Goal: Task Accomplishment & Management: Manage account settings

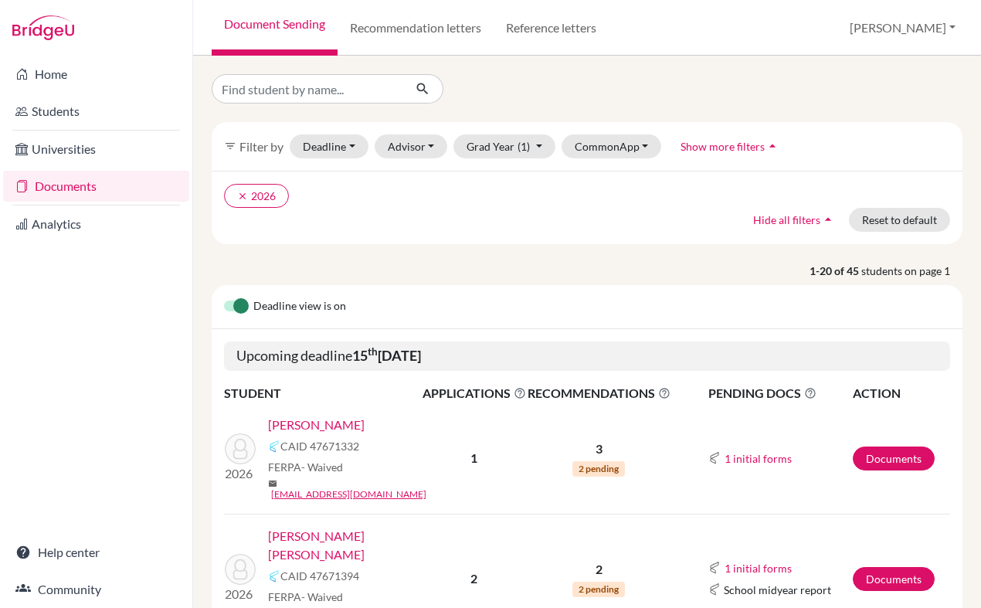
scroll to position [257, 0]
click at [57, 77] on link "Home" at bounding box center [96, 74] width 186 height 31
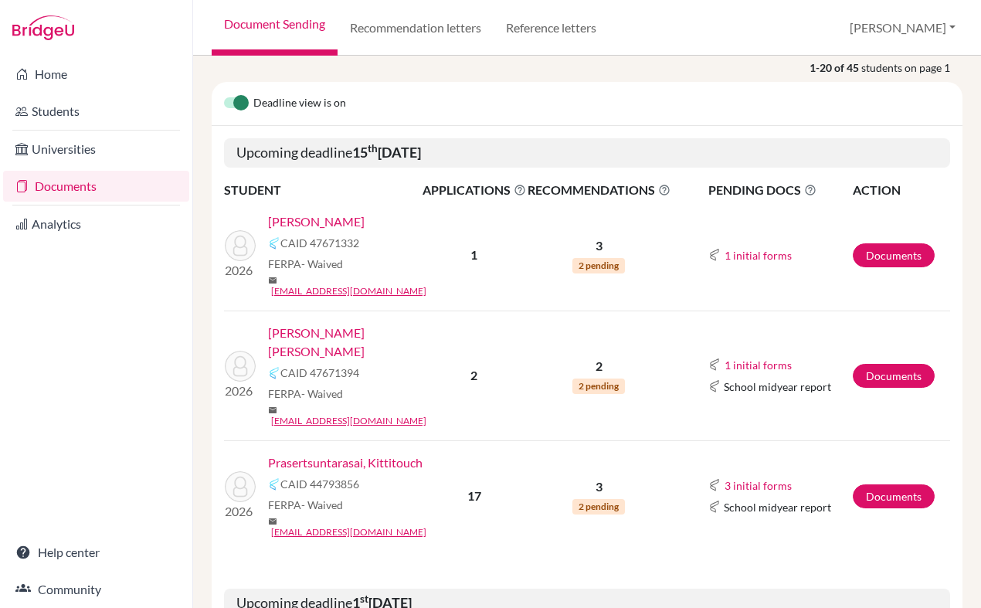
scroll to position [158, 0]
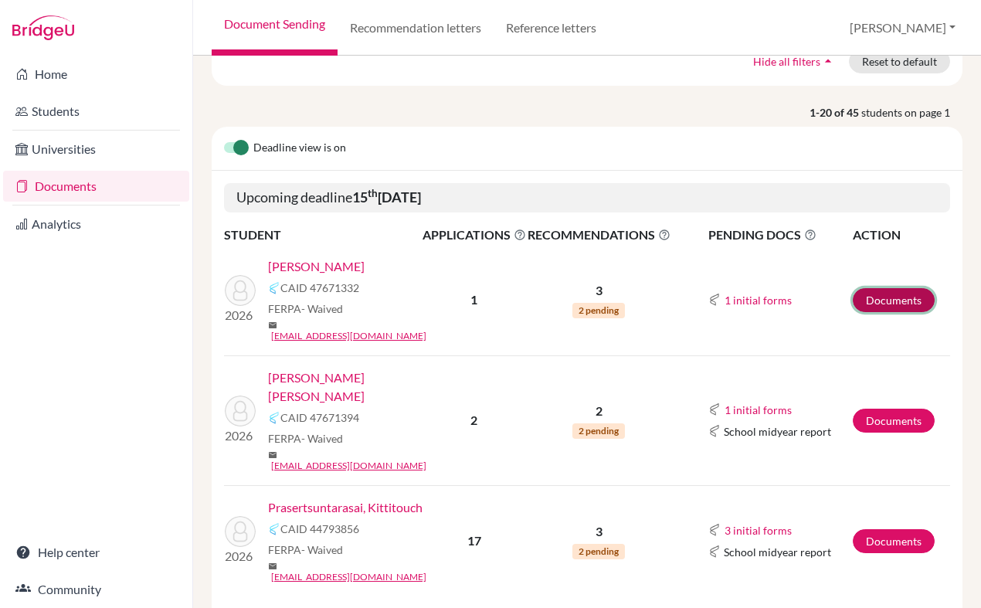
click at [875, 294] on link "Documents" at bounding box center [894, 300] width 82 height 24
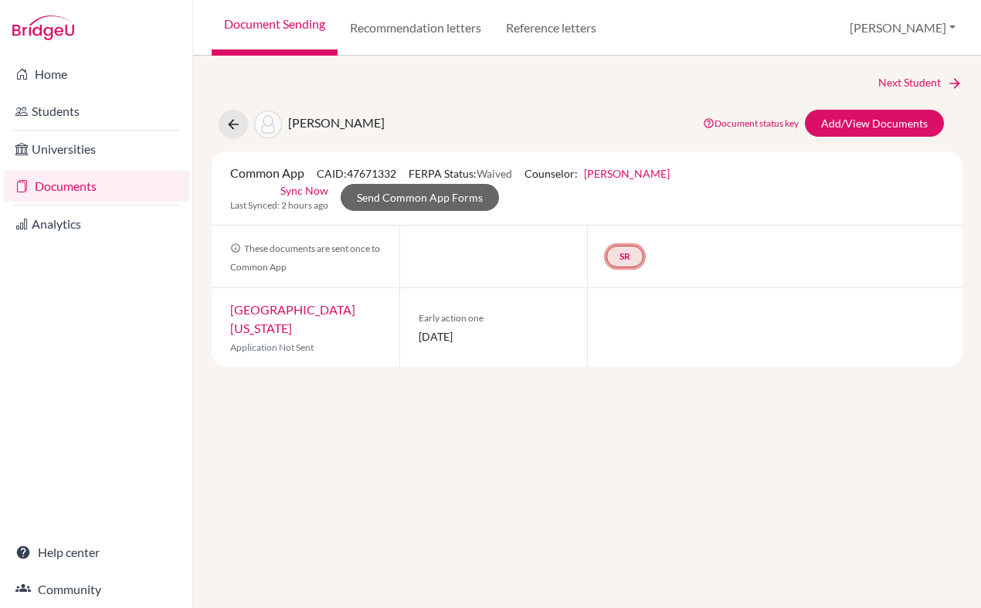
click at [631, 246] on link "SR" at bounding box center [625, 257] width 37 height 22
click at [615, 203] on link "School report" at bounding box center [625, 209] width 66 height 13
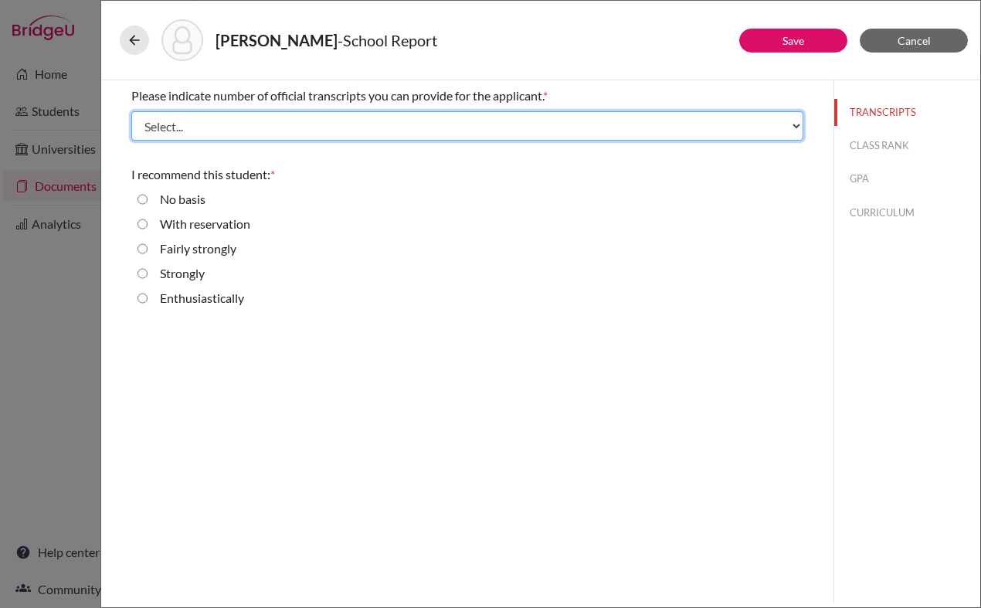
click at [466, 121] on select "Select... 1 2 3 4" at bounding box center [467, 125] width 672 height 29
select select "1"
click at [131, 111] on select "Select... 1 2 3 4" at bounding box center [467, 125] width 672 height 29
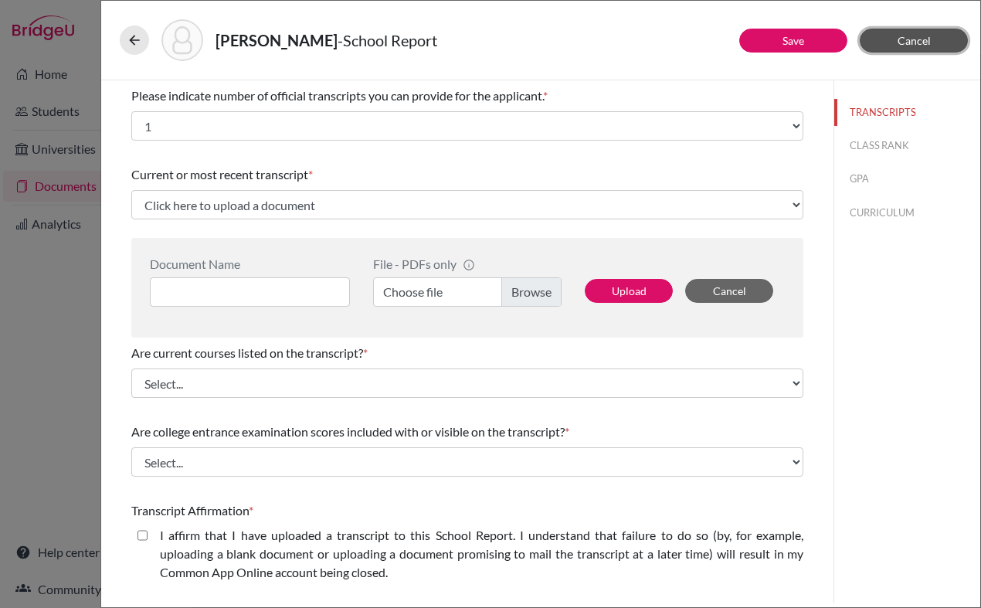
click at [940, 41] on button "Cancel" at bounding box center [914, 41] width 108 height 24
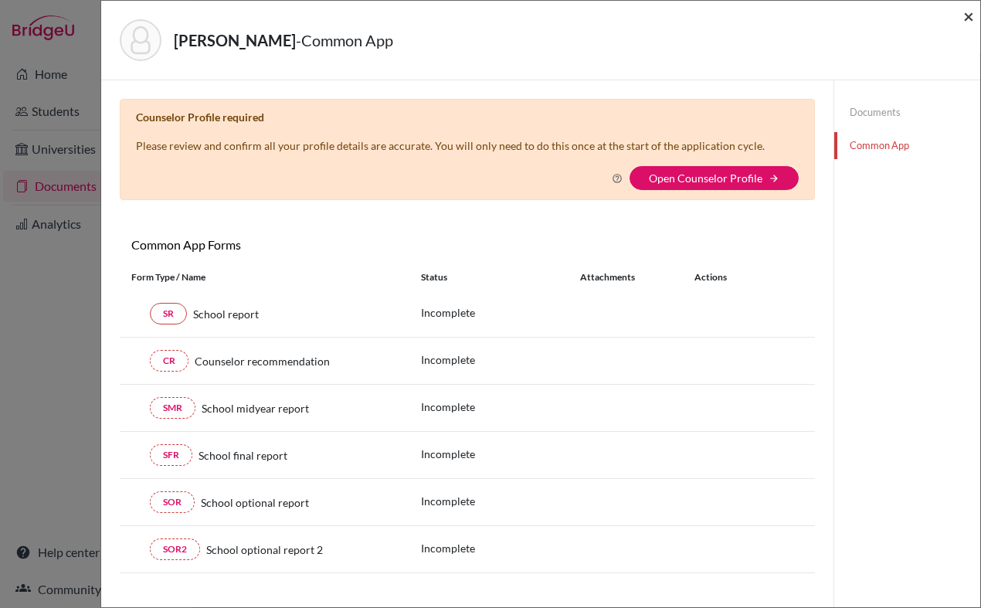
click at [973, 15] on span "×" at bounding box center [969, 16] width 11 height 22
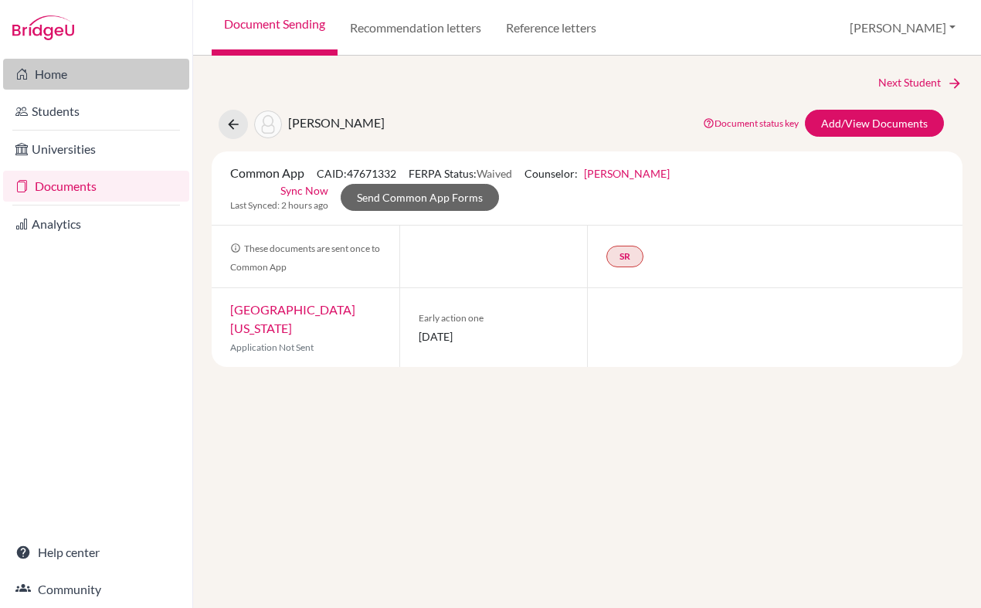
click at [38, 73] on link "Home" at bounding box center [96, 74] width 186 height 31
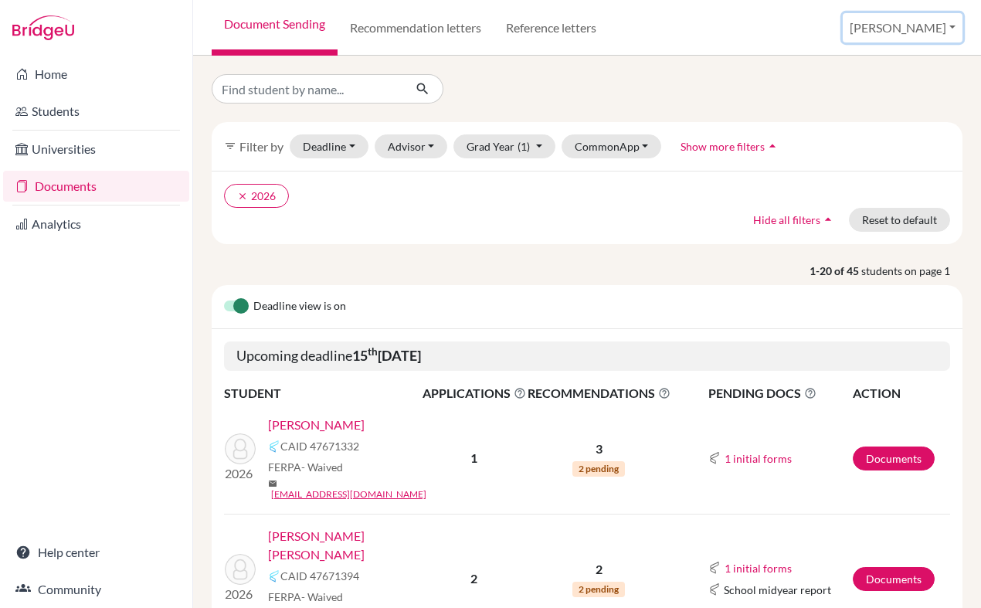
click at [906, 19] on button "[PERSON_NAME]" at bounding box center [903, 27] width 120 height 29
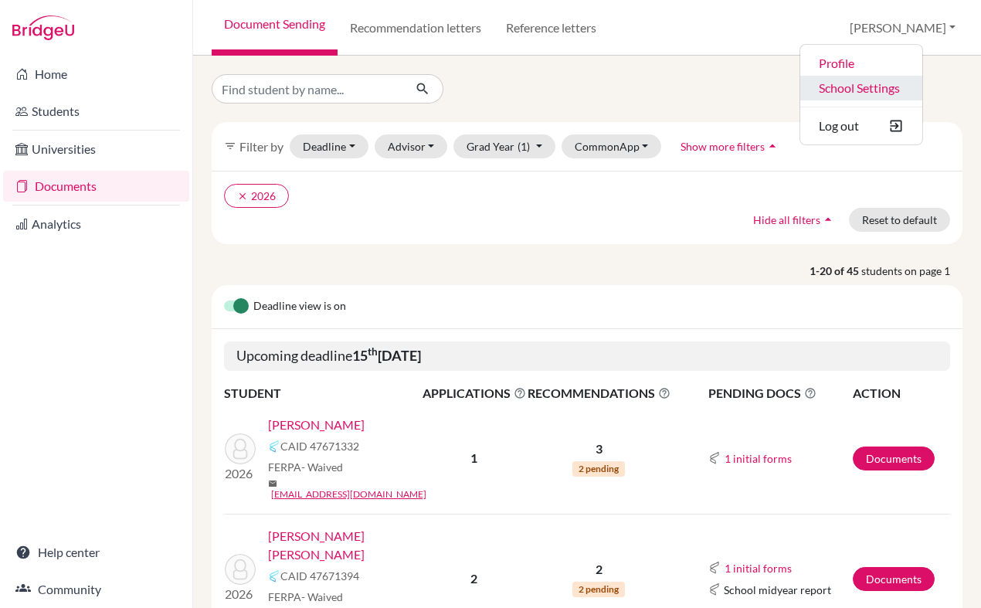
click at [859, 89] on link "School Settings" at bounding box center [862, 88] width 122 height 25
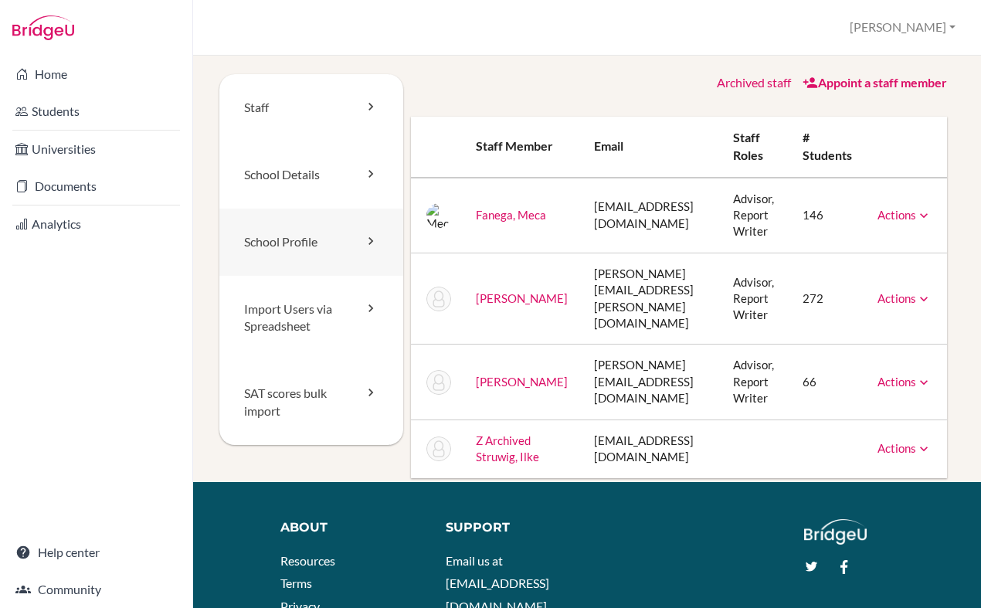
click at [288, 233] on link "School Profile" at bounding box center [311, 242] width 184 height 67
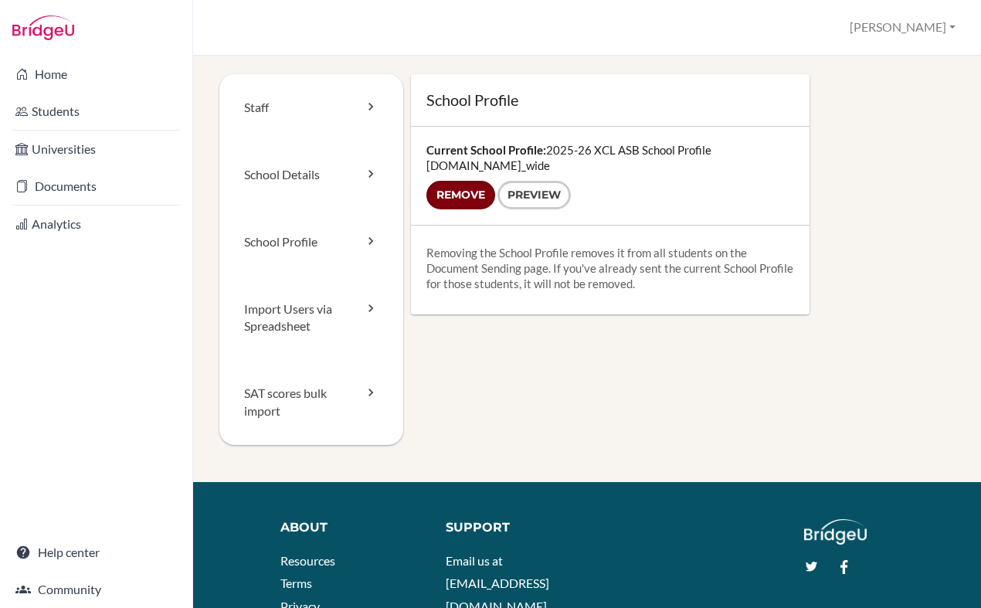
click at [472, 199] on input "Remove" at bounding box center [461, 195] width 69 height 29
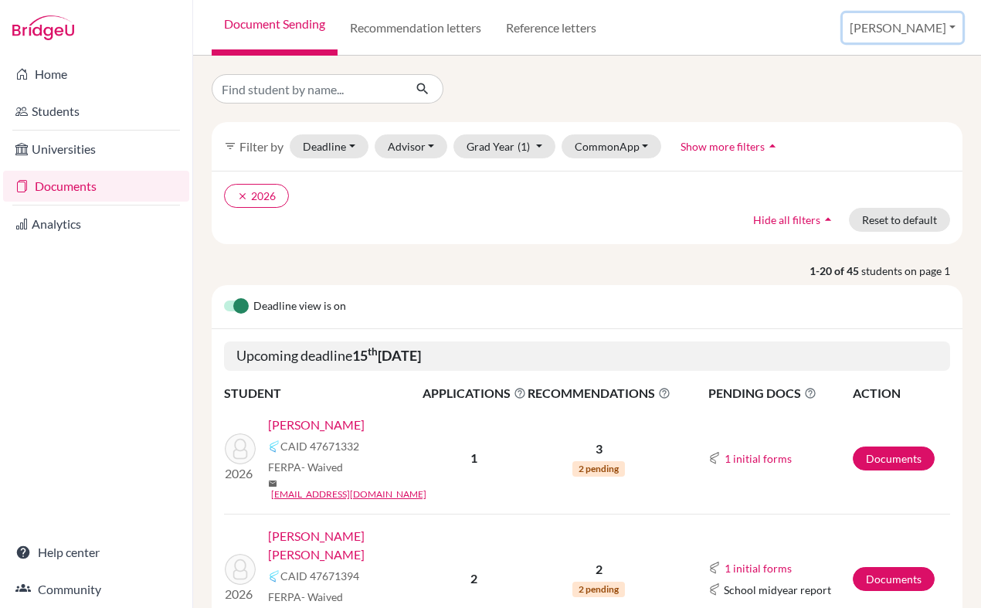
click at [919, 23] on button "[PERSON_NAME]" at bounding box center [903, 27] width 120 height 29
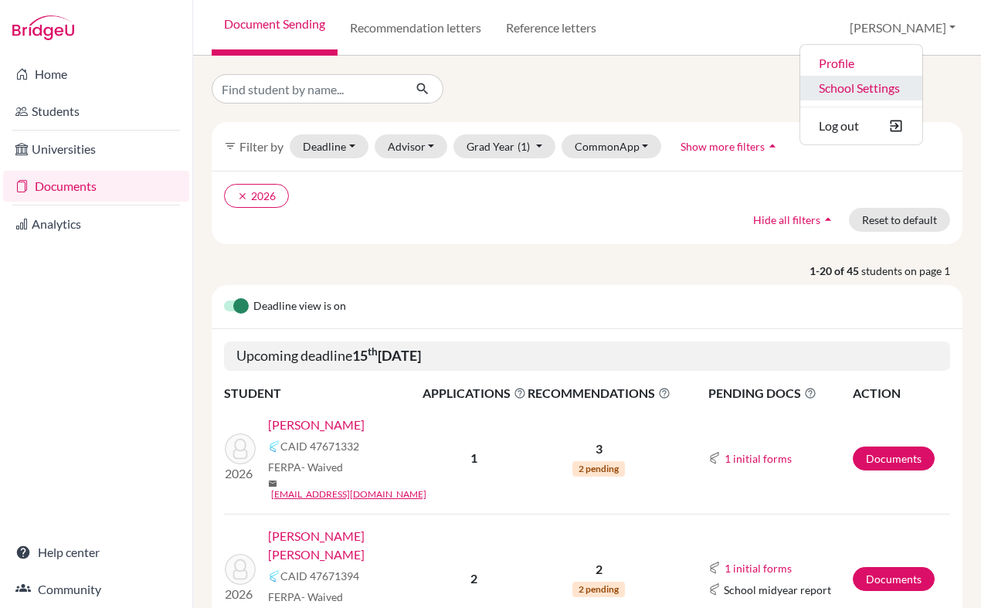
click at [890, 90] on link "School Settings" at bounding box center [862, 88] width 122 height 25
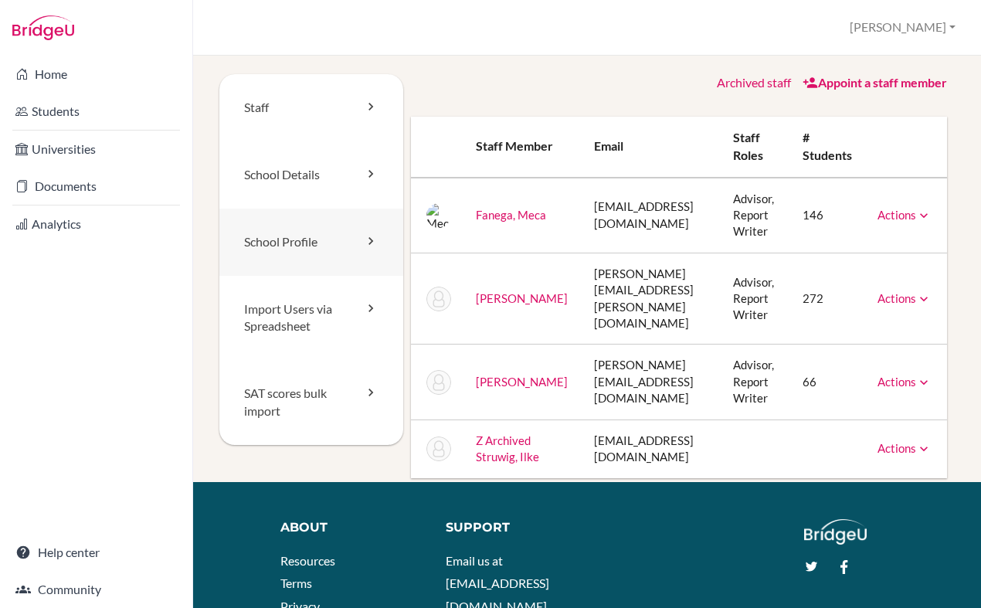
click at [275, 243] on link "School Profile" at bounding box center [311, 242] width 184 height 67
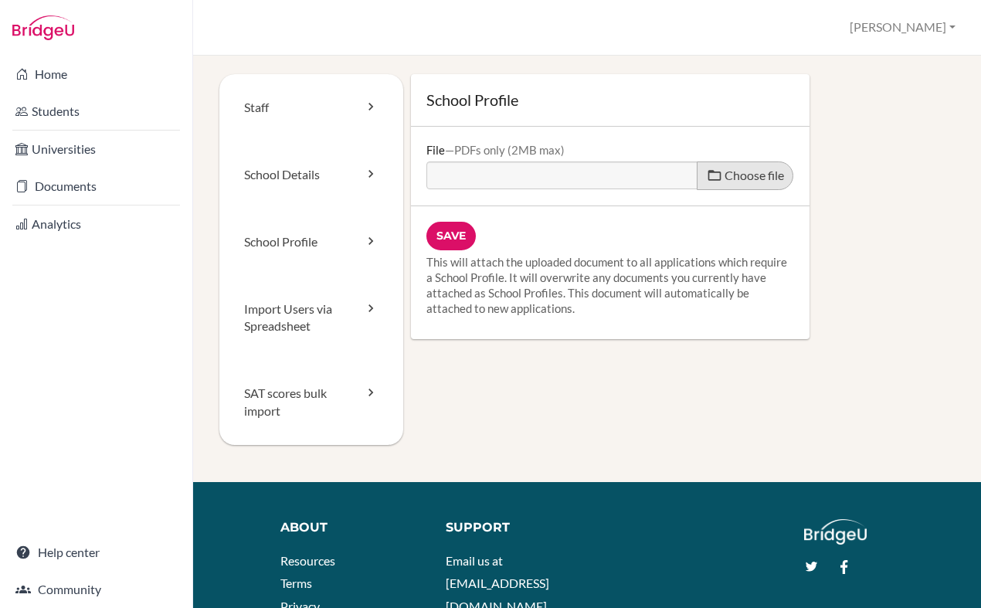
click at [717, 170] on span at bounding box center [714, 175] width 15 height 15
click at [663, 170] on input "Choose file" at bounding box center [545, 170] width 236 height 18
type input "C:\fakepath\XCL American School of Bangkok 2025-26 School Profile Final.pdf"
type input "XCL American School of Bangkok 2025-26 School Profile Final.pdf"
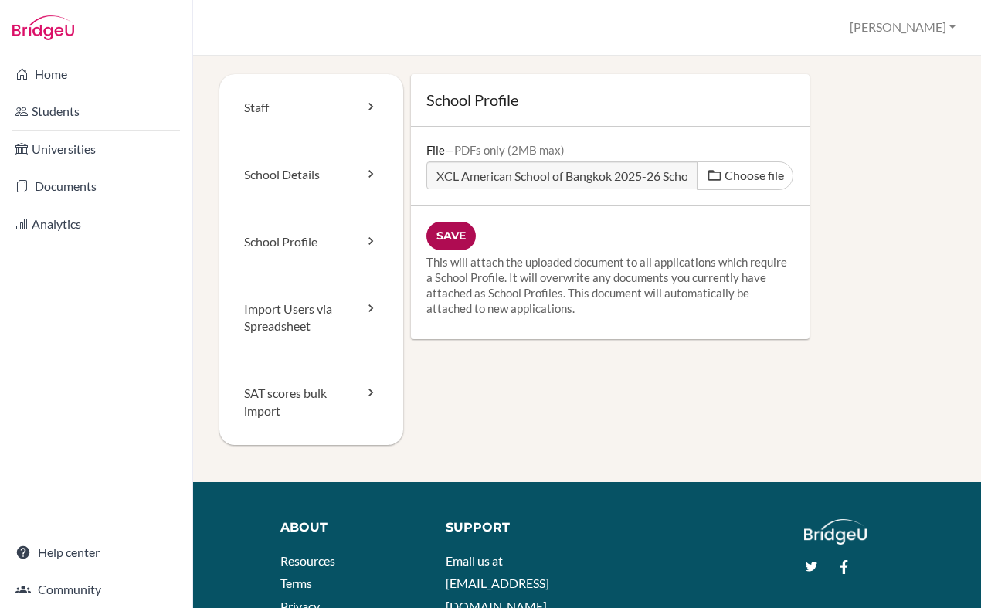
click at [448, 240] on input "Save" at bounding box center [451, 236] width 49 height 29
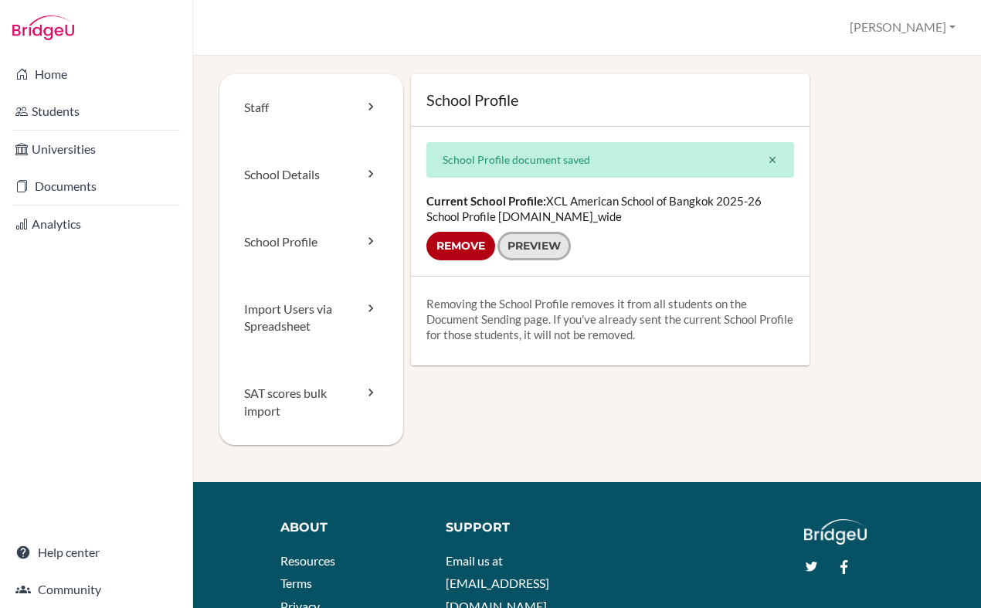
click at [546, 244] on link "Preview" at bounding box center [534, 246] width 73 height 29
click at [240, 473] on div "Staff School Details School Profile Import Users via Spreadsheet SAT scores bul…" at bounding box center [587, 278] width 736 height 408
click at [277, 174] on link "School Details" at bounding box center [311, 174] width 184 height 67
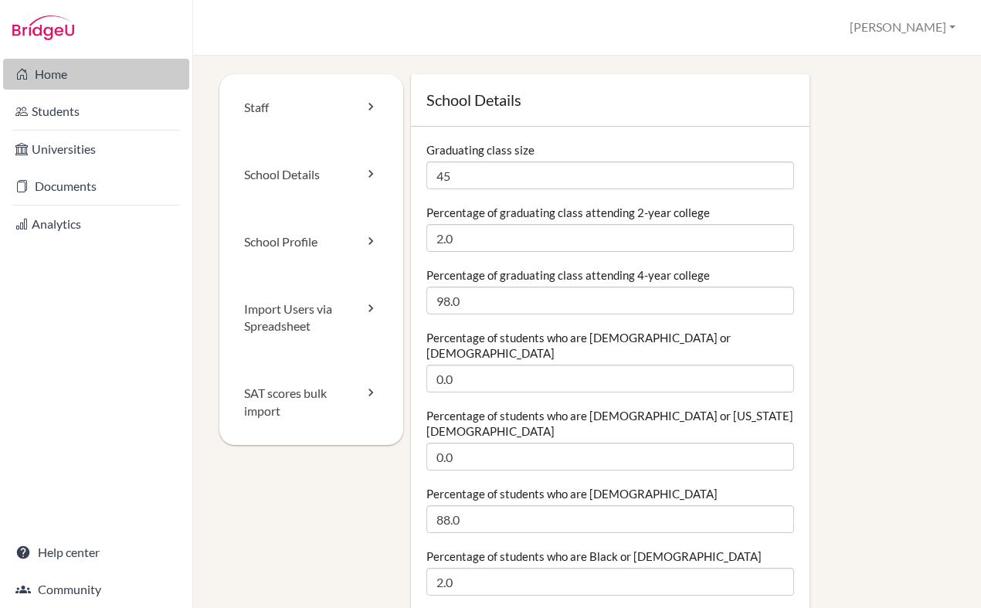
click at [53, 81] on link "Home" at bounding box center [96, 74] width 186 height 31
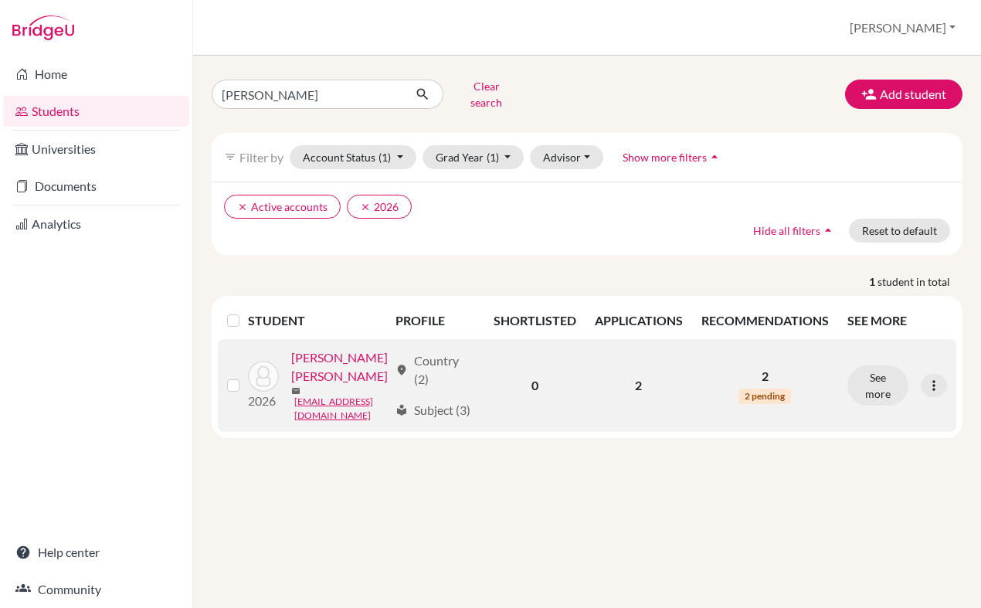
click at [370, 386] on link "Nguyen, Ngoc Hoang Chau" at bounding box center [339, 366] width 97 height 37
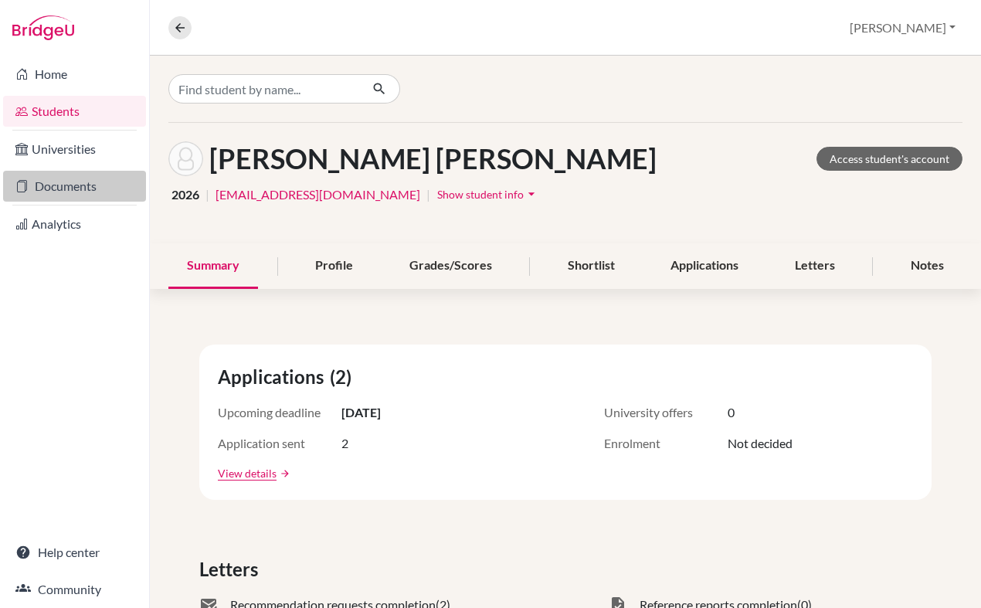
click at [62, 183] on link "Documents" at bounding box center [74, 186] width 143 height 31
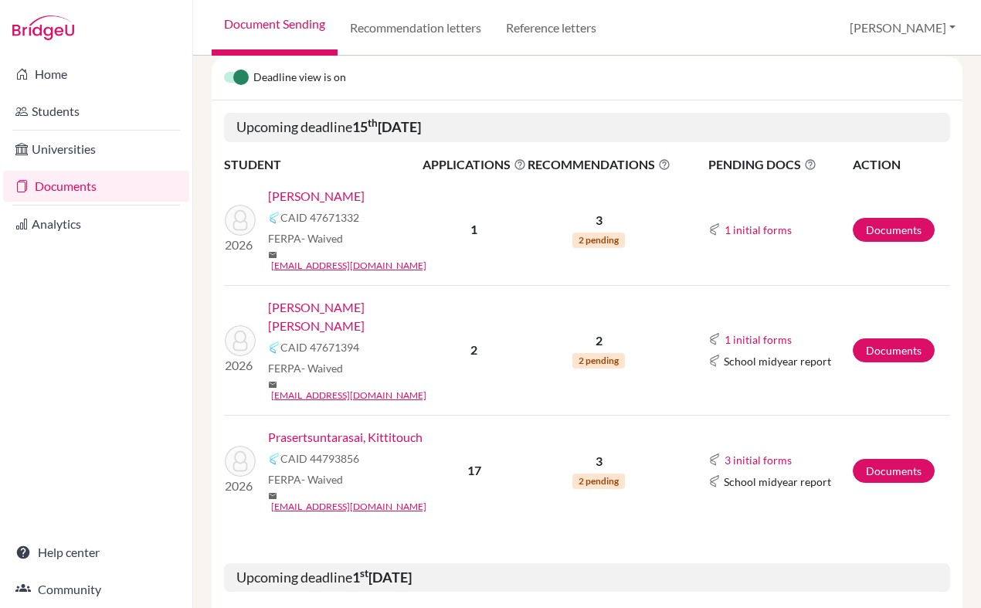
scroll to position [247, 0]
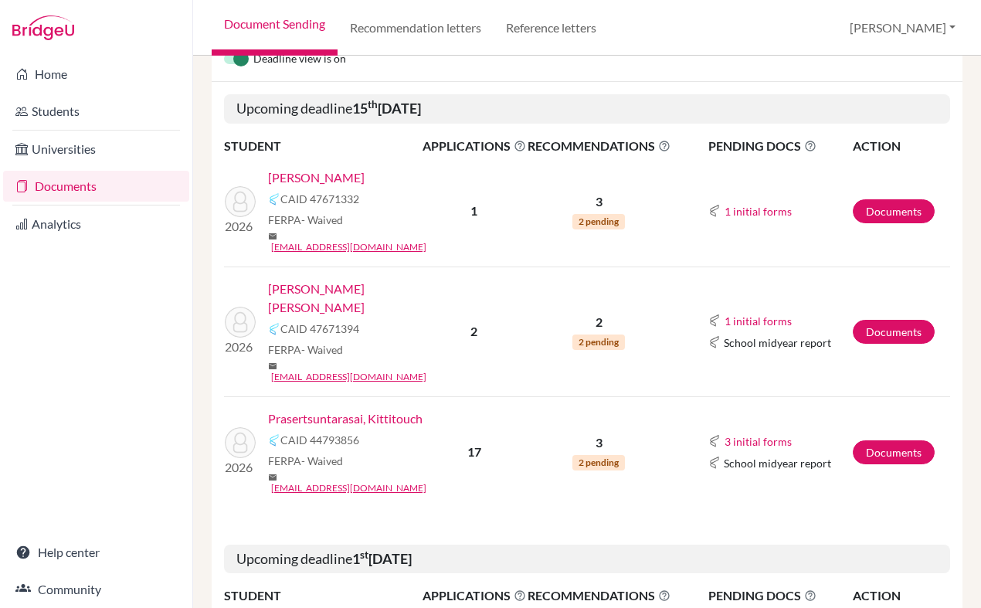
click at [314, 175] on link "[PERSON_NAME]" at bounding box center [316, 177] width 97 height 19
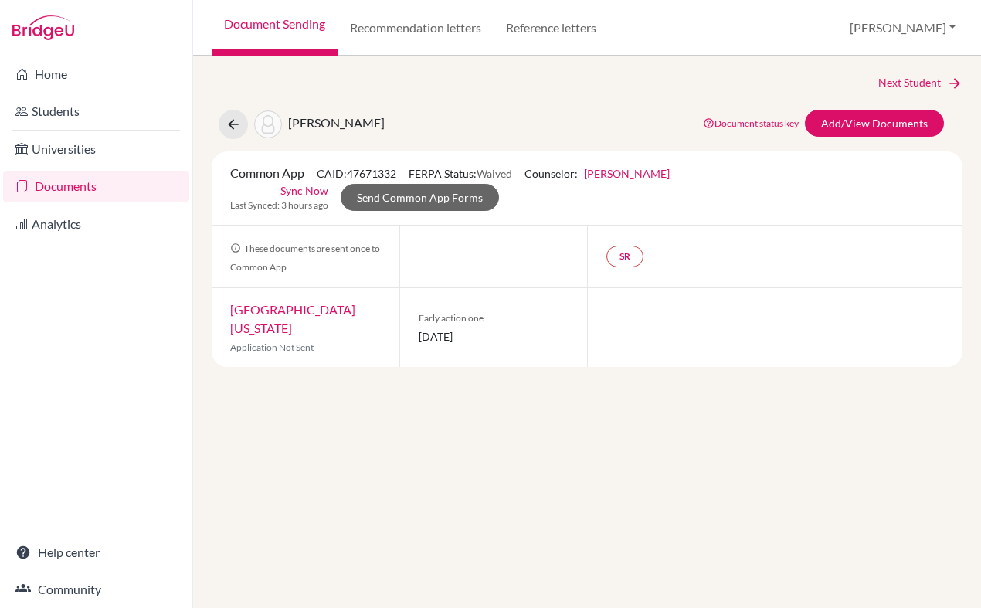
click at [628, 175] on link "John Pabalan" at bounding box center [627, 173] width 86 height 13
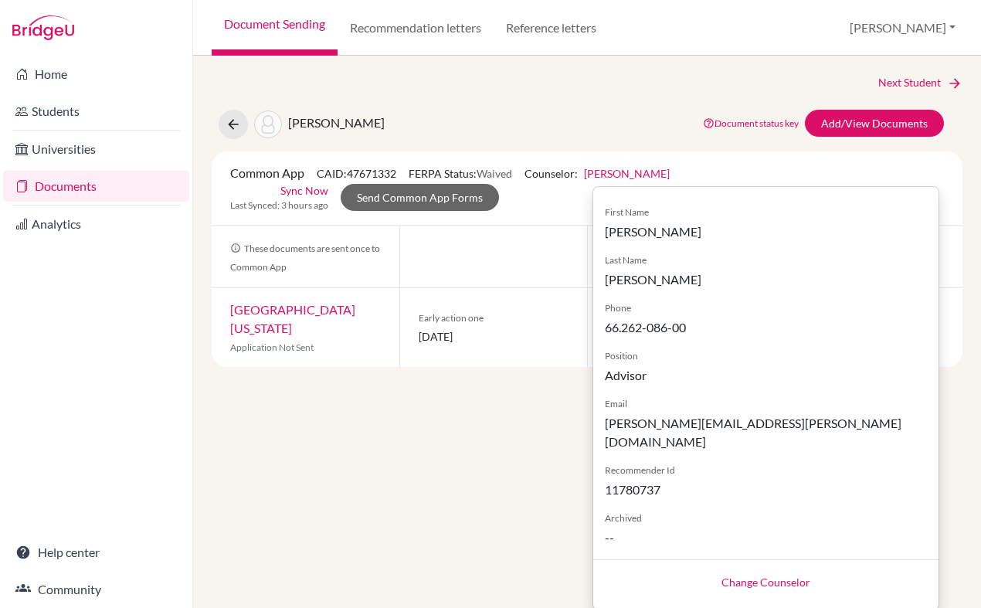
click at [739, 576] on link "Change Counselor" at bounding box center [766, 582] width 89 height 13
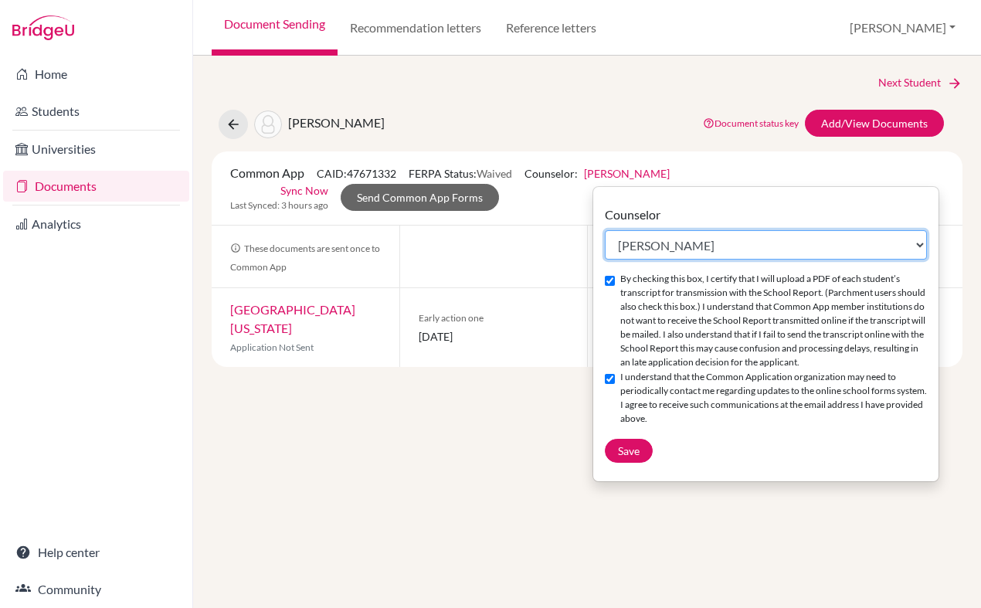
click at [732, 240] on select "Select counselor Meca Fanega John Pabalan Samantha Thompson" at bounding box center [766, 244] width 322 height 29
select select "383740"
click at [605, 230] on select "Select counselor Meca Fanega John Pabalan Samantha Thompson" at bounding box center [766, 244] width 322 height 29
checkbox input "false"
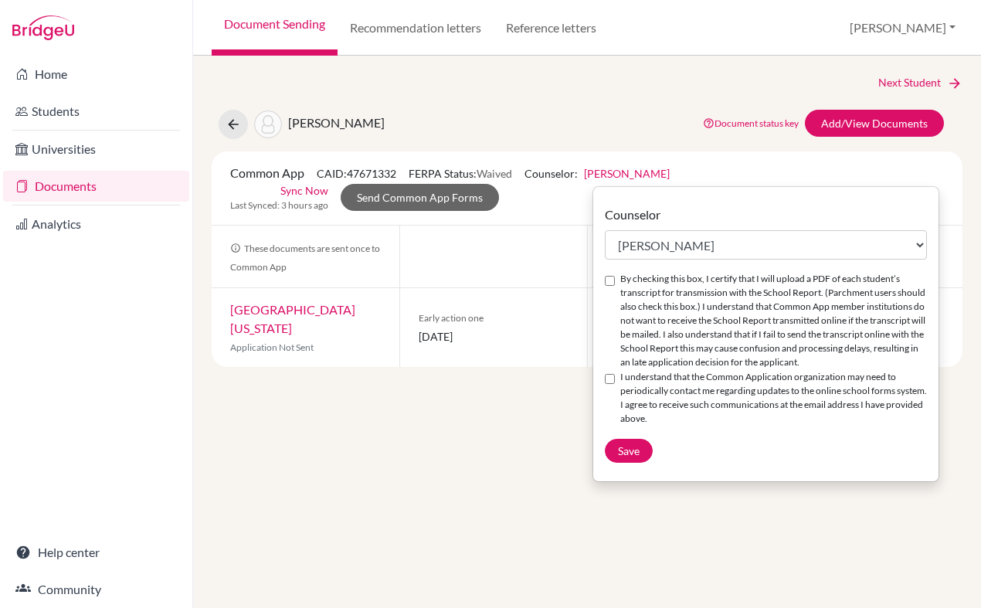
click at [601, 276] on div "Counselor Select counselor Meca Fanega John Pabalan Samantha Thompson By checki…" at bounding box center [765, 334] width 345 height 257
click at [611, 280] on input "By checking this box, I certify that I will upload a PDF of each student’s tran…" at bounding box center [610, 281] width 10 height 10
checkbox input "true"
click at [610, 384] on input "I understand that the Common Application organization may need to periodically …" at bounding box center [610, 379] width 10 height 10
checkbox input "true"
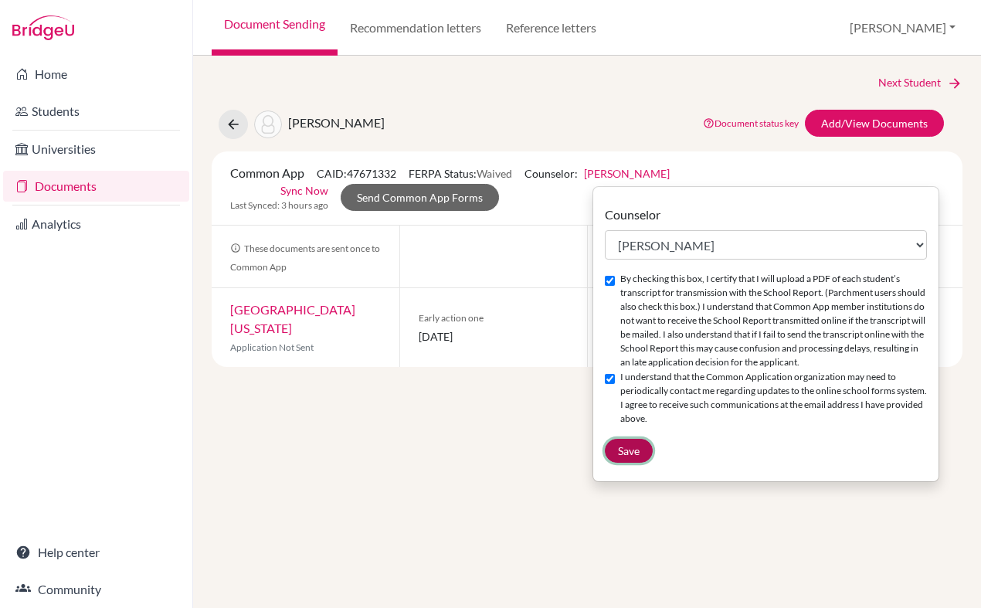
click at [627, 457] on span "Save" at bounding box center [629, 450] width 22 height 13
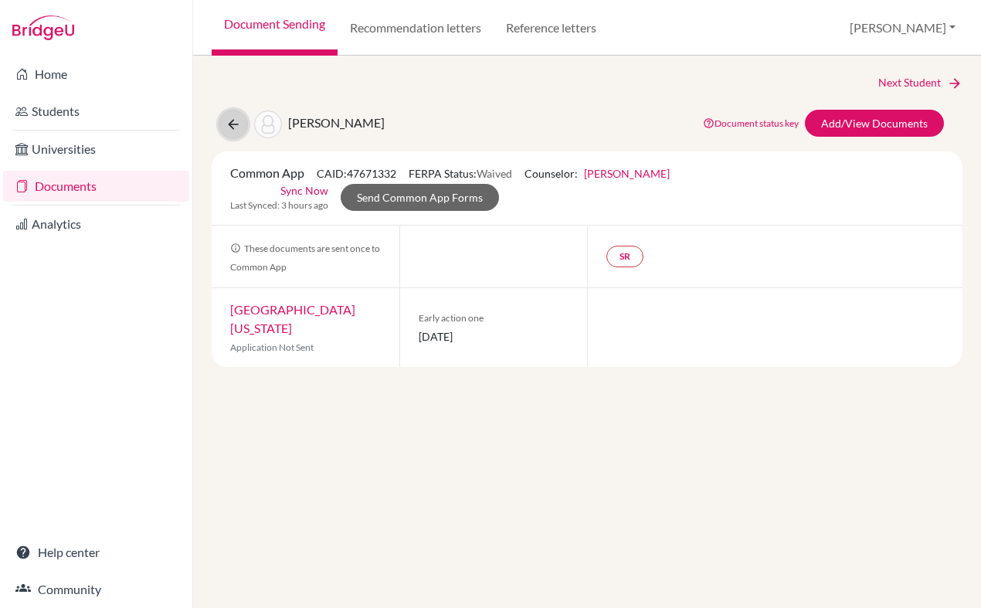
click at [232, 128] on icon at bounding box center [233, 124] width 15 height 15
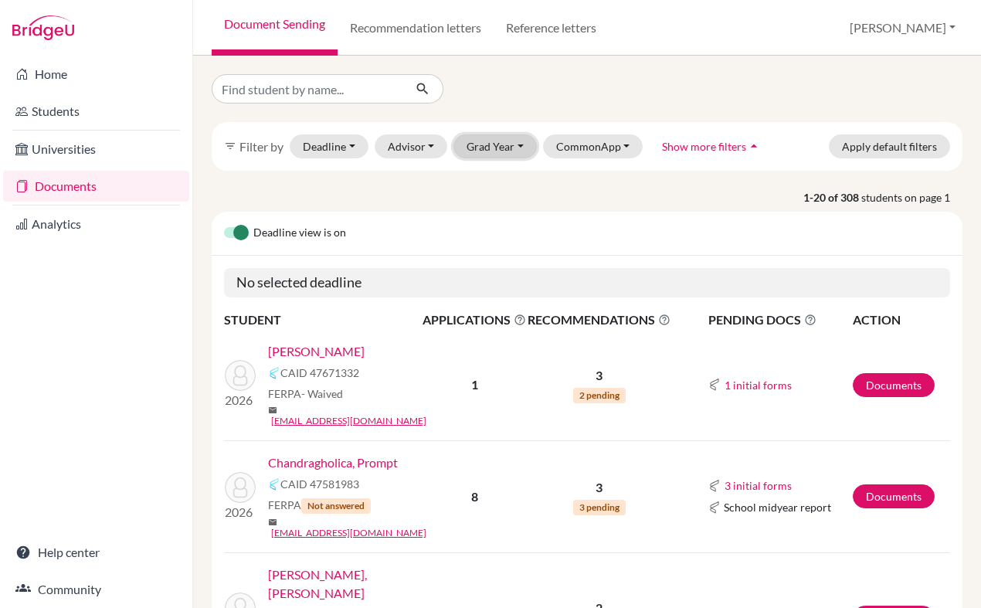
click at [486, 143] on button "Grad Year" at bounding box center [495, 146] width 83 height 24
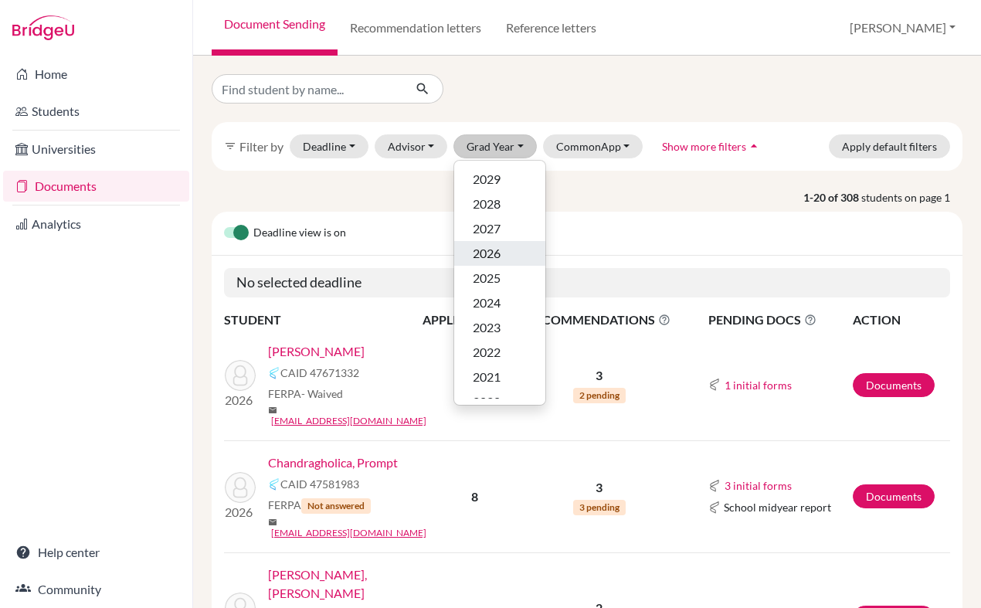
click at [497, 252] on span "2026" at bounding box center [487, 253] width 28 height 19
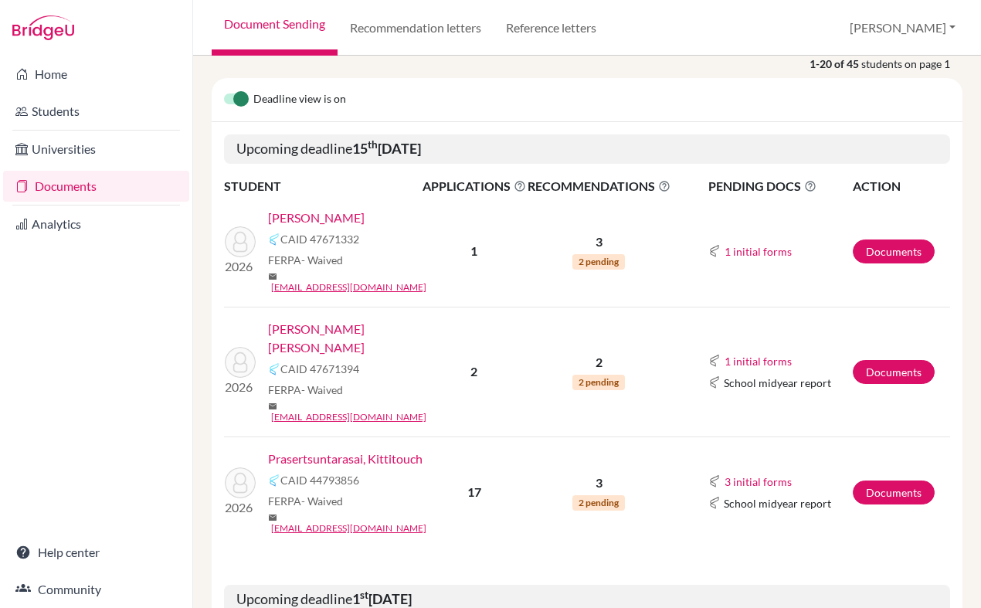
scroll to position [227, 0]
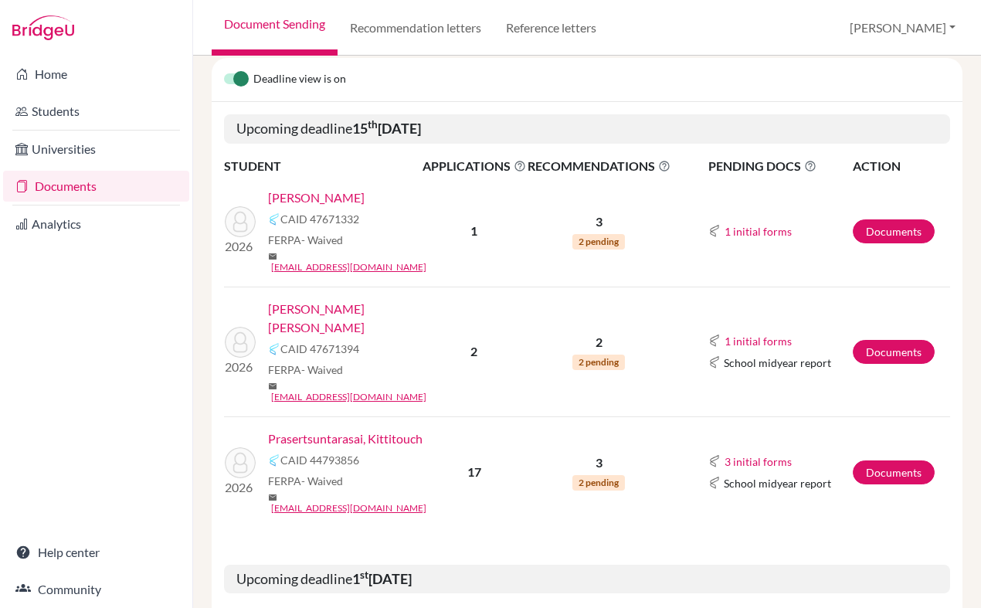
click at [331, 430] on link "Prasertsuntarasai, Kittitouch" at bounding box center [345, 439] width 155 height 19
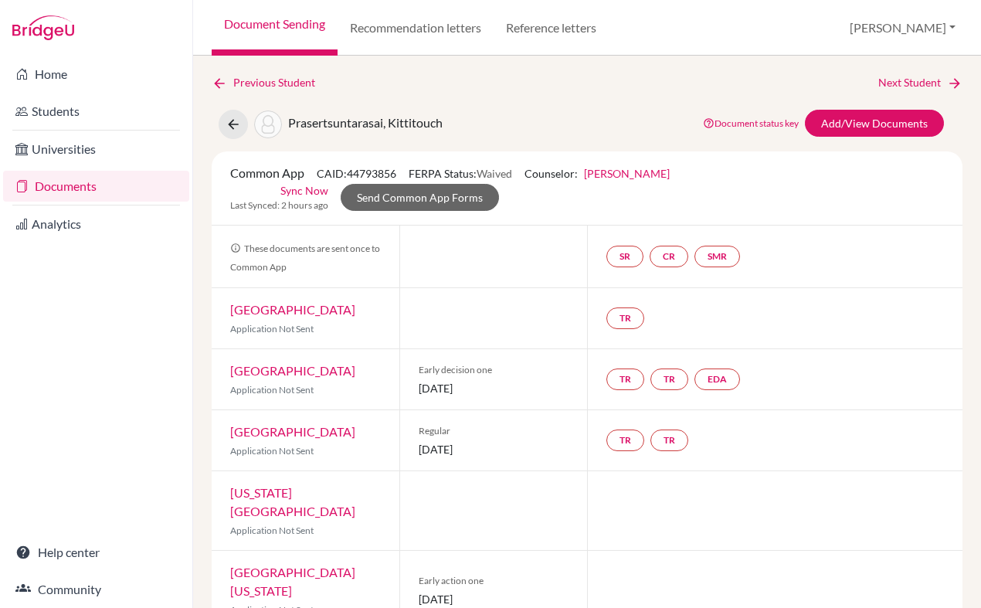
click at [621, 175] on link "John Pabalan" at bounding box center [627, 173] width 86 height 13
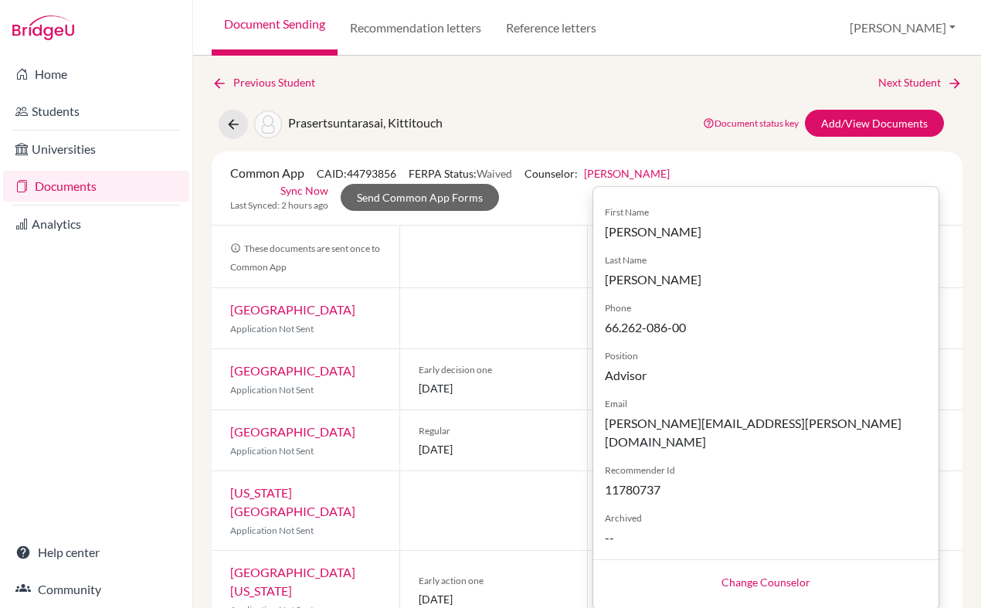
click at [758, 576] on link "Change Counselor" at bounding box center [766, 582] width 89 height 13
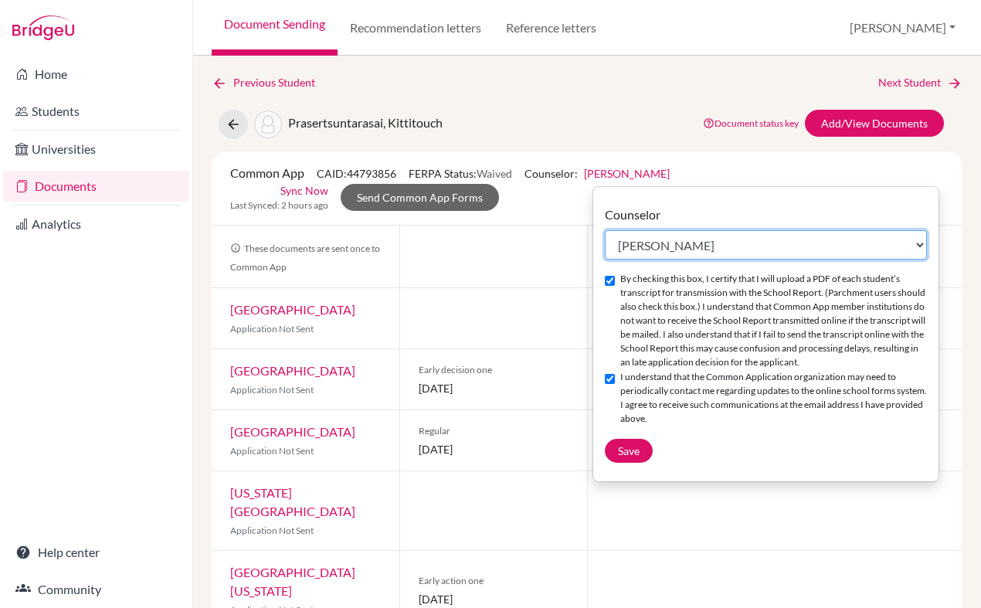
click at [699, 243] on select "Select counselor Meca Fanega [PERSON_NAME] [PERSON_NAME]" at bounding box center [766, 244] width 322 height 29
select select "383740"
click at [605, 230] on select "Select counselor Meca Fanega [PERSON_NAME] [PERSON_NAME]" at bounding box center [766, 244] width 322 height 29
checkbox input "false"
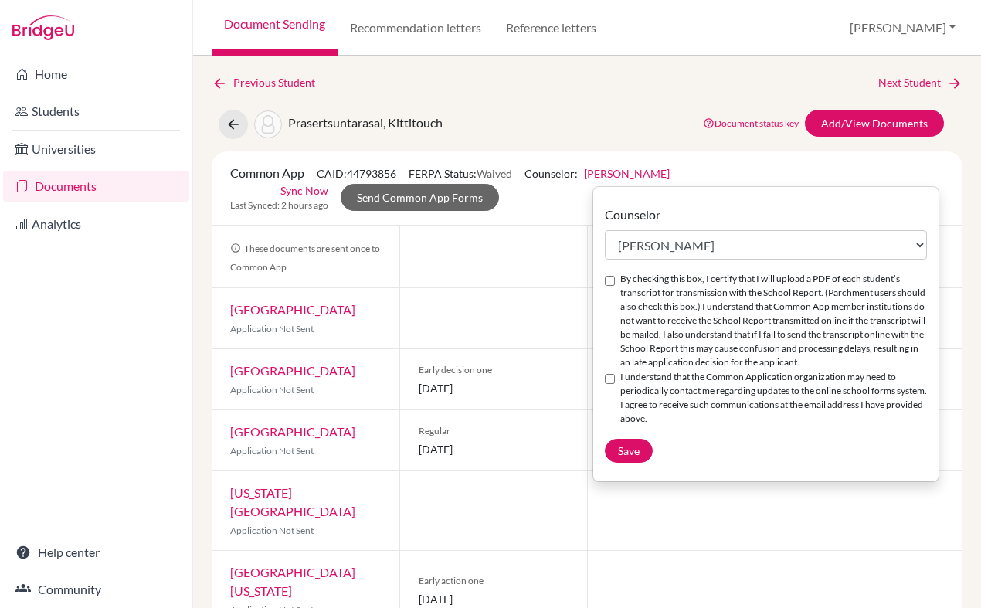
click at [609, 283] on input "By checking this box, I certify that I will upload a PDF of each student’s tran…" at bounding box center [610, 281] width 10 height 10
checkbox input "true"
click at [609, 384] on input "I understand that the Common Application organization may need to periodically …" at bounding box center [610, 379] width 10 height 10
checkbox input "true"
click at [621, 463] on button "Save" at bounding box center [629, 451] width 48 height 24
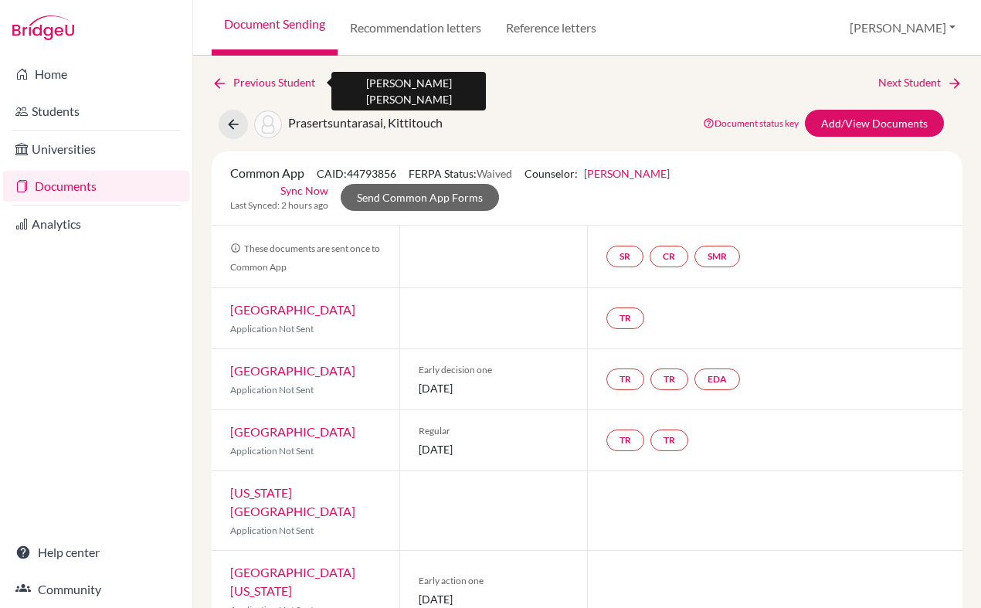
click at [241, 80] on link "Previous Student" at bounding box center [270, 82] width 116 height 17
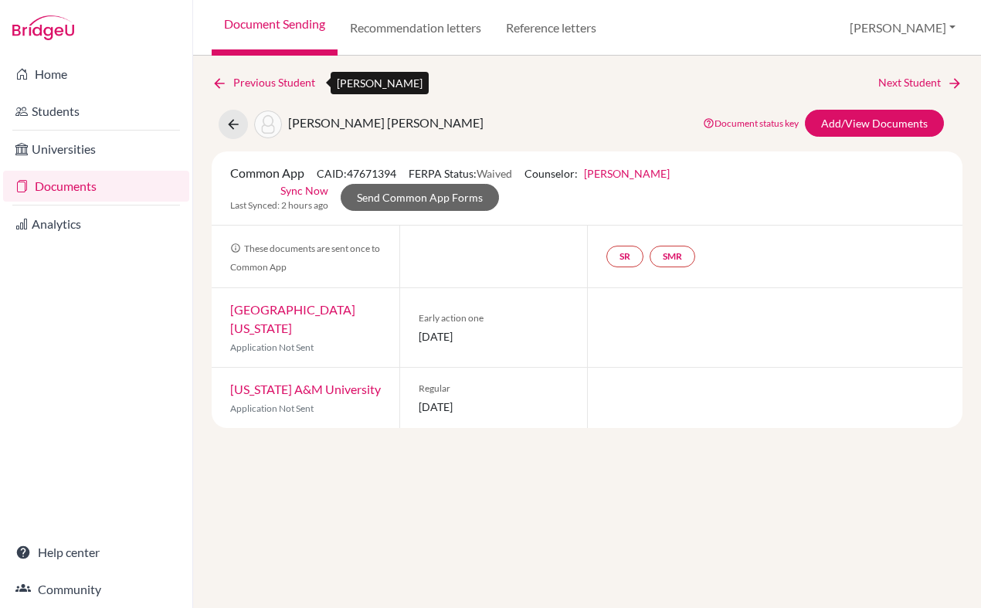
click at [261, 82] on link "Previous Student" at bounding box center [270, 82] width 116 height 17
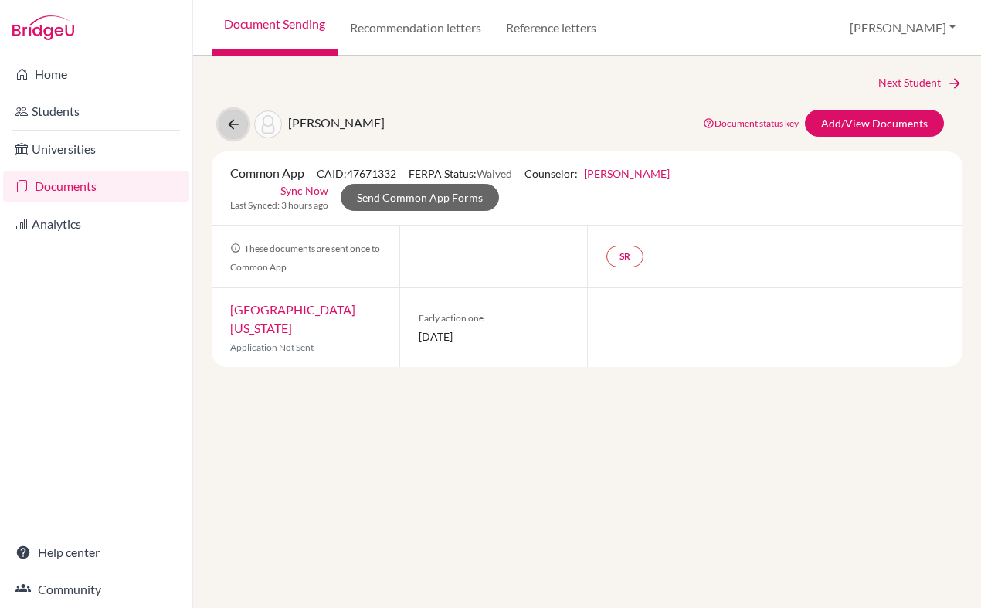
click at [227, 131] on icon at bounding box center [233, 124] width 15 height 15
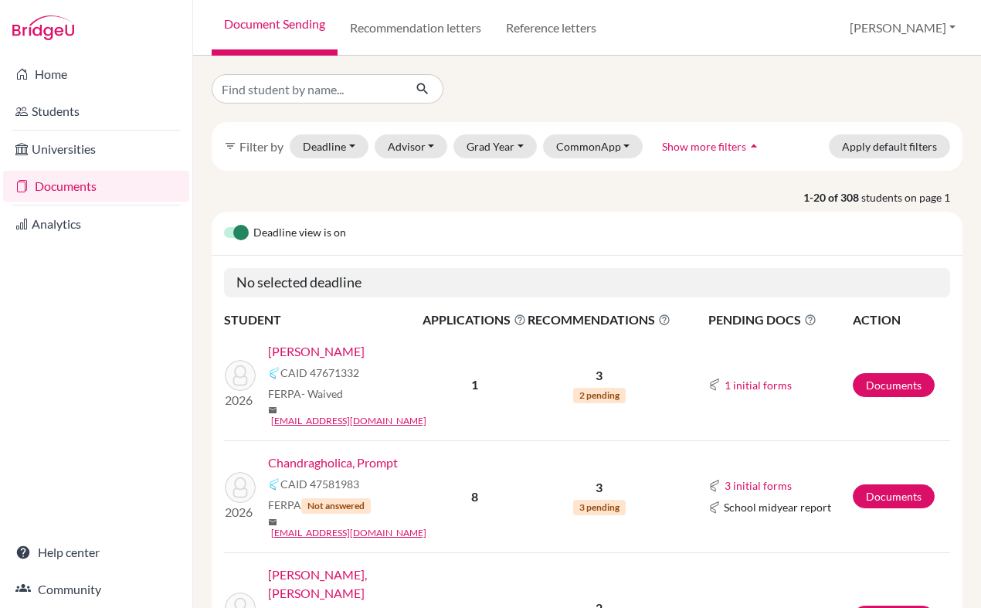
scroll to position [5, 0]
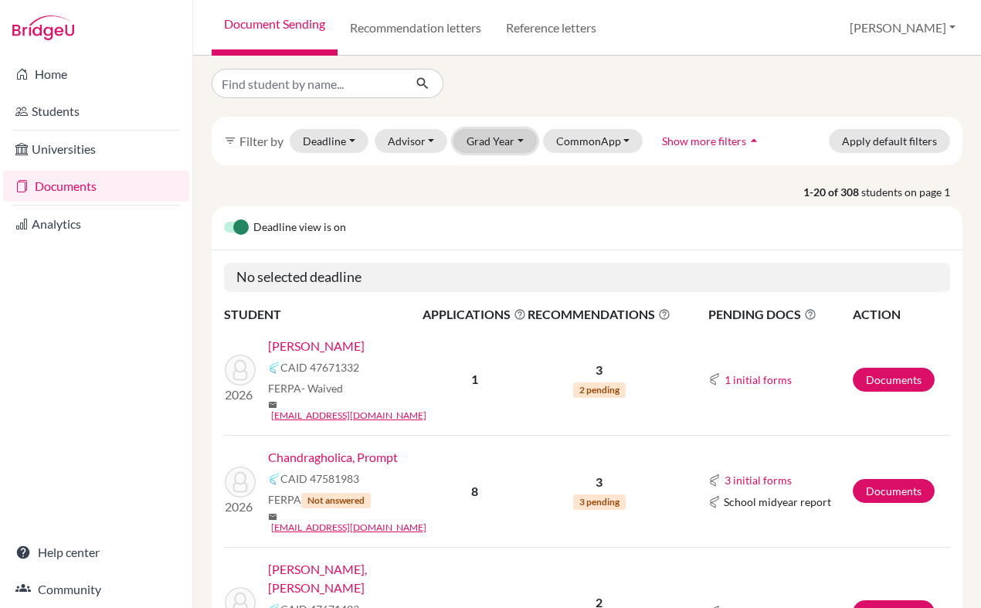
click at [481, 144] on button "Grad Year" at bounding box center [495, 141] width 83 height 24
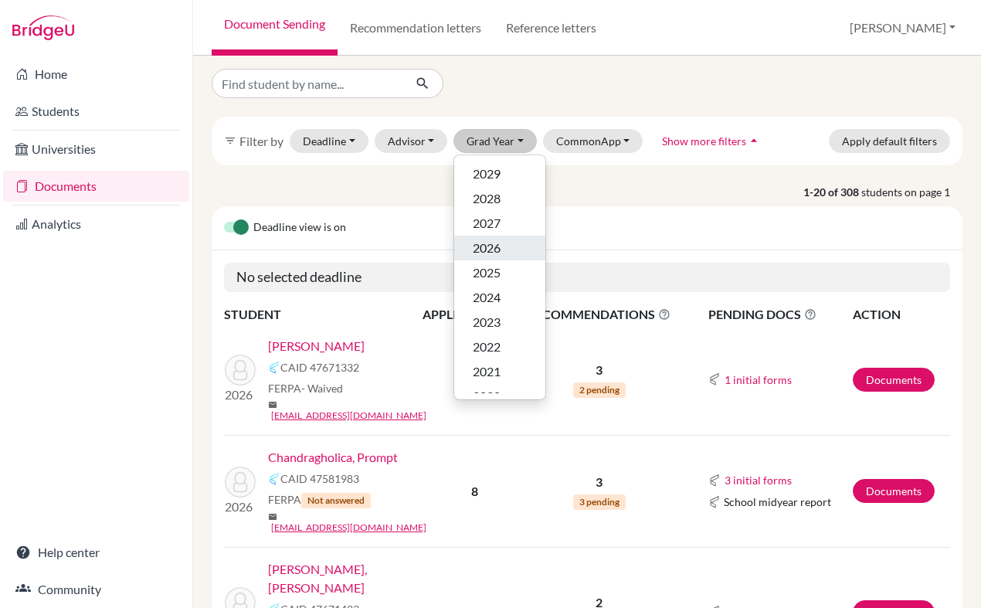
click at [492, 247] on span "2026" at bounding box center [487, 248] width 28 height 19
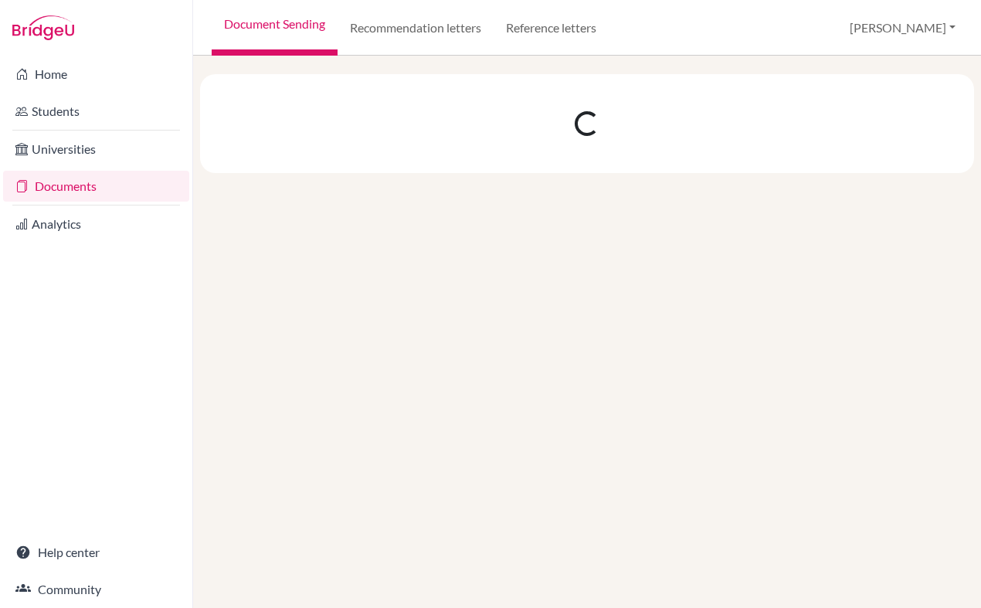
scroll to position [0, 0]
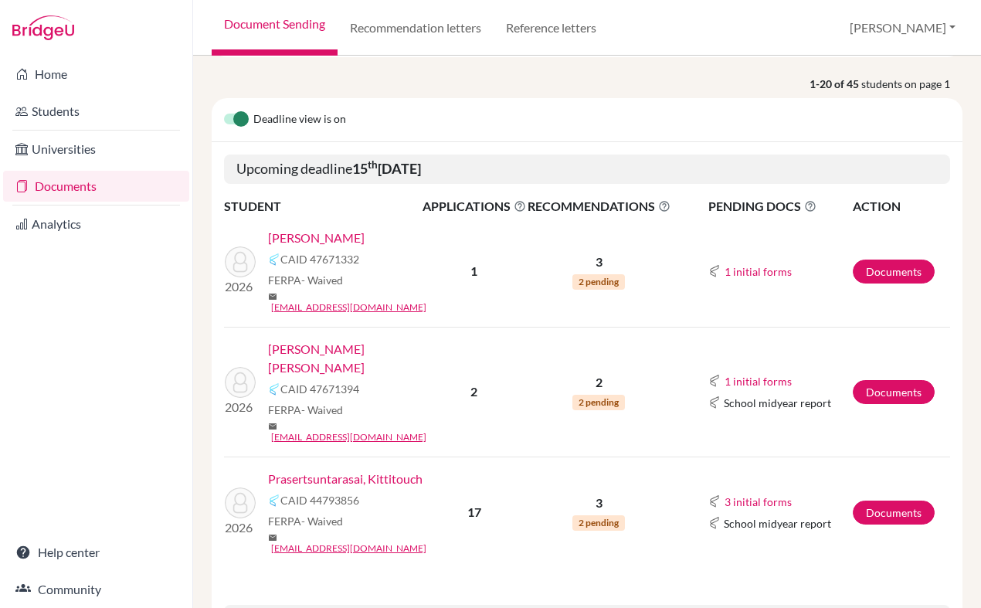
scroll to position [188, 0]
click at [352, 339] on link "[PERSON_NAME] [PERSON_NAME]" at bounding box center [350, 357] width 165 height 37
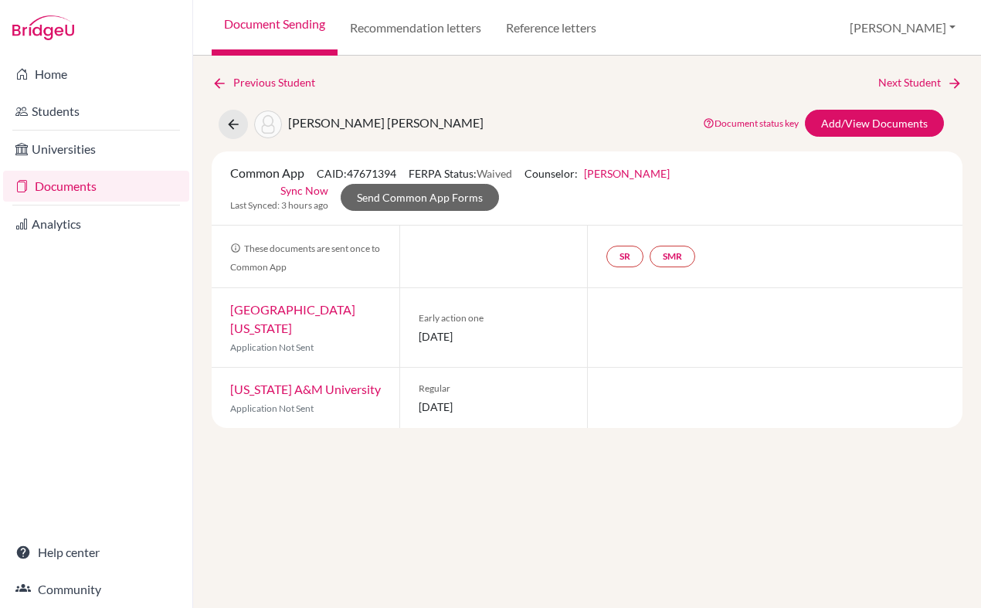
click at [610, 180] on div "Common App CAID: 47671394 FERPA Status: Waived Counselor: [PERSON_NAME] First N…" at bounding box center [450, 173] width 463 height 19
click at [610, 168] on link "John Pabalan" at bounding box center [627, 173] width 86 height 13
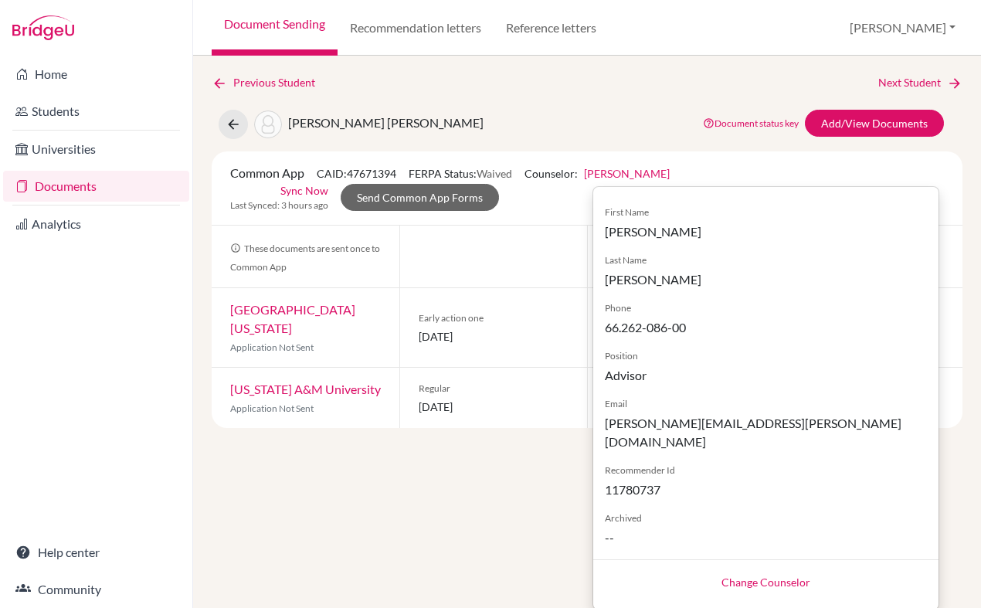
click at [742, 576] on link "Change Counselor" at bounding box center [766, 582] width 89 height 13
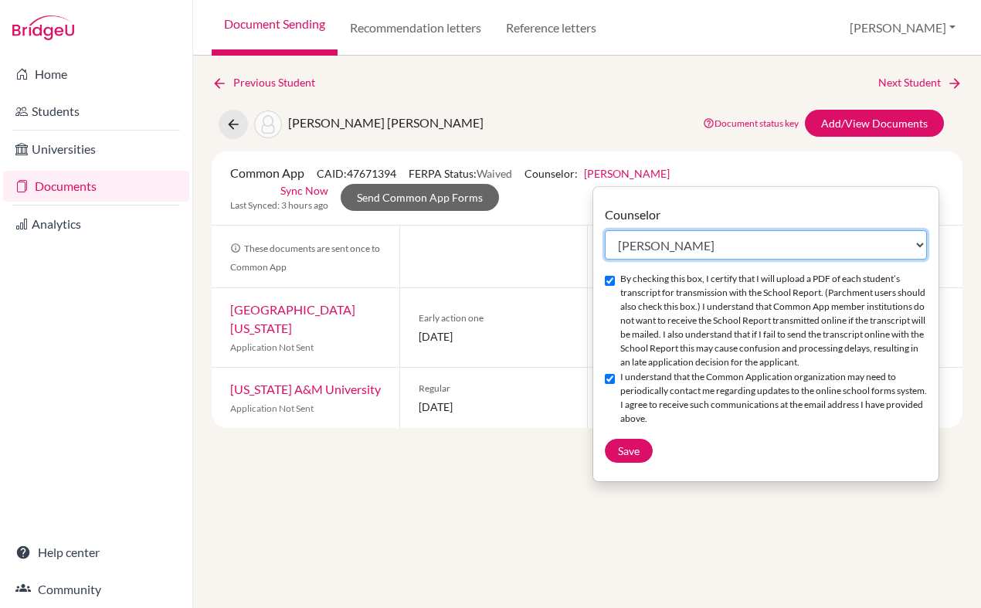
click at [658, 236] on select "Select counselor Meca Fanega John Pabalan Samantha Thompson" at bounding box center [766, 244] width 322 height 29
select select "383740"
click at [605, 230] on select "Select counselor Meca Fanega John Pabalan Samantha Thompson" at bounding box center [766, 244] width 322 height 29
checkbox input "false"
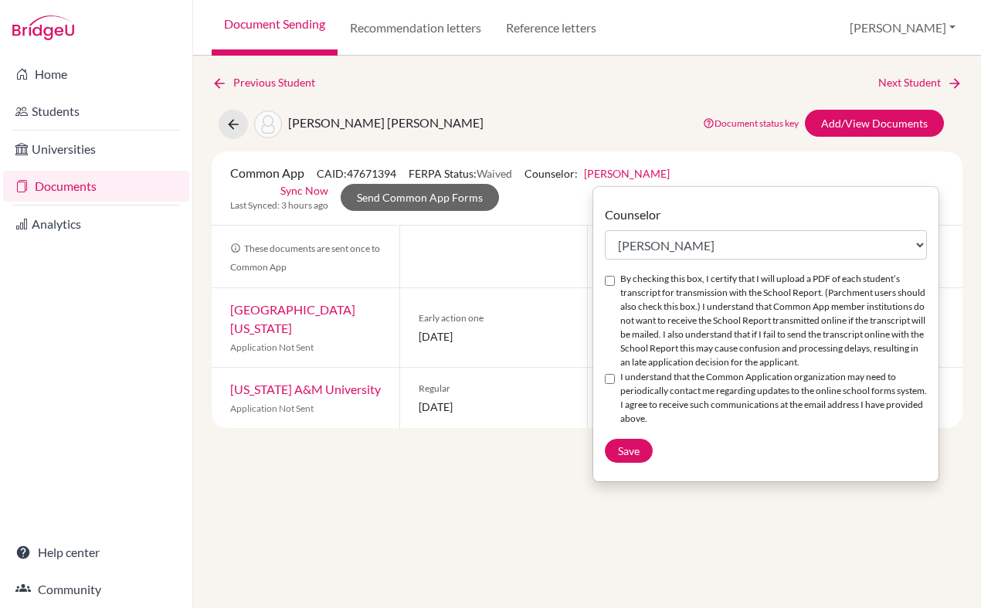
click at [610, 282] on input "By checking this box, I certify that I will upload a PDF of each student’s tran…" at bounding box center [610, 281] width 10 height 10
checkbox input "true"
click at [610, 384] on input "I understand that the Common Application organization may need to periodically …" at bounding box center [610, 379] width 10 height 10
checkbox input "true"
click at [617, 463] on button "Save" at bounding box center [629, 451] width 48 height 24
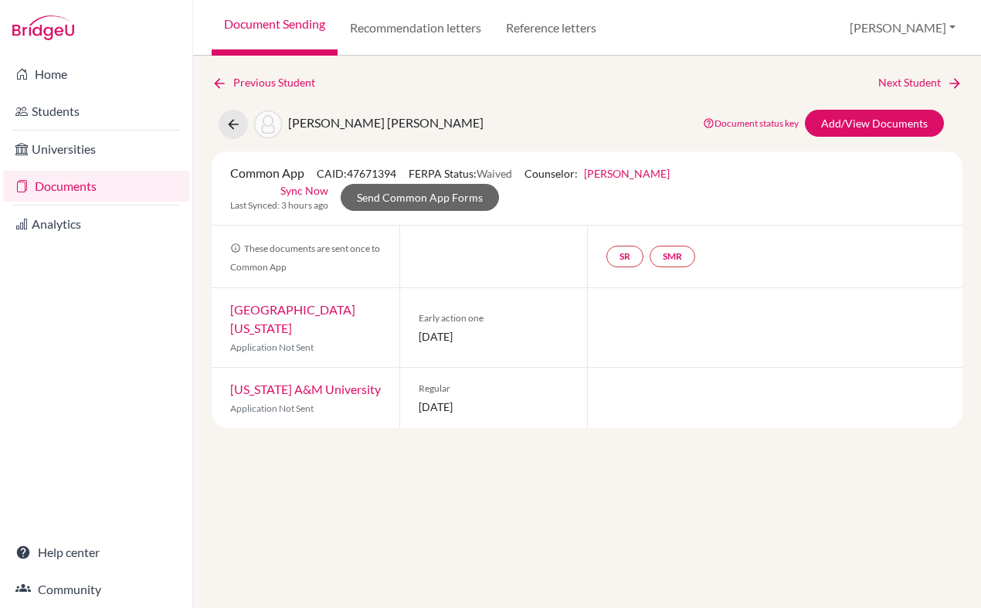
click at [458, 464] on div "Previous Student Next Student Nguyen, Ngoc Hoang Chau Document status key TR Re…" at bounding box center [587, 332] width 788 height 552
click at [245, 121] on button at bounding box center [233, 124] width 29 height 29
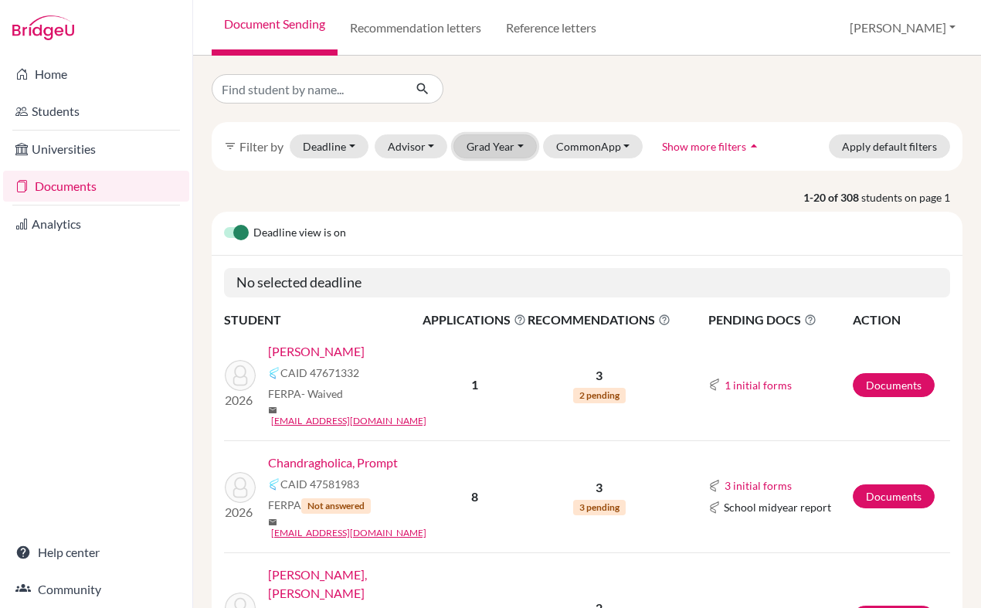
click at [488, 153] on button "Grad Year" at bounding box center [495, 146] width 83 height 24
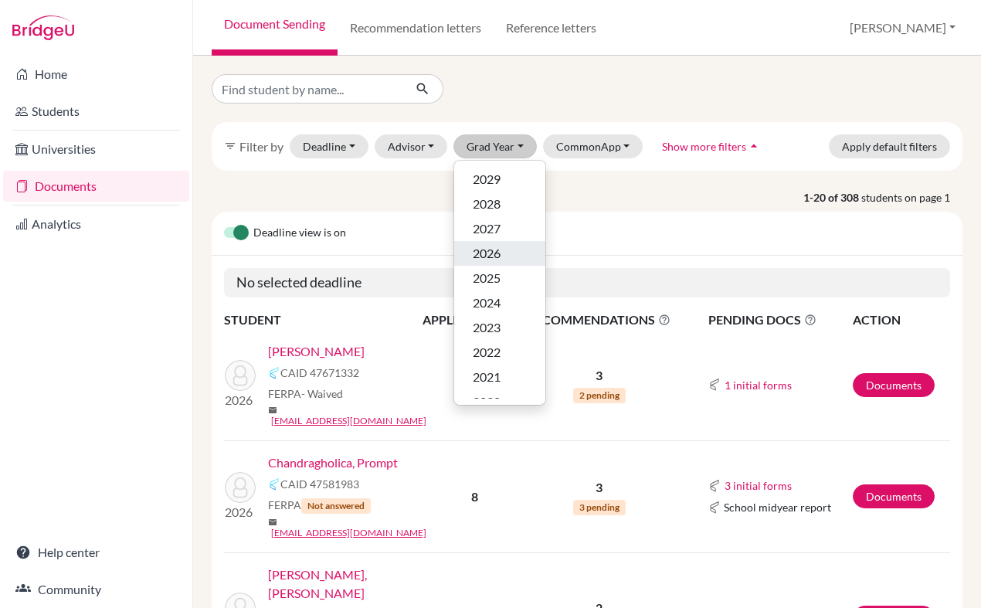
click at [490, 250] on span "2026" at bounding box center [487, 253] width 28 height 19
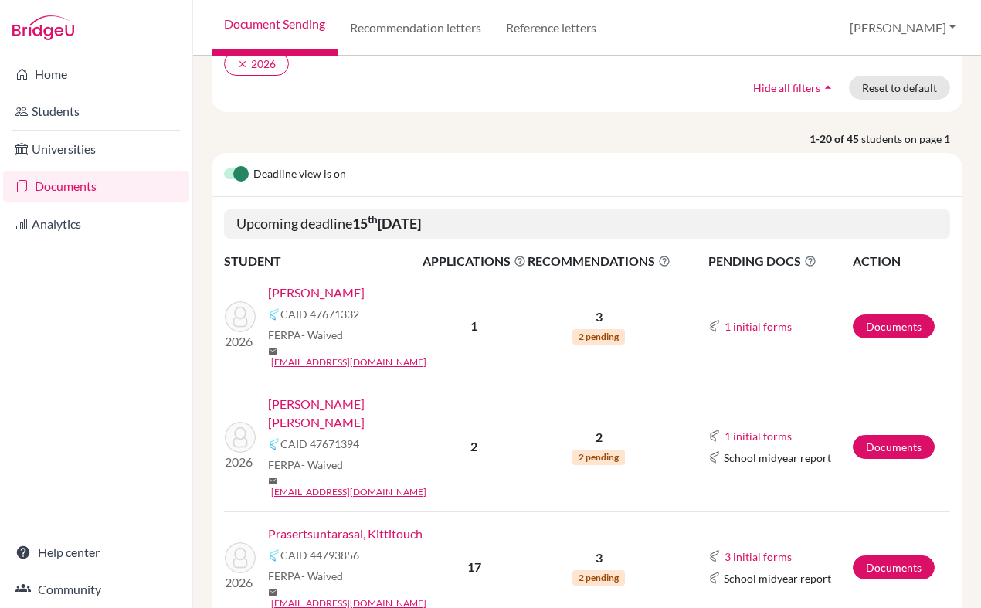
scroll to position [196, 0]
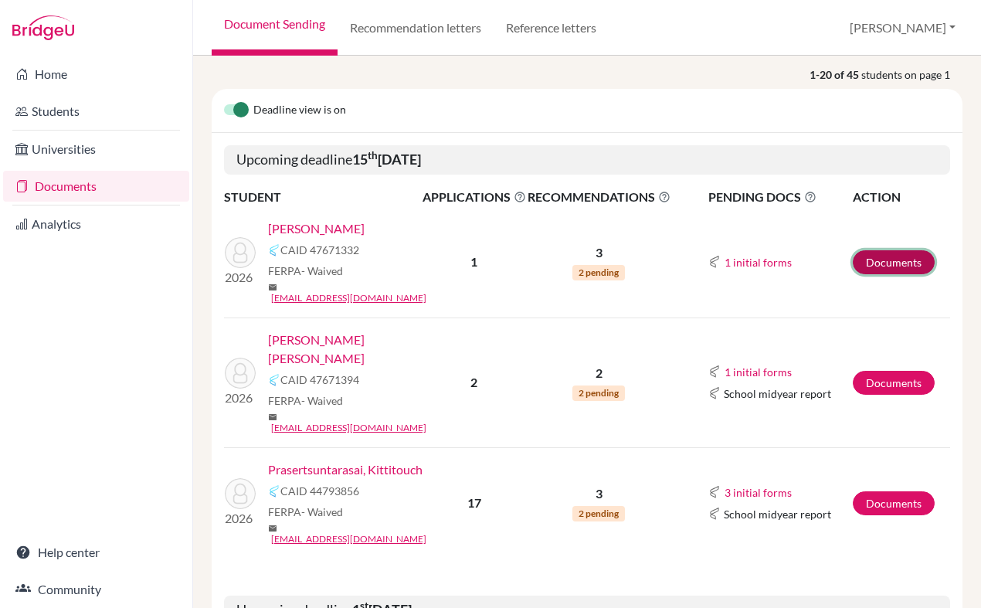
click at [873, 256] on link "Documents" at bounding box center [894, 262] width 82 height 24
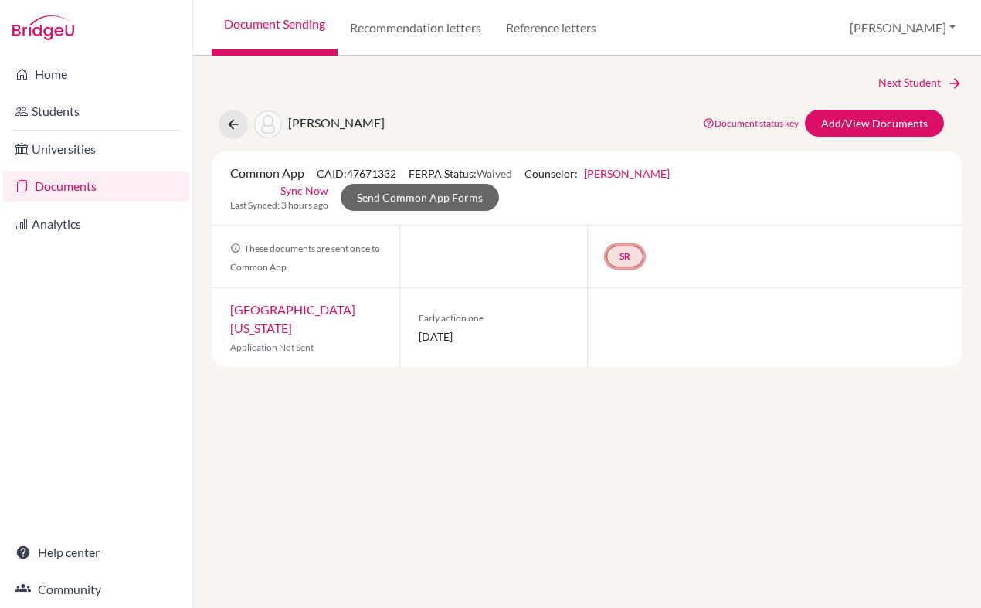
click at [635, 266] on link "SR" at bounding box center [625, 257] width 37 height 22
click at [624, 209] on link "School report" at bounding box center [625, 209] width 66 height 13
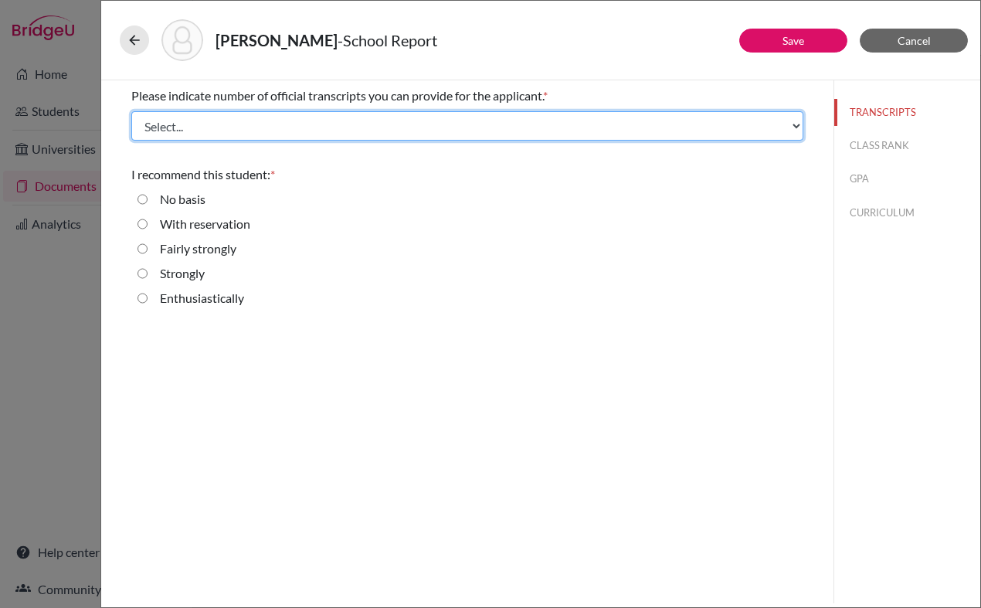
click at [207, 124] on select "Select... 1 2 3 4" at bounding box center [467, 125] width 672 height 29
select select "1"
click at [131, 111] on select "Select... 1 2 3 4" at bounding box center [467, 125] width 672 height 29
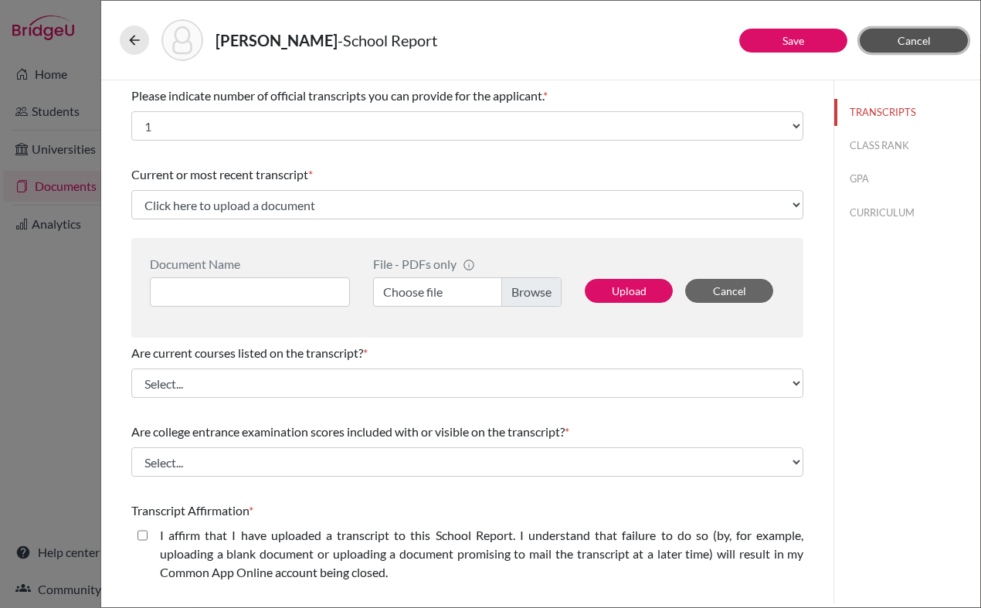
click at [914, 42] on span "Cancel" at bounding box center [914, 40] width 33 height 13
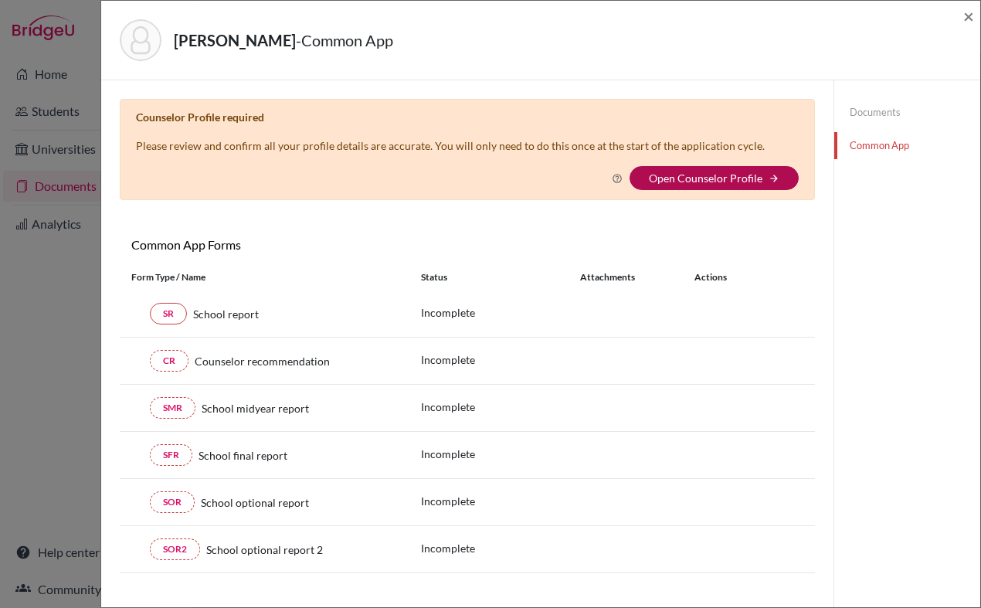
click at [688, 174] on link "Open Counselor Profile" at bounding box center [706, 178] width 114 height 13
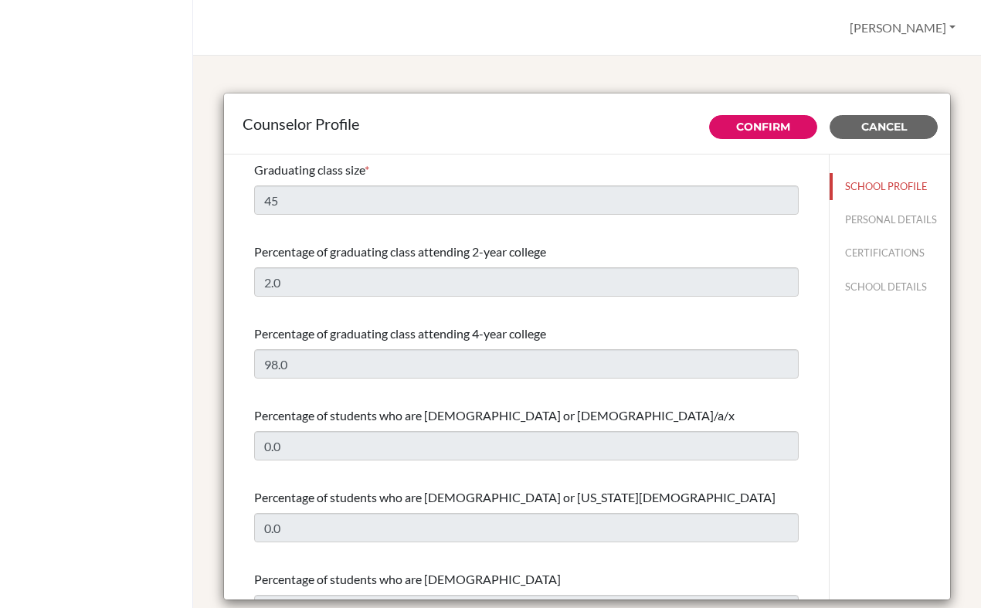
select select "0"
select select "353427"
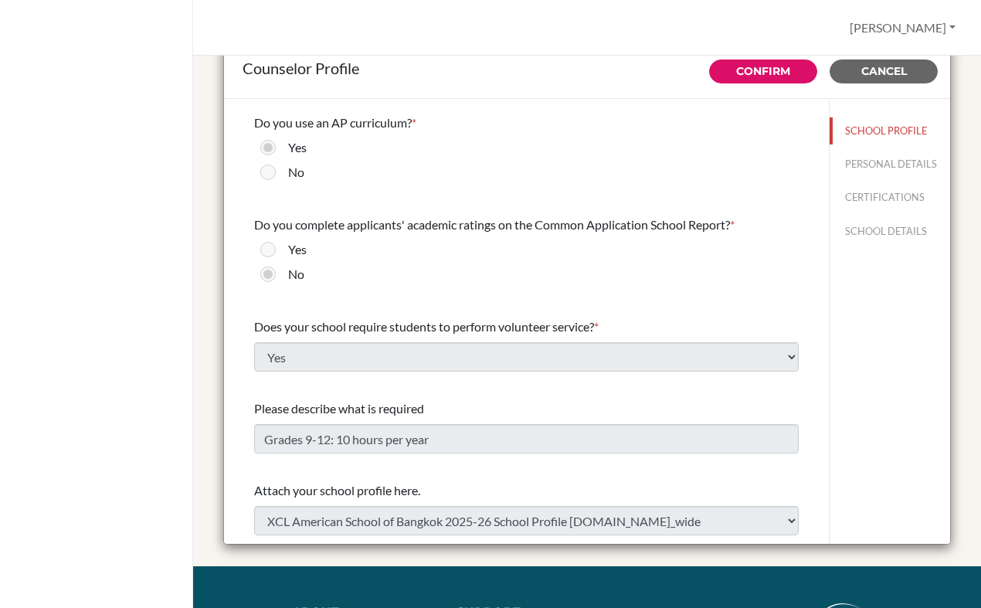
scroll to position [1807, 0]
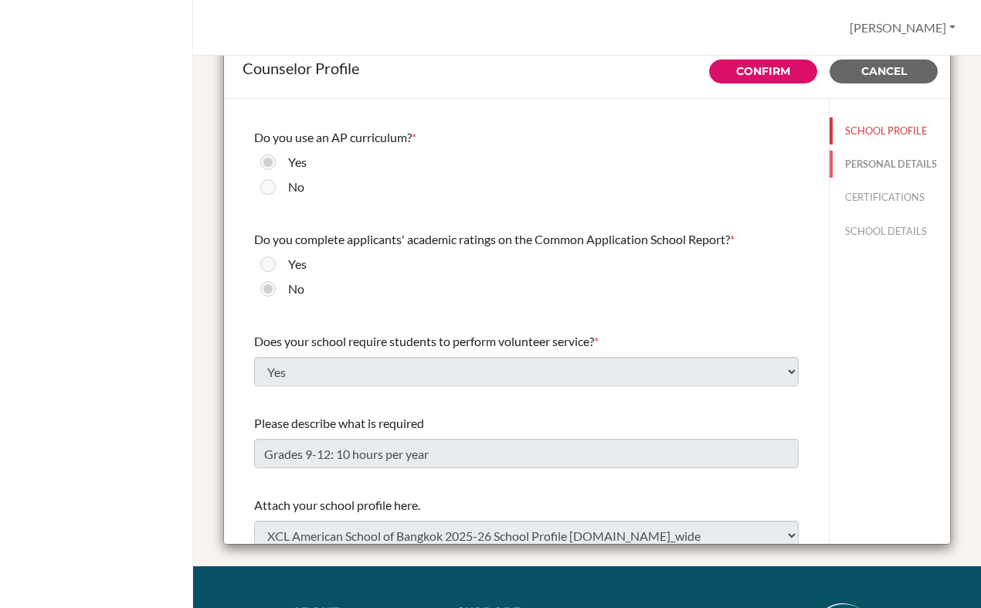
click at [913, 159] on button "PERSONAL DETAILS" at bounding box center [890, 164] width 121 height 27
type input "[PERSON_NAME]"
type input "College Counselor"
type input "66.262-086-00"
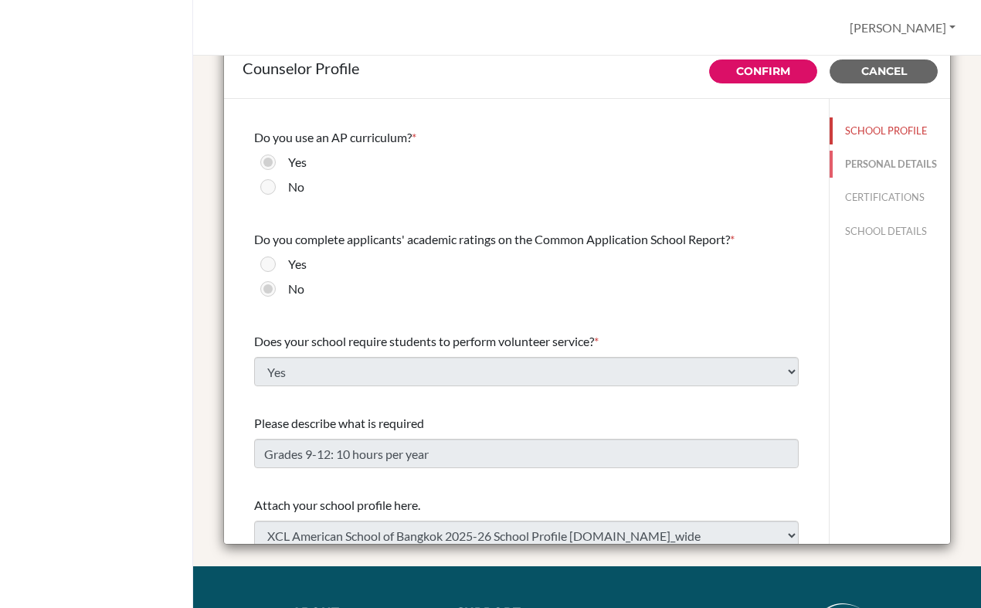
type input "[PERSON_NAME][EMAIL_ADDRESS][DOMAIN_NAME]"
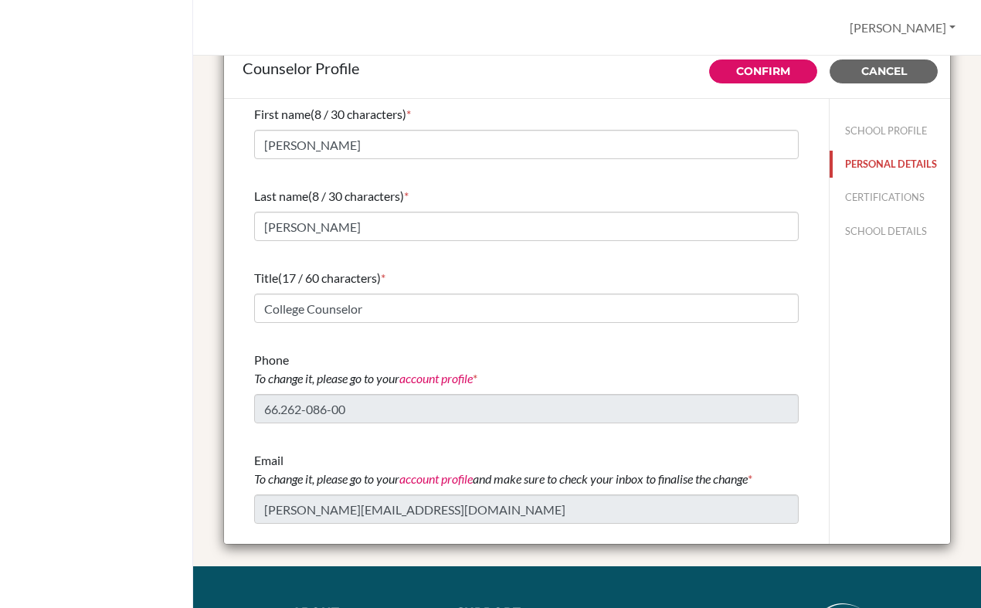
scroll to position [0, 0]
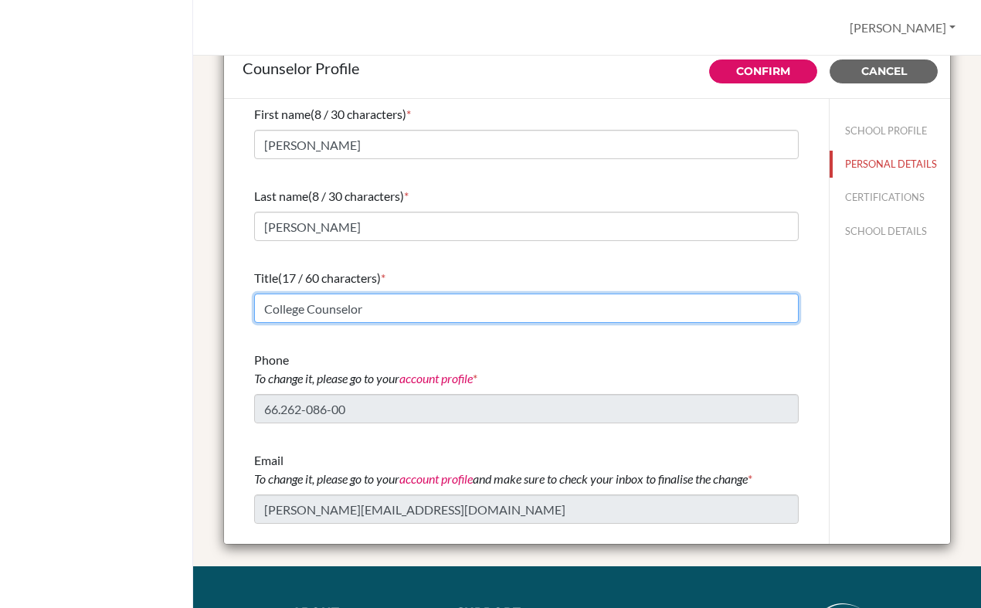
click at [389, 301] on input "College Counselor" at bounding box center [526, 308] width 545 height 29
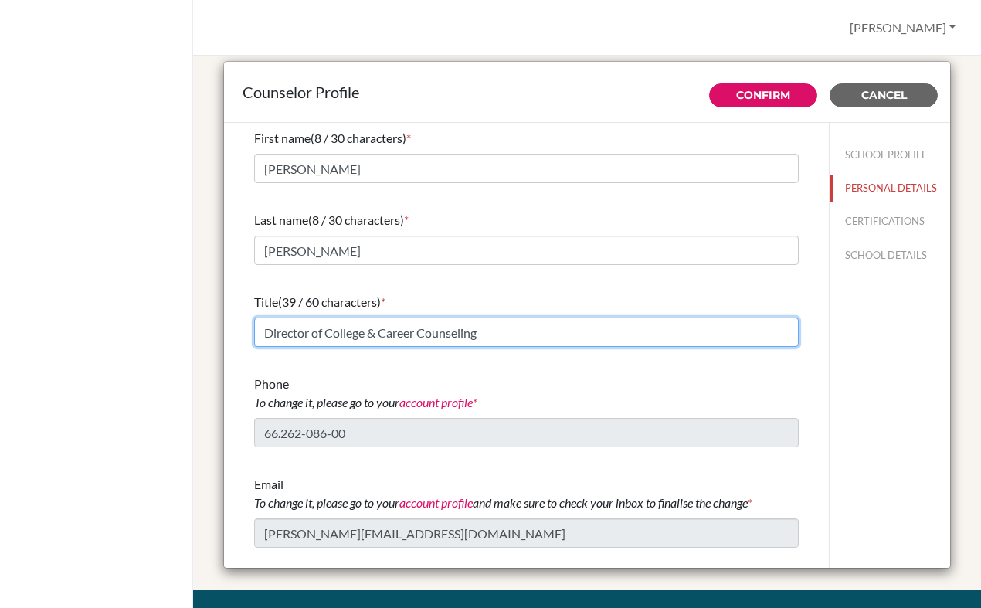
scroll to position [33, 0]
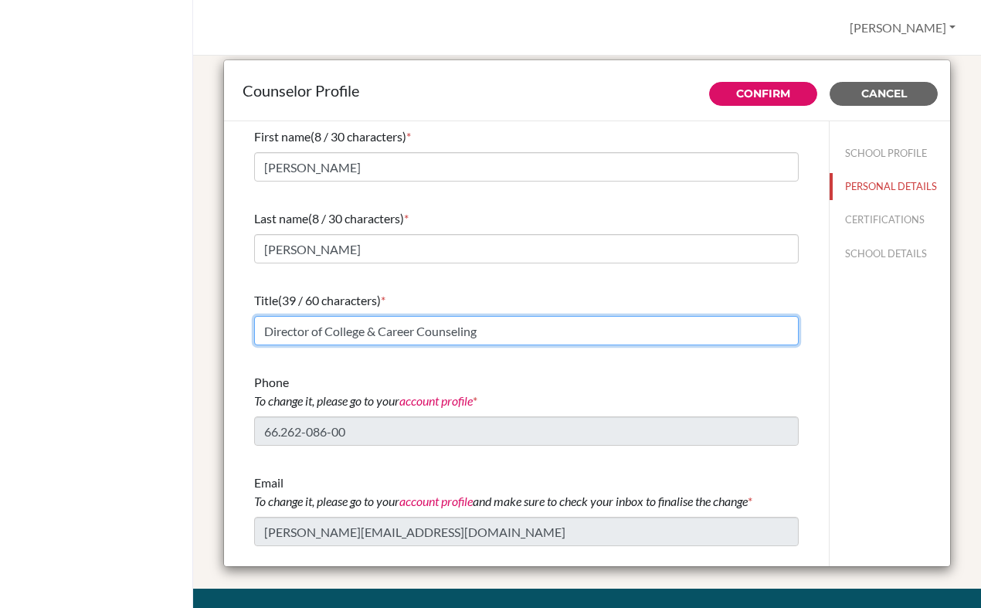
type input "Director of College & Career Counseling"
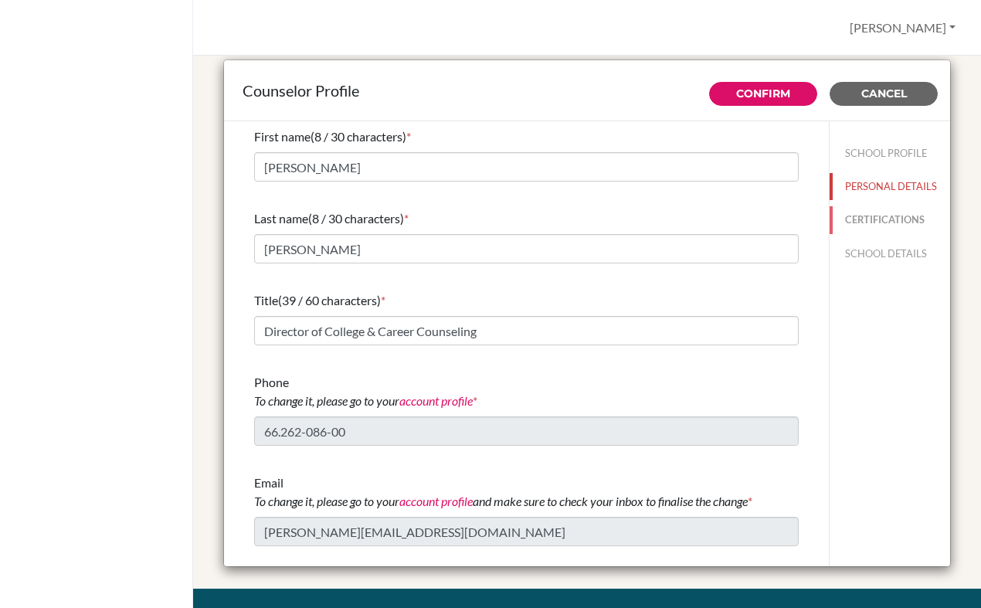
click at [868, 216] on button "CERTIFICATIONS" at bounding box center [890, 219] width 121 height 27
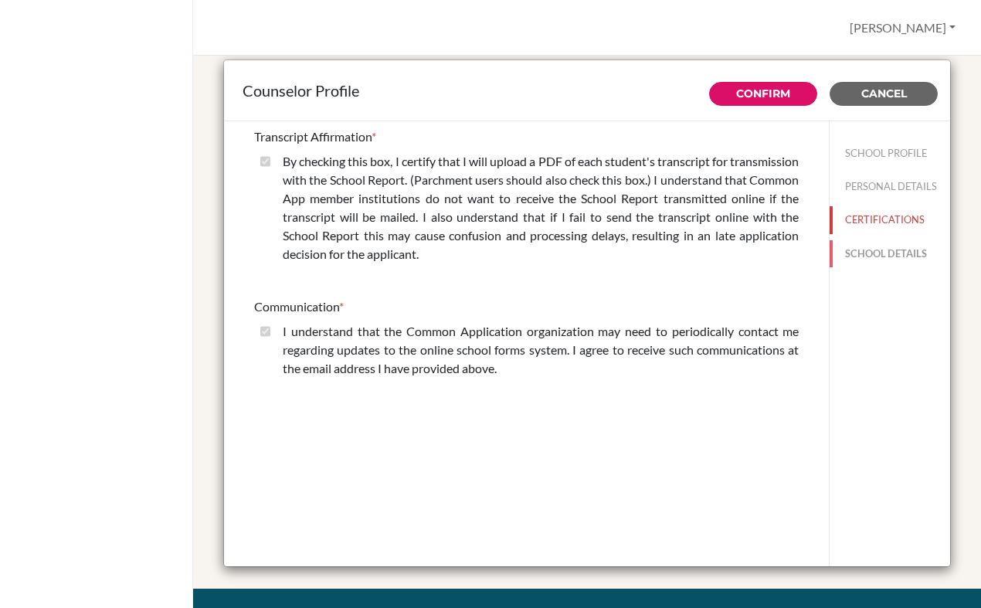
click at [855, 245] on button "SCHOOL DETAILS" at bounding box center [890, 253] width 121 height 27
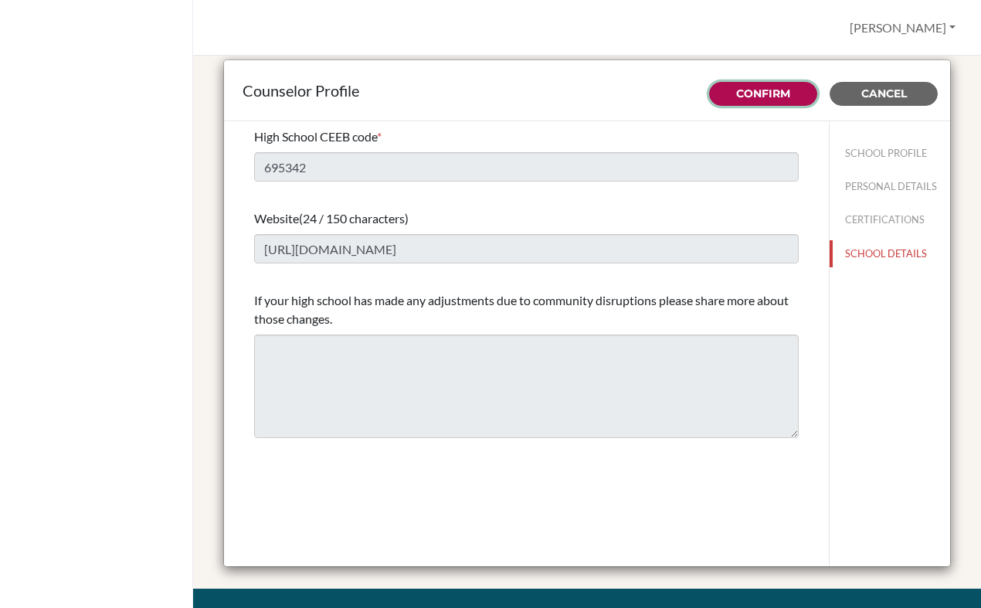
click at [753, 101] on button "Confirm" at bounding box center [763, 94] width 108 height 24
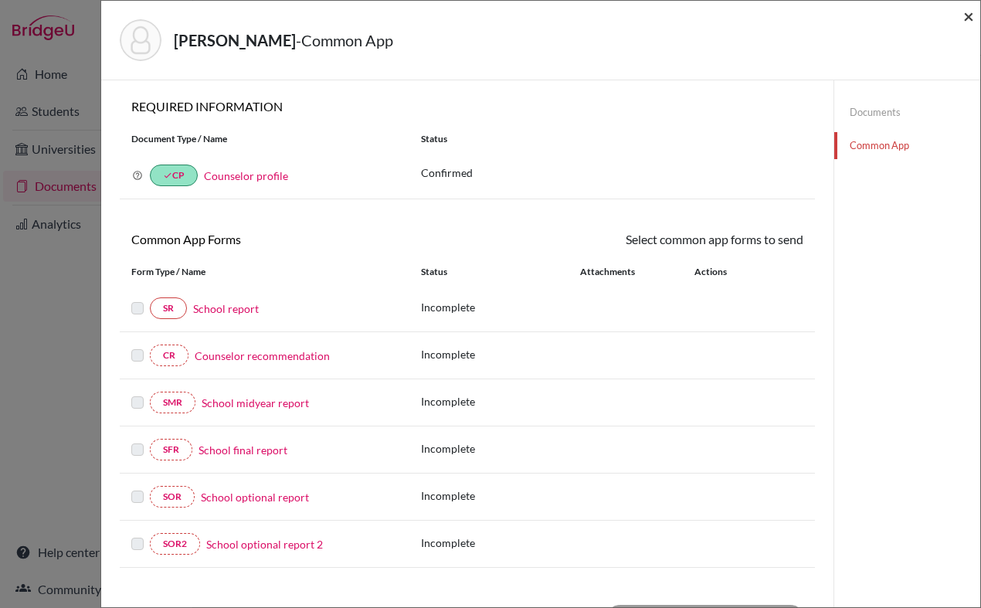
click at [969, 16] on span "×" at bounding box center [969, 16] width 11 height 22
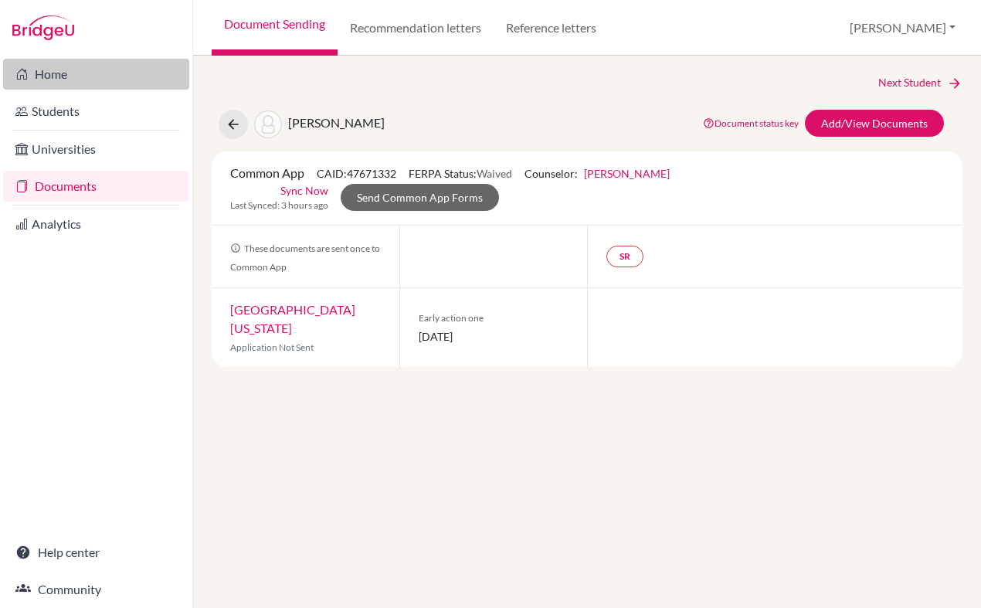
click at [90, 76] on link "Home" at bounding box center [96, 74] width 186 height 31
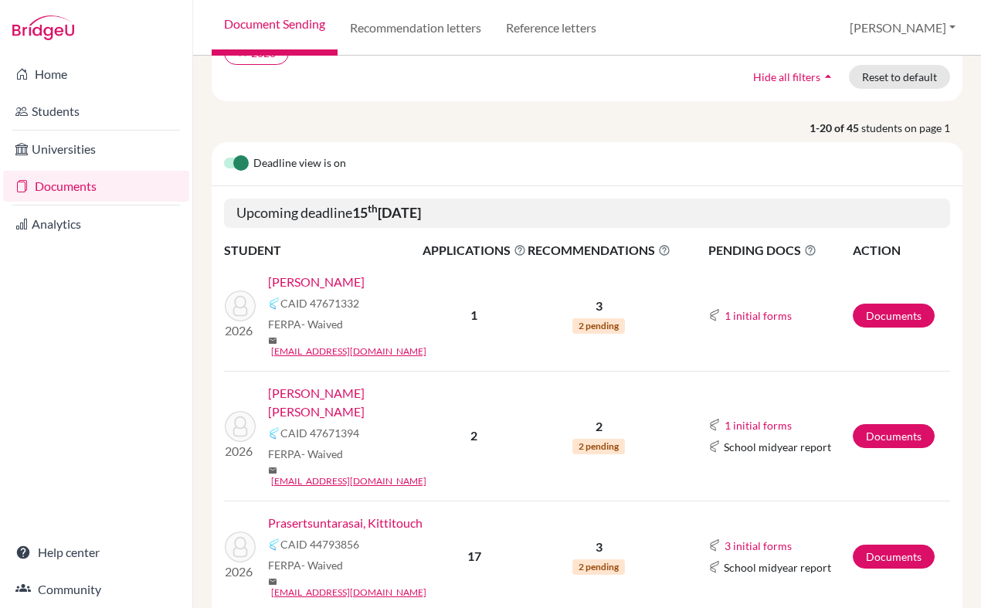
scroll to position [144, 0]
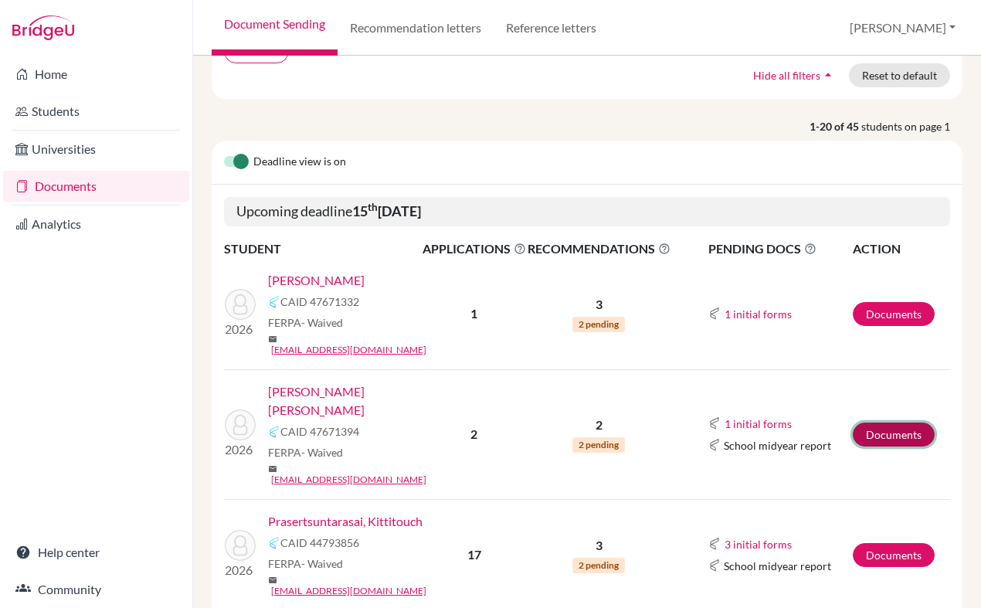
click at [912, 423] on link "Documents" at bounding box center [894, 435] width 82 height 24
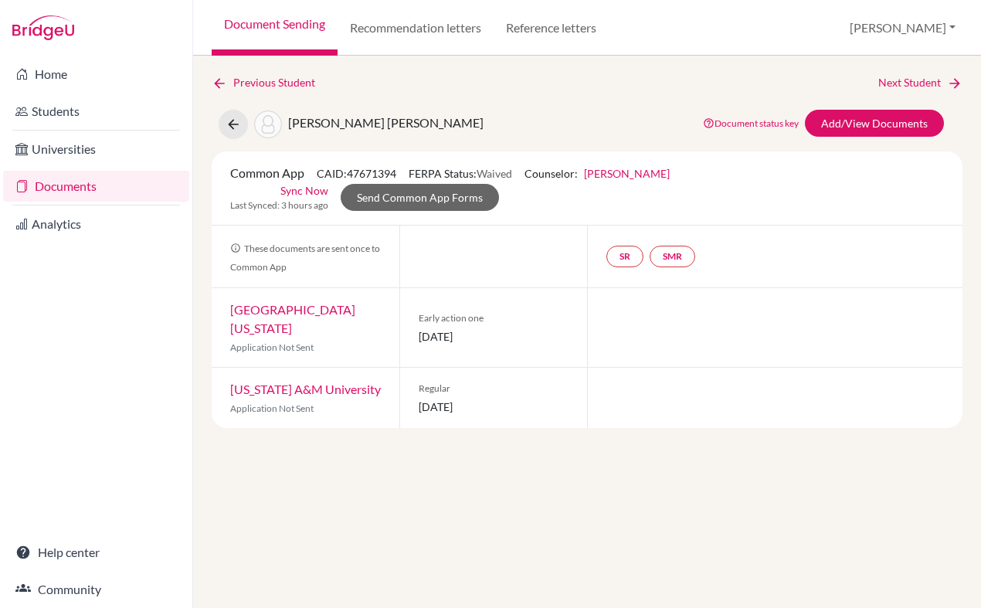
click at [354, 122] on span "Nguyen, Ngoc Hoang Chau" at bounding box center [385, 122] width 195 height 15
click at [229, 121] on icon at bounding box center [233, 124] width 15 height 15
click at [228, 125] on icon at bounding box center [233, 124] width 15 height 15
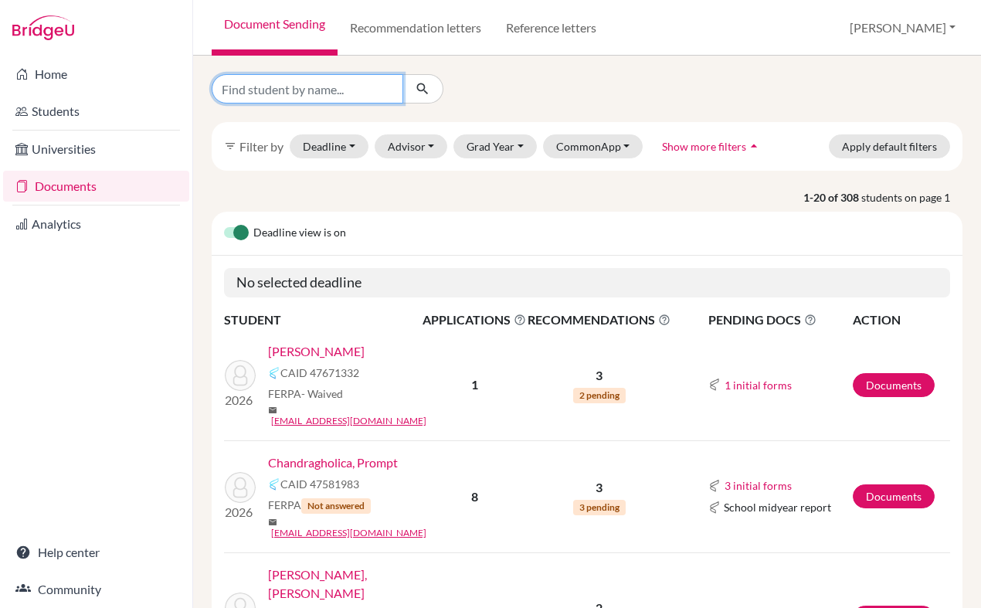
click at [332, 90] on input "Find student by name..." at bounding box center [308, 88] width 192 height 29
type input "[PERSON_NAME]"
click button "submit" at bounding box center [423, 88] width 41 height 29
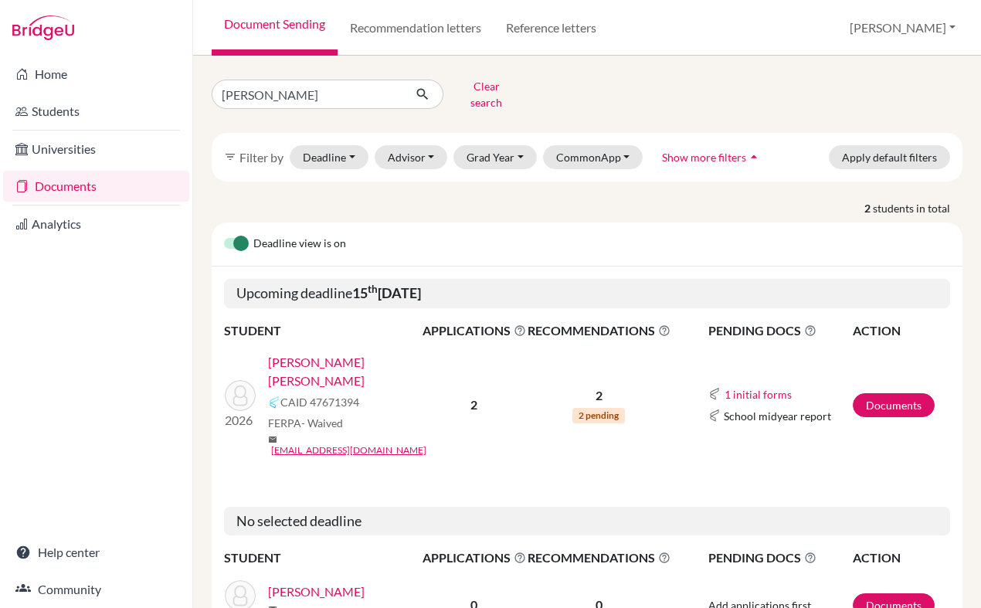
click at [312, 353] on link "[PERSON_NAME] [PERSON_NAME]" at bounding box center [350, 371] width 165 height 37
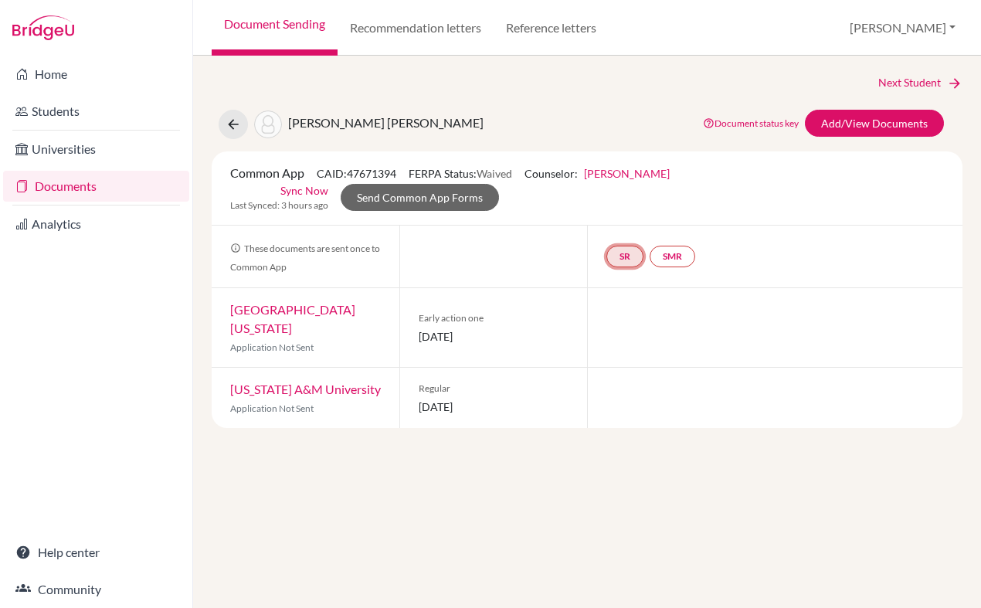
click at [623, 259] on link "SR" at bounding box center [625, 257] width 37 height 22
click at [621, 215] on link "School report" at bounding box center [625, 209] width 66 height 13
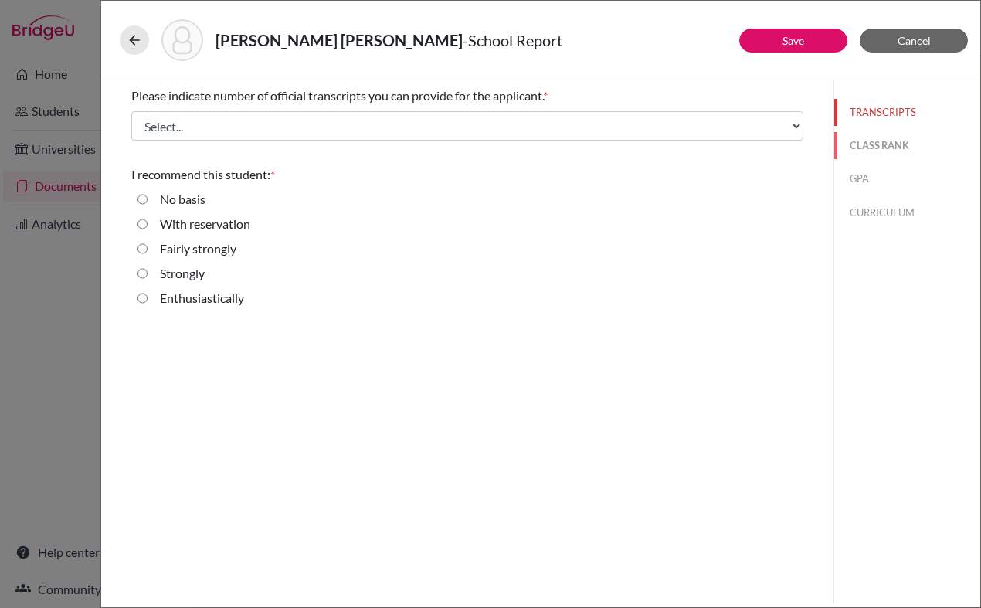
click at [861, 152] on button "CLASS RANK" at bounding box center [908, 145] width 146 height 27
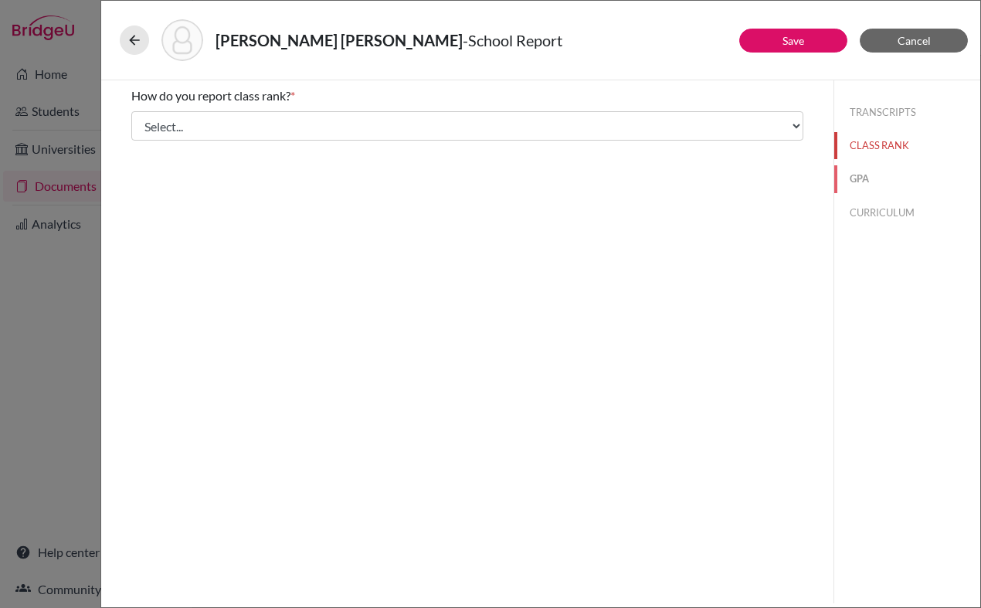
click at [856, 174] on button "GPA" at bounding box center [908, 178] width 146 height 27
click at [879, 212] on button "CURRICULUM" at bounding box center [908, 212] width 146 height 27
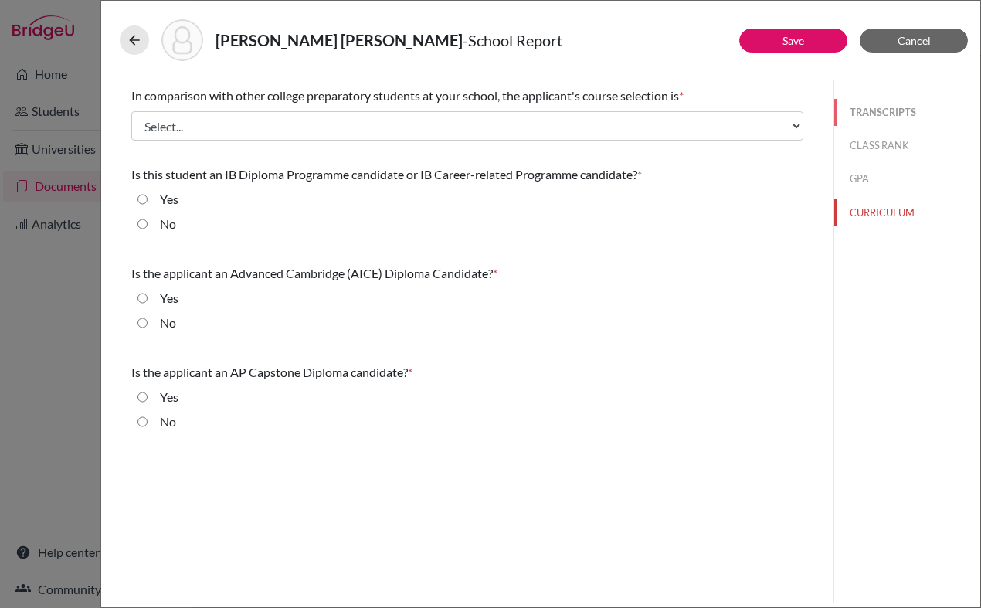
click at [871, 111] on button "TRANSCRIPTS" at bounding box center [908, 112] width 146 height 27
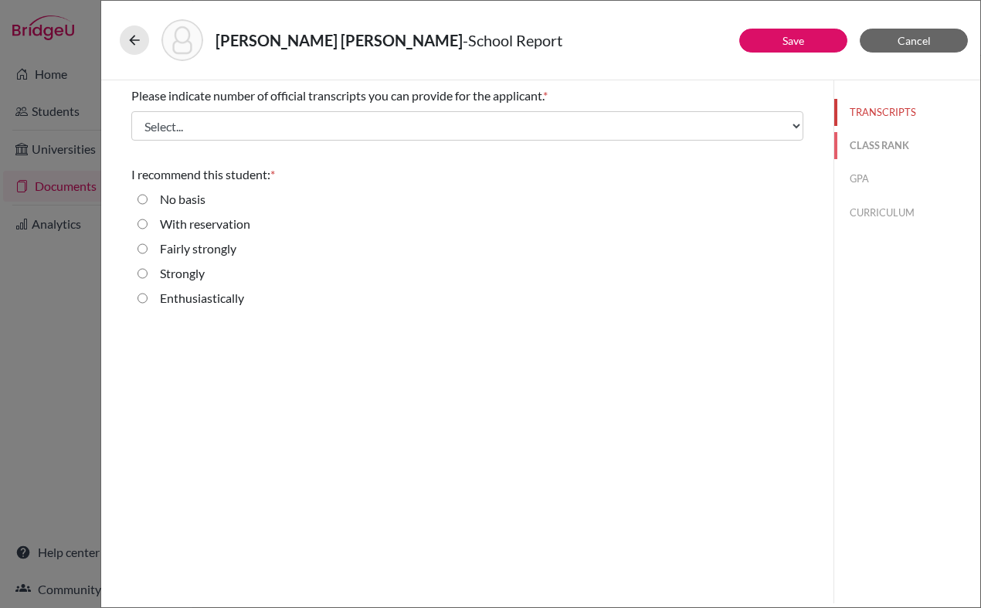
click at [868, 142] on button "CLASS RANK" at bounding box center [908, 145] width 146 height 27
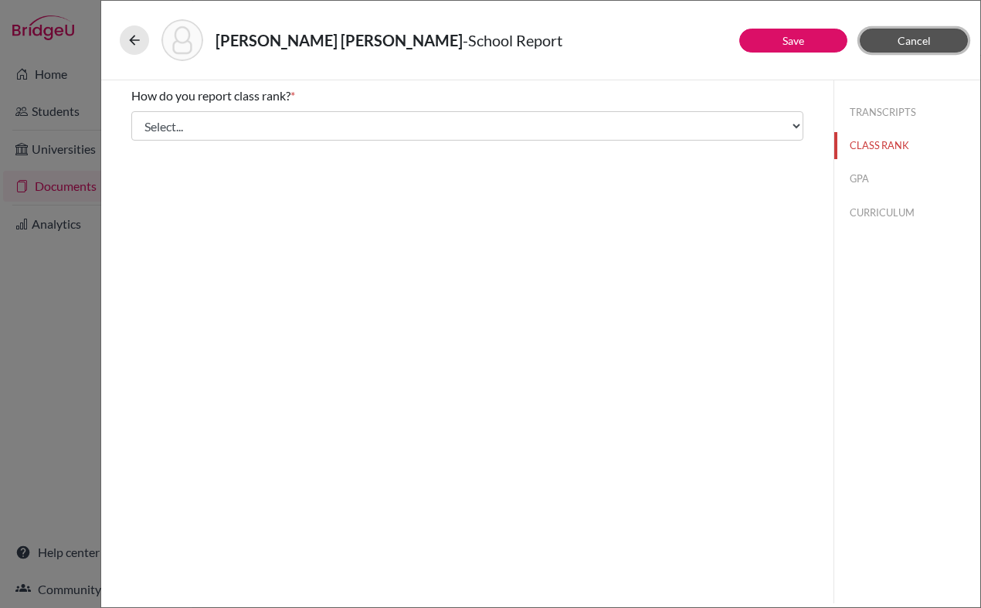
click at [920, 41] on span "Cancel" at bounding box center [914, 40] width 33 height 13
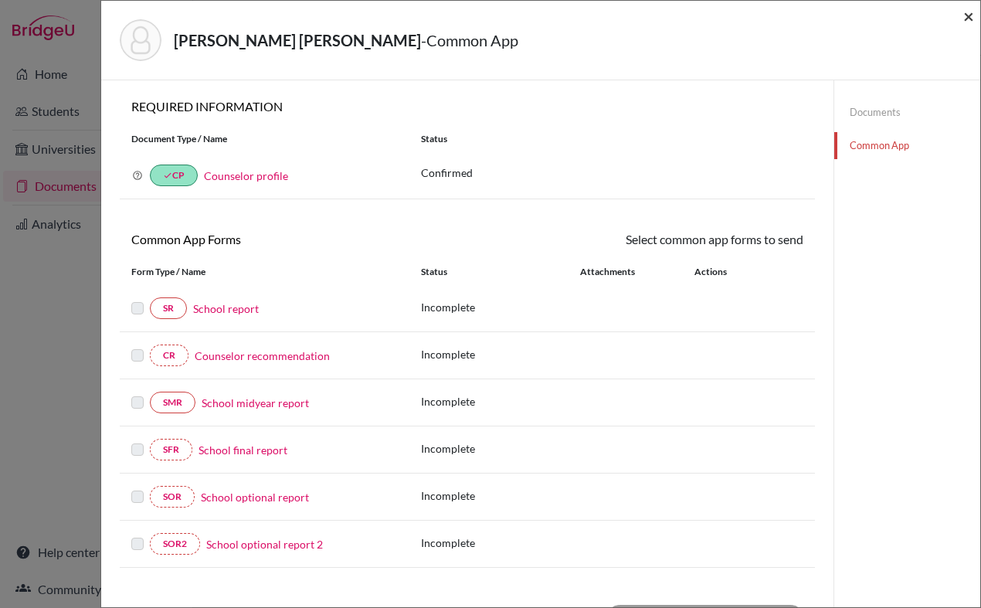
click at [971, 17] on span "×" at bounding box center [969, 16] width 11 height 22
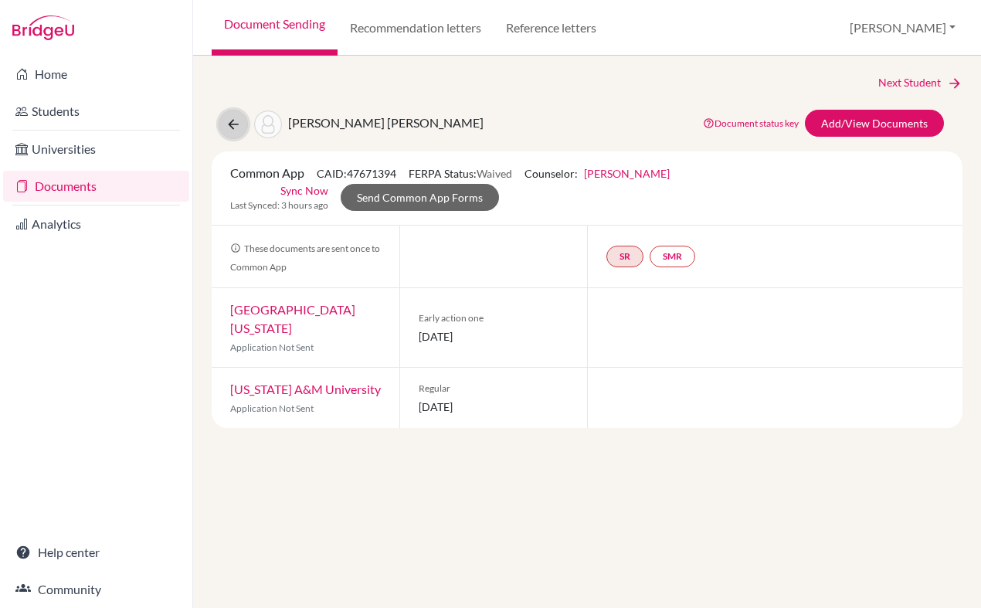
click at [236, 123] on icon at bounding box center [233, 124] width 15 height 15
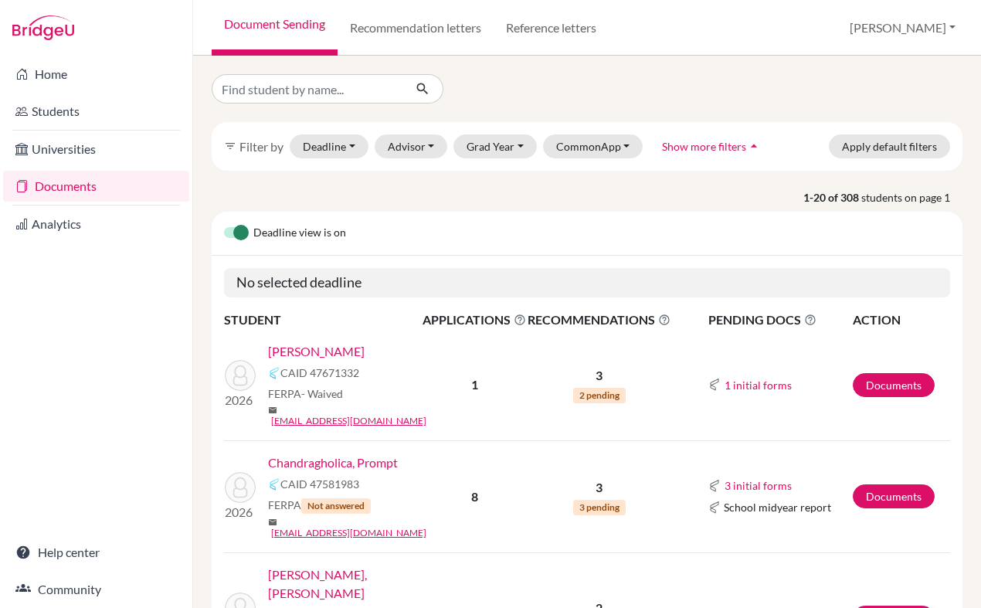
scroll to position [53, 0]
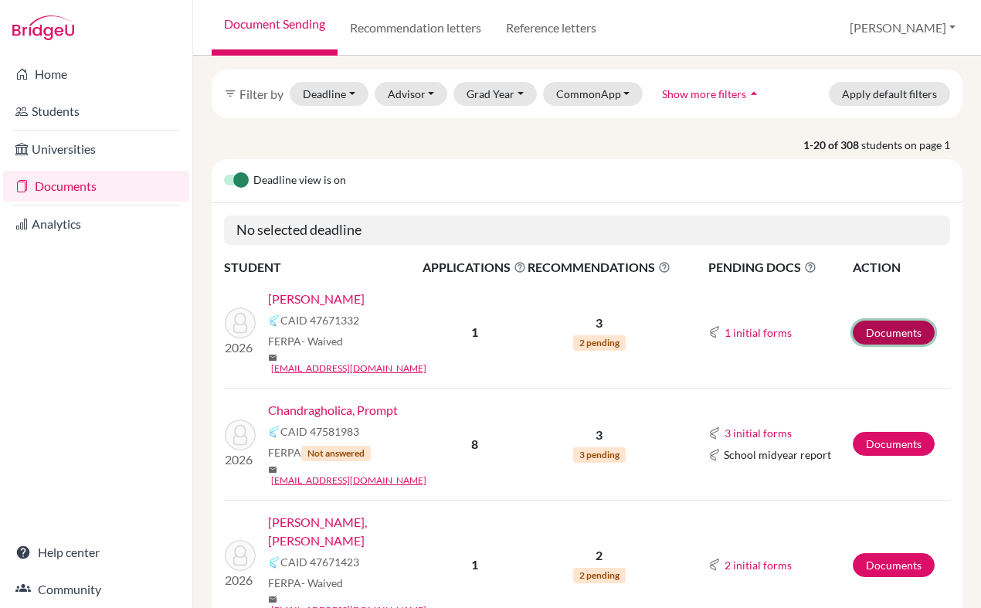
click at [879, 331] on link "Documents" at bounding box center [894, 333] width 82 height 24
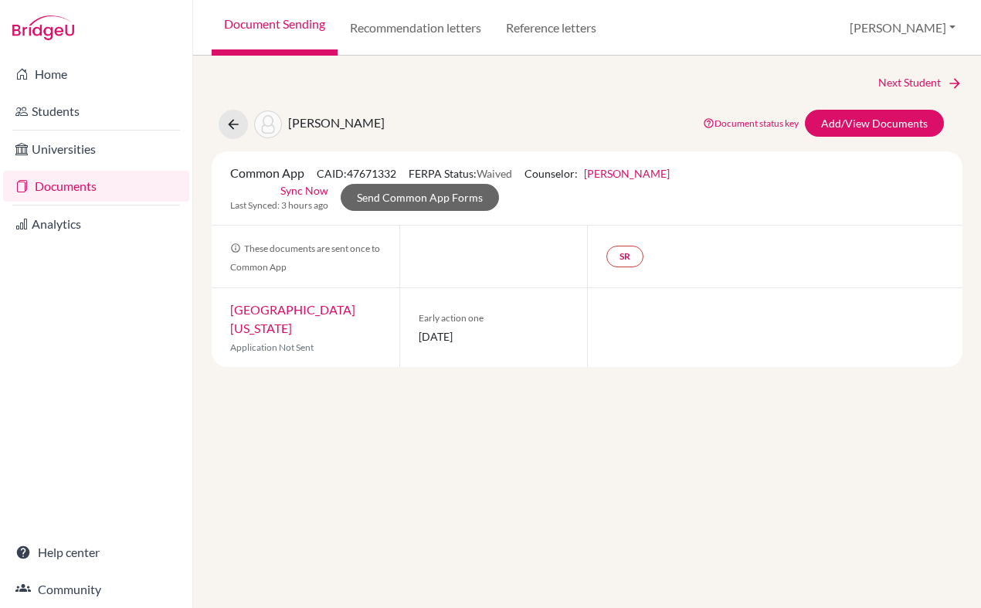
click at [326, 310] on link "University of Texas at Austin" at bounding box center [292, 318] width 125 height 33
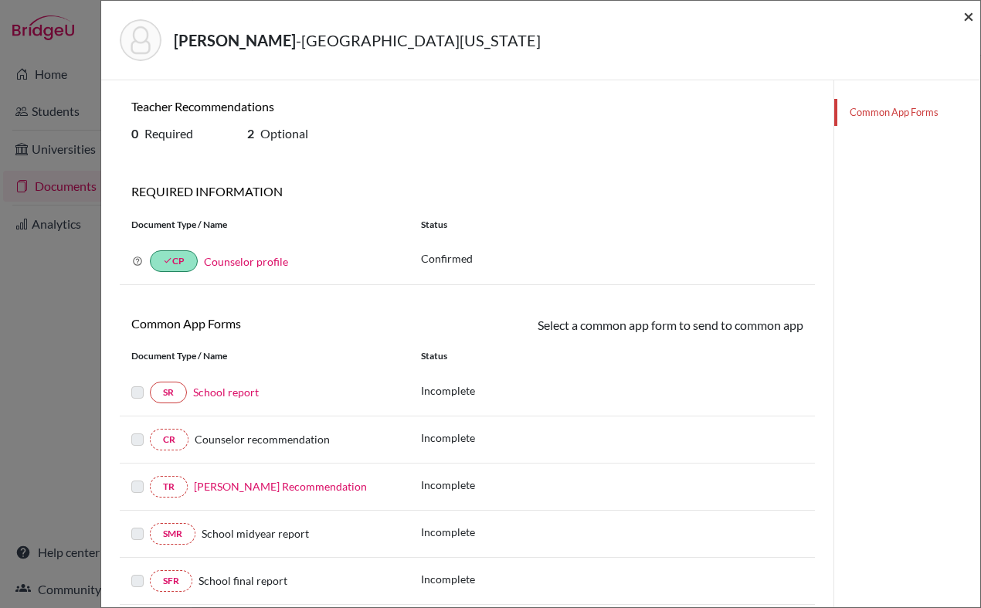
click at [967, 15] on span "×" at bounding box center [969, 16] width 11 height 22
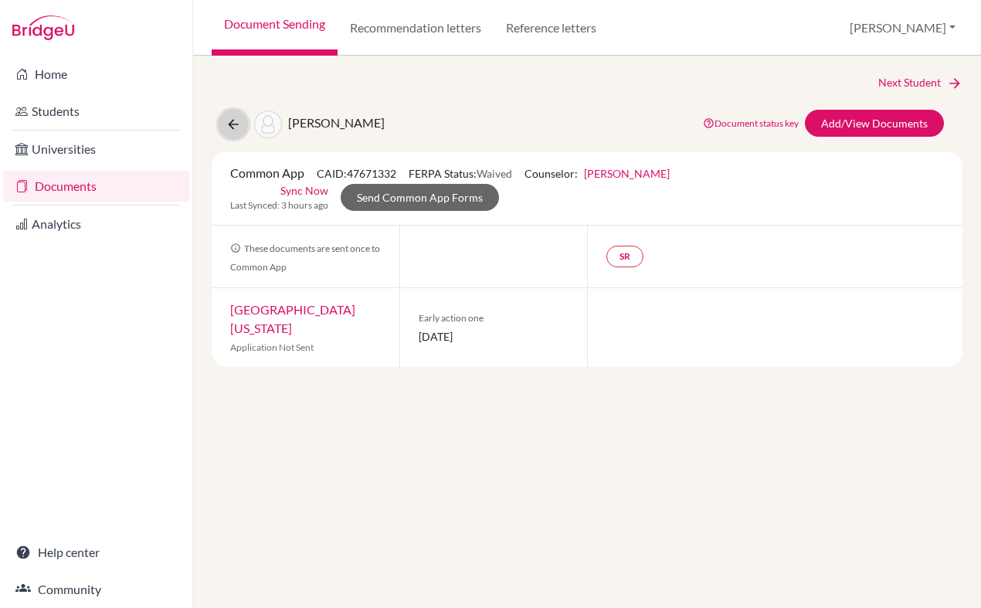
click at [230, 121] on icon at bounding box center [233, 124] width 15 height 15
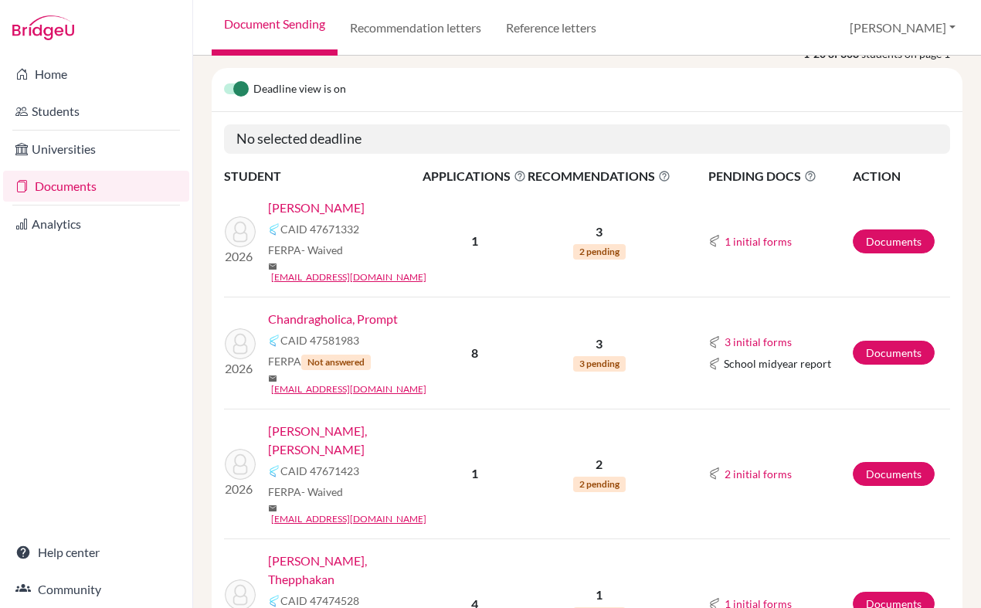
scroll to position [145, 0]
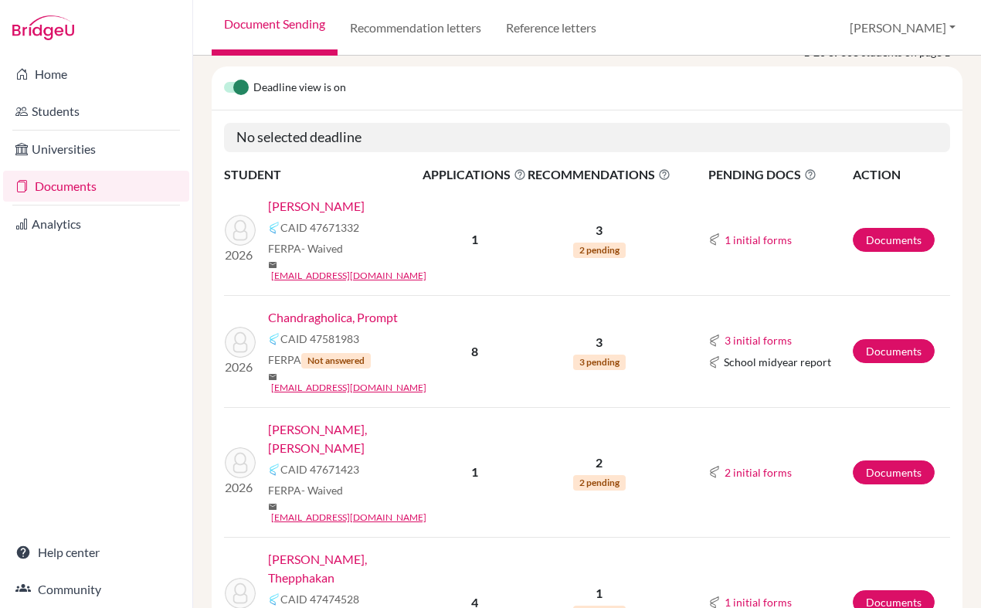
click at [316, 308] on link "Chandragholica, Prompt" at bounding box center [333, 317] width 130 height 19
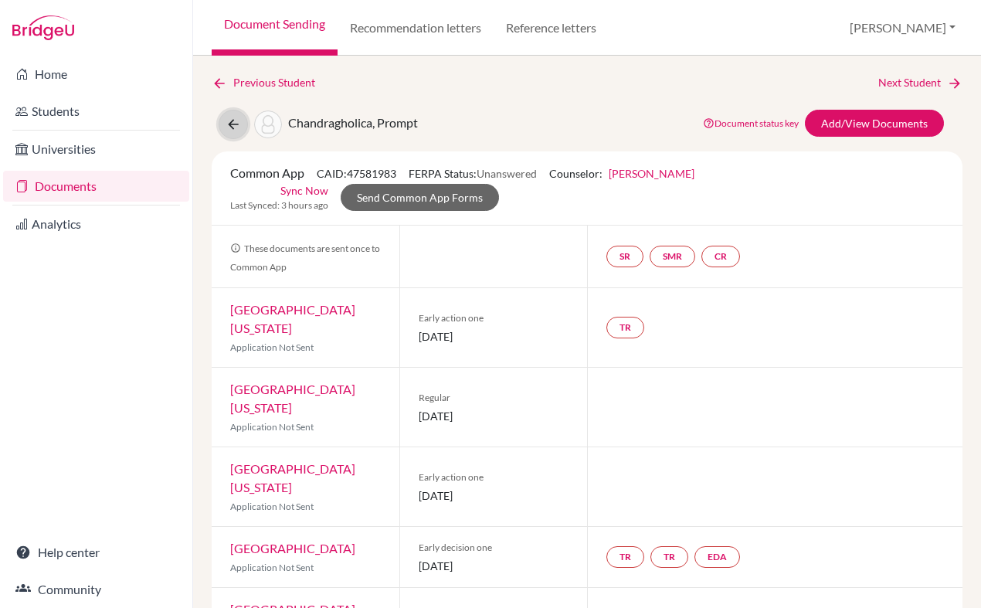
click at [227, 126] on icon at bounding box center [233, 124] width 15 height 15
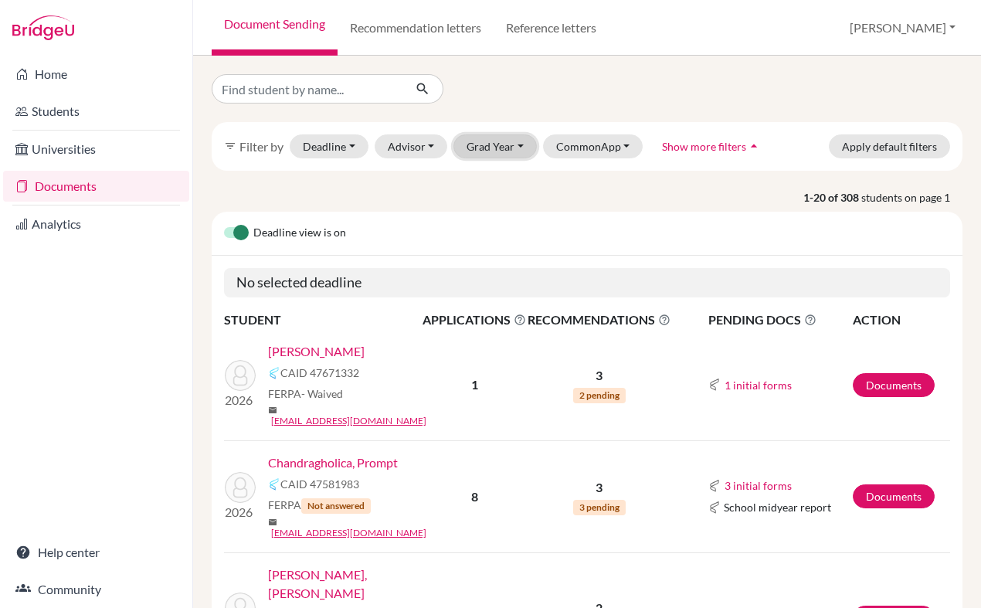
click at [492, 148] on button "Grad Year" at bounding box center [495, 146] width 83 height 24
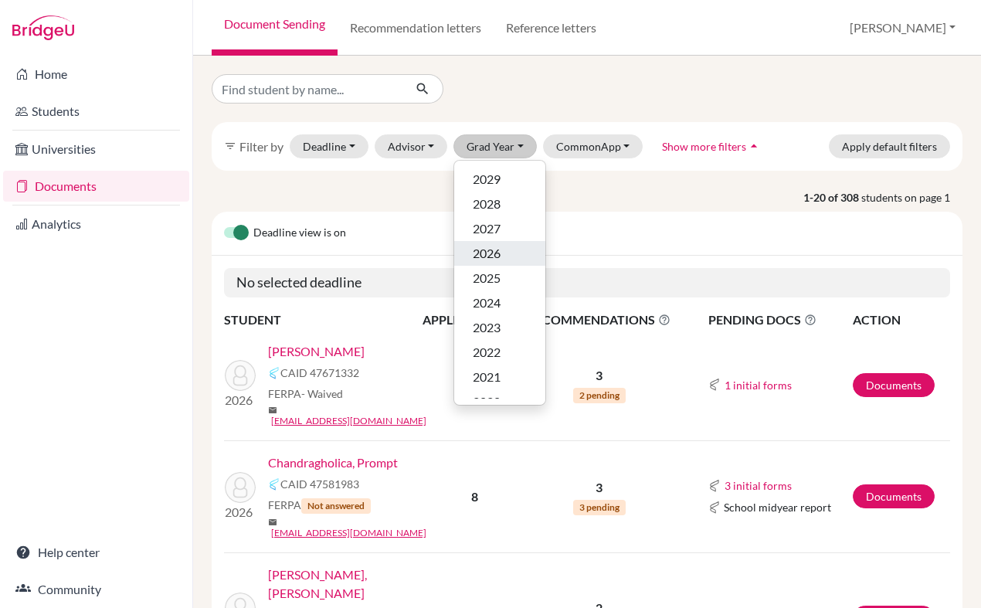
click at [476, 251] on span "2026" at bounding box center [487, 253] width 28 height 19
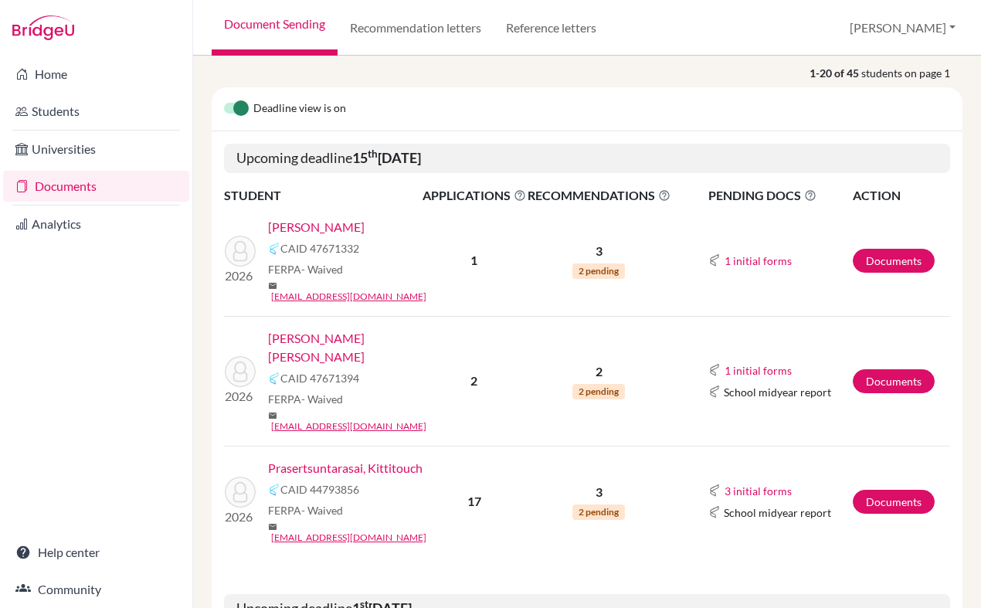
scroll to position [203, 0]
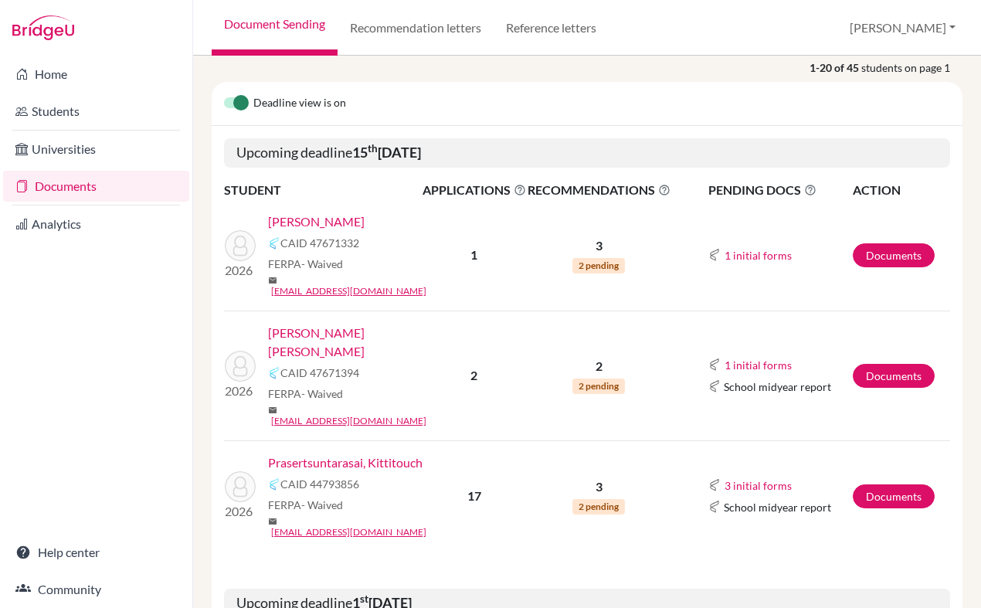
click at [377, 454] on link "Prasertsuntarasai, Kittitouch" at bounding box center [345, 463] width 155 height 19
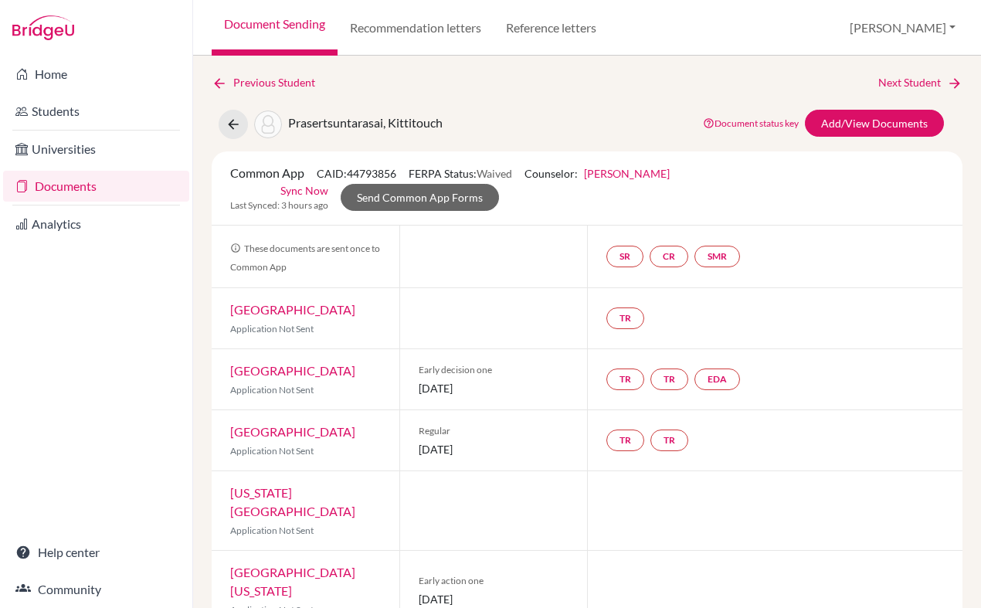
scroll to position [173, 0]
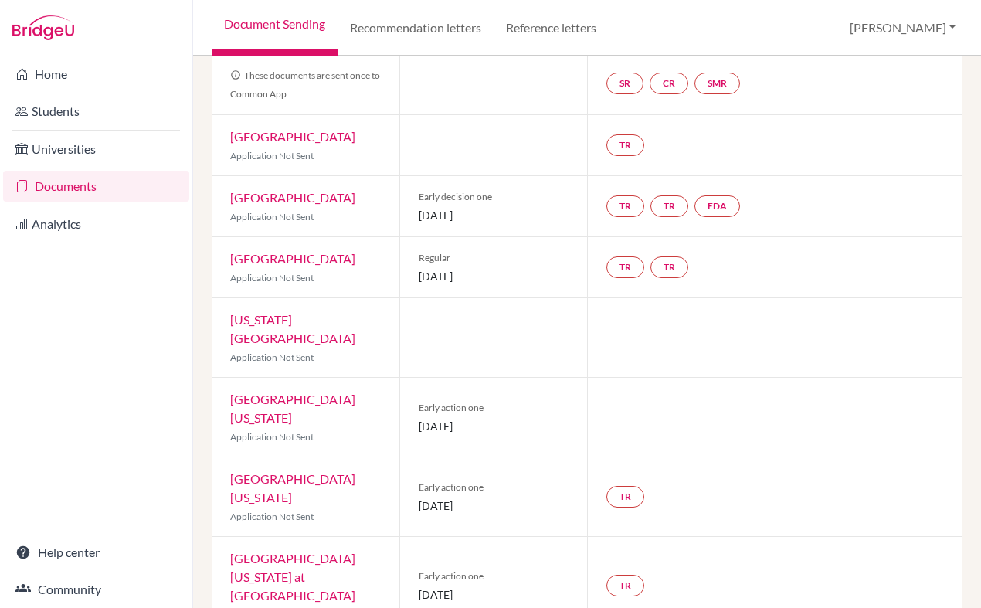
click at [699, 421] on div at bounding box center [775, 417] width 376 height 79
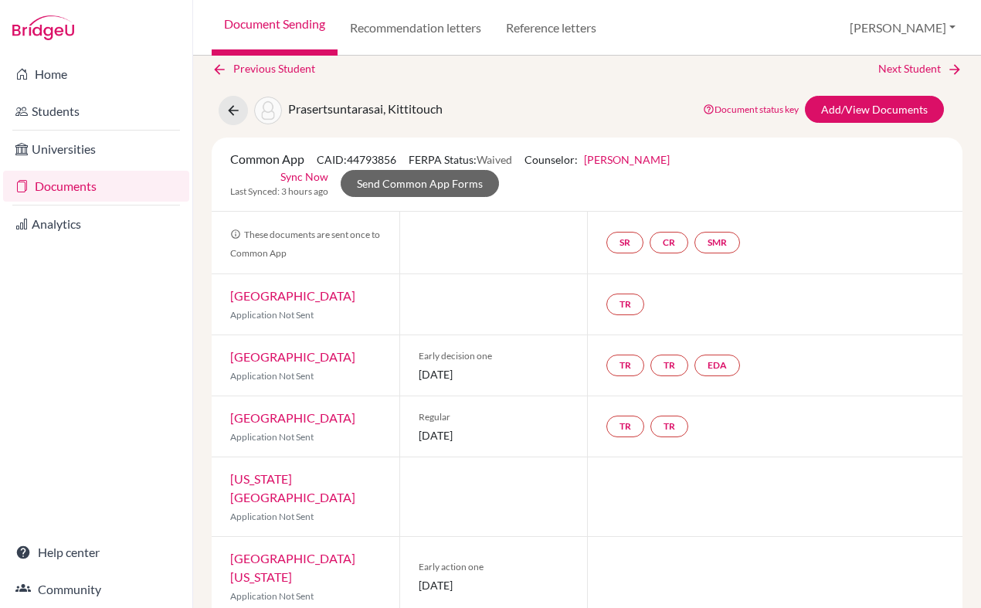
scroll to position [13, 0]
click at [672, 243] on link "CR" at bounding box center [669, 244] width 39 height 22
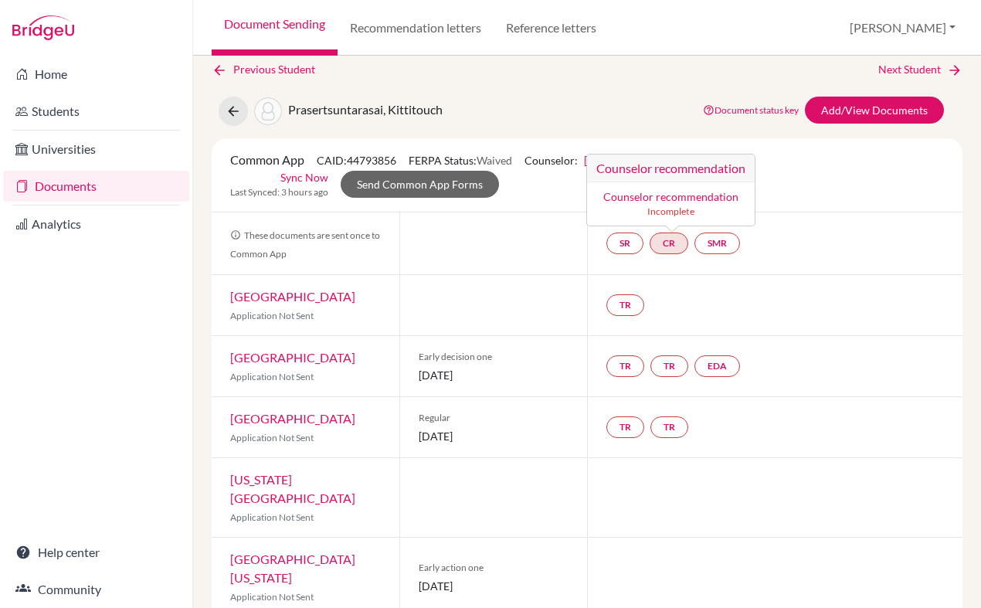
click at [659, 192] on link "Counselor recommendation" at bounding box center [670, 196] width 135 height 13
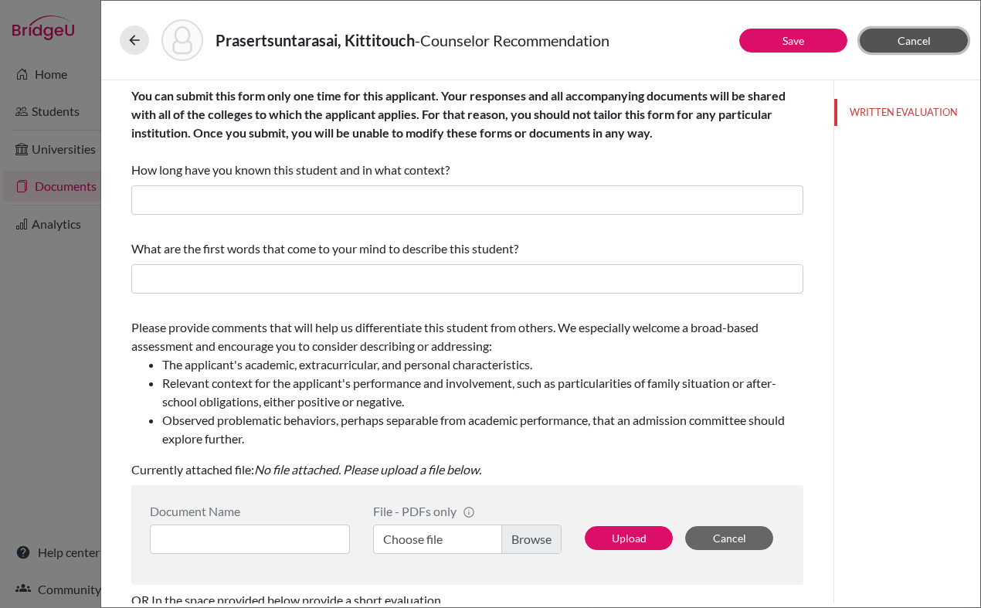
click at [922, 42] on span "Cancel" at bounding box center [914, 40] width 33 height 13
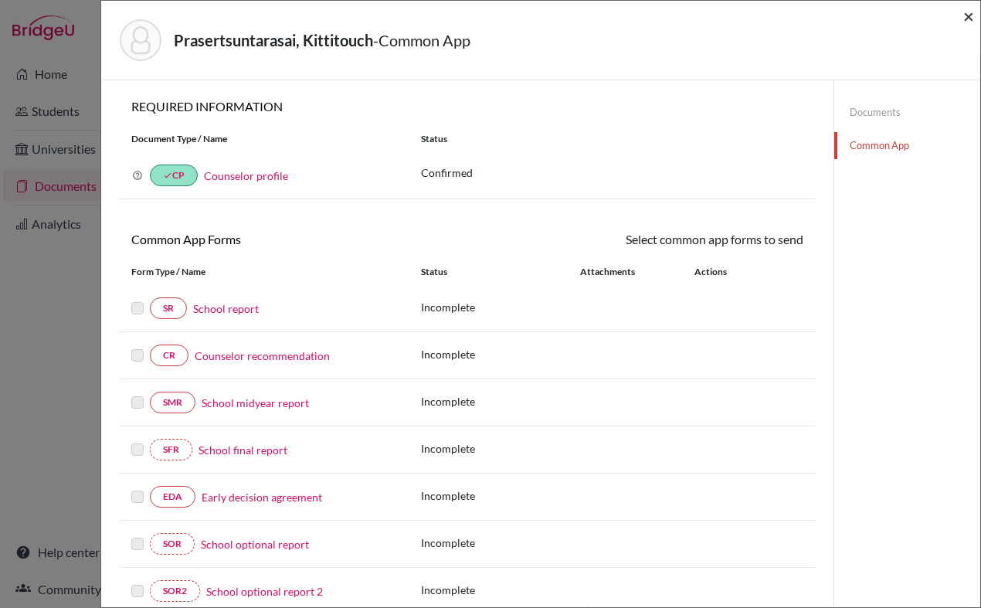
click at [973, 16] on span "×" at bounding box center [969, 16] width 11 height 22
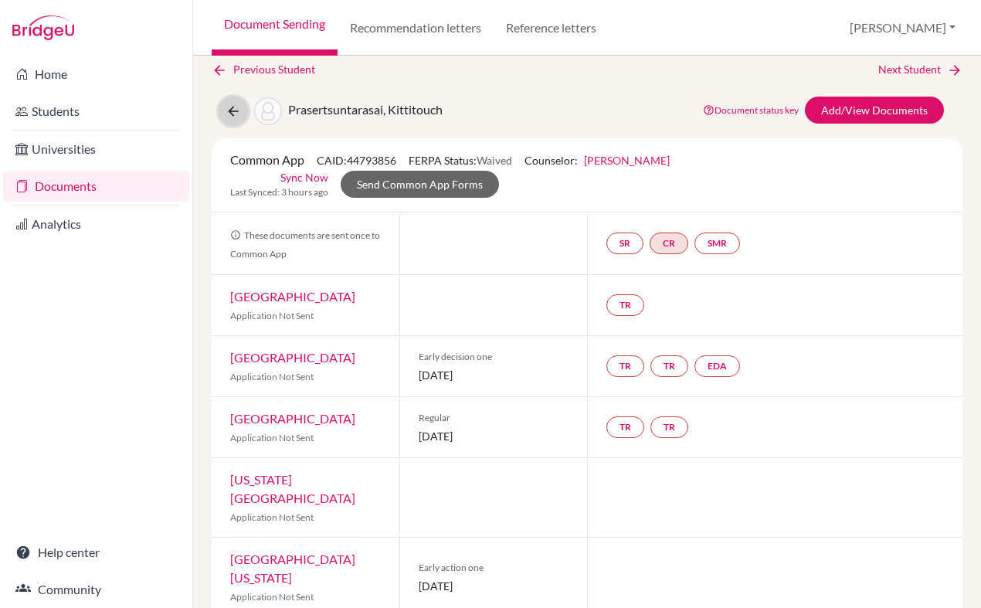
click at [228, 116] on icon at bounding box center [233, 111] width 15 height 15
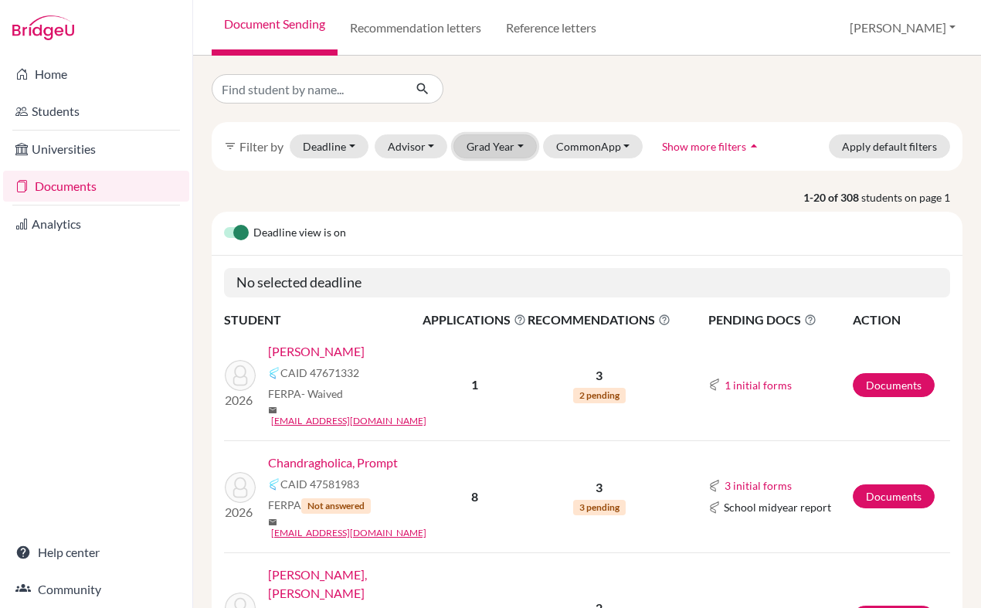
click at [501, 138] on button "Grad Year" at bounding box center [495, 146] width 83 height 24
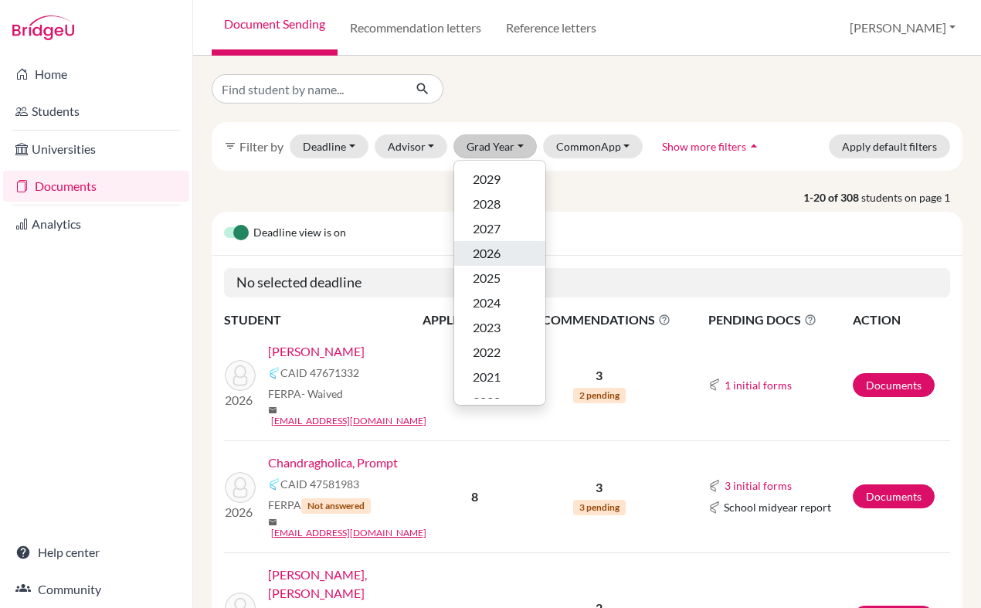
click at [500, 251] on span "2026" at bounding box center [487, 253] width 28 height 19
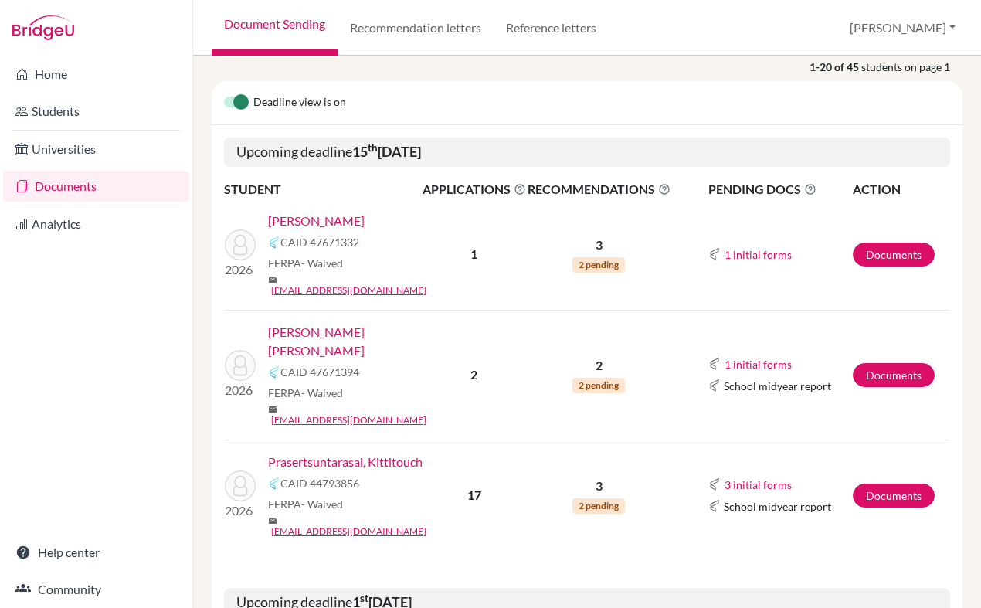
scroll to position [184, 0]
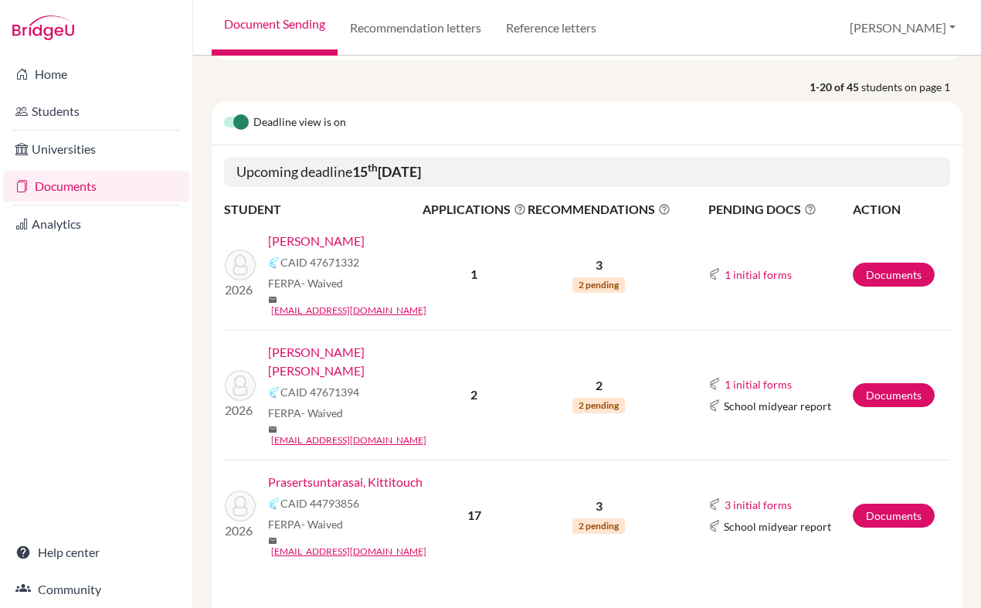
click at [379, 344] on link "[PERSON_NAME] [PERSON_NAME]" at bounding box center [350, 361] width 165 height 37
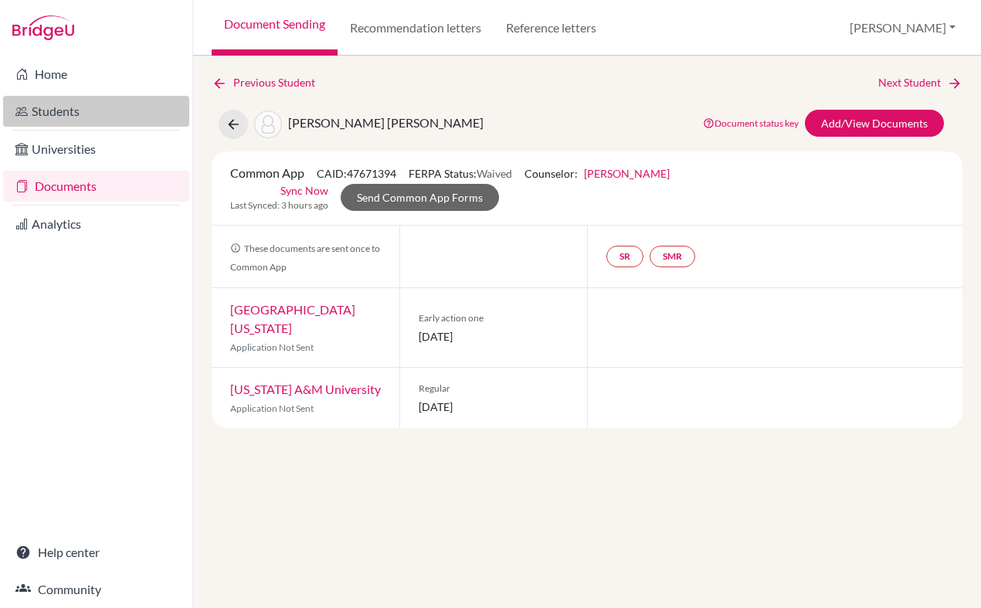
click at [70, 120] on link "Students" at bounding box center [96, 111] width 186 height 31
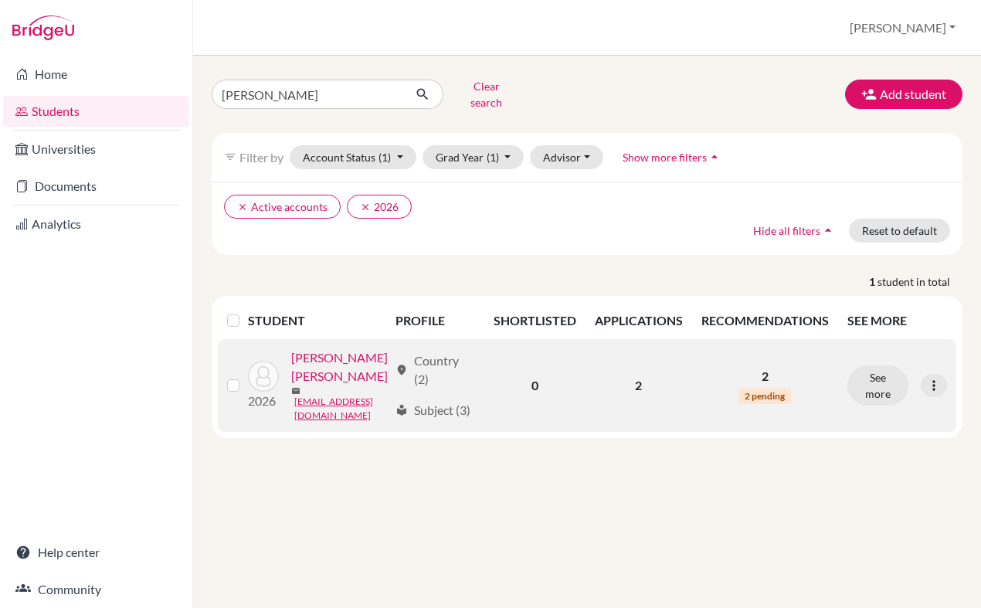
click at [354, 386] on link "[PERSON_NAME] [PERSON_NAME]" at bounding box center [339, 366] width 97 height 37
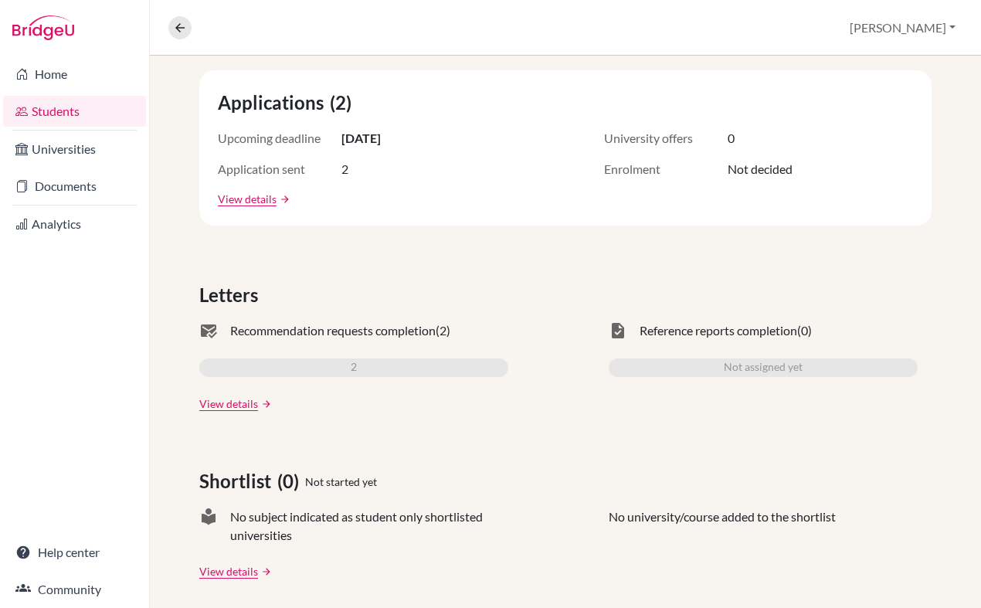
scroll to position [275, 0]
click at [252, 403] on link "View details" at bounding box center [228, 403] width 59 height 16
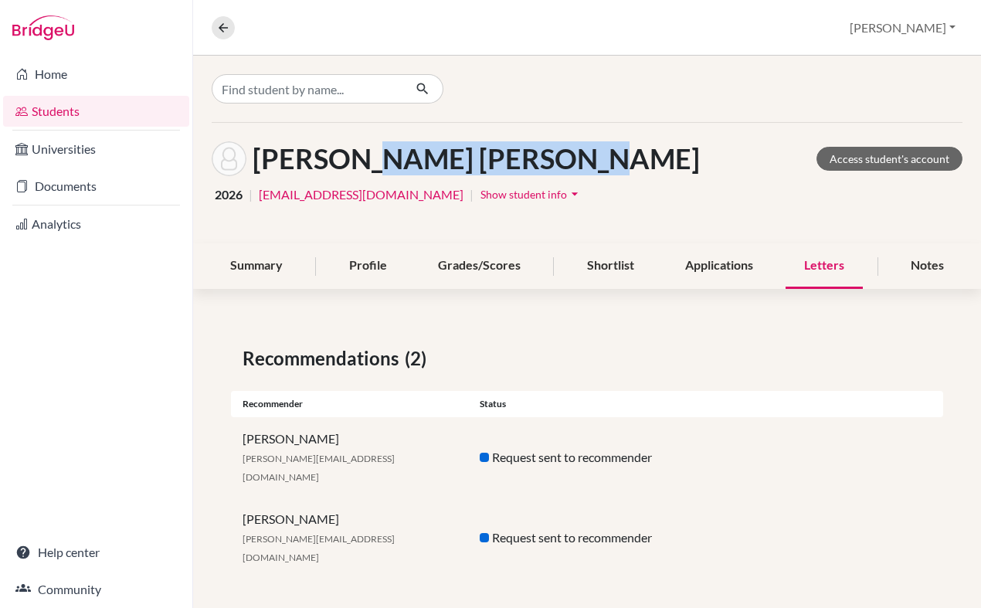
drag, startPoint x: 359, startPoint y: 161, endPoint x: 598, endPoint y: 178, distance: 240.1
click at [598, 178] on div "[PERSON_NAME] [PERSON_NAME] Access student's account 2026 | [EMAIL_ADDRESS][DOM…" at bounding box center [587, 183] width 788 height 121
copy h1 "[PERSON_NAME] [PERSON_NAME]"
